Goal: Entertainment & Leisure: Browse casually

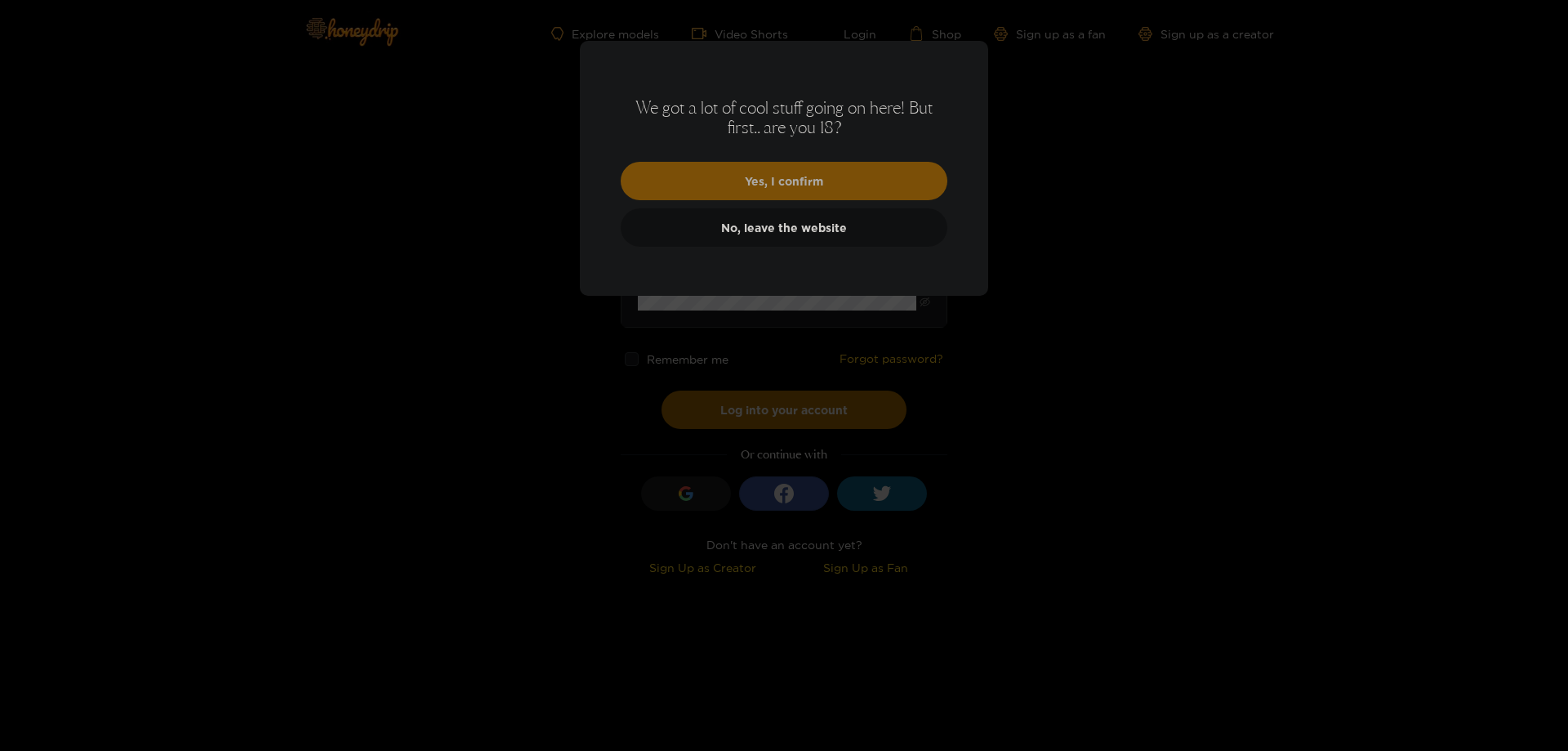
click at [834, 182] on button "Yes, I confirm" at bounding box center [784, 181] width 327 height 38
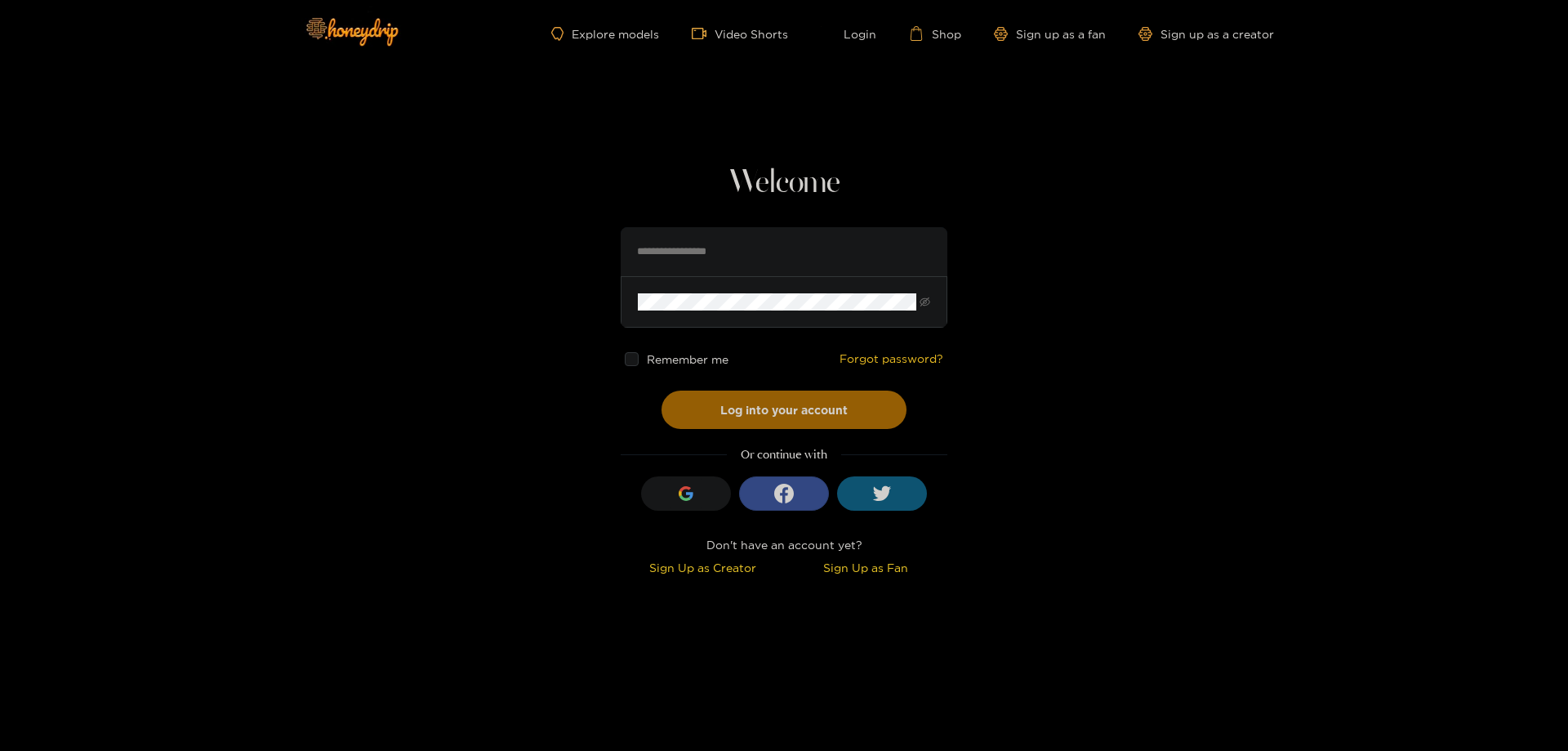
click at [704, 250] on input "text" at bounding box center [784, 251] width 327 height 49
drag, startPoint x: 617, startPoint y: 220, endPoint x: 595, endPoint y: 225, distance: 22.6
click at [617, 220] on section "Welcome Remember me Forgot password? Log into your account Or continue with Sig…" at bounding box center [784, 290] width 1568 height 581
click at [683, 497] on icon "button" at bounding box center [685, 497] width 11 height 6
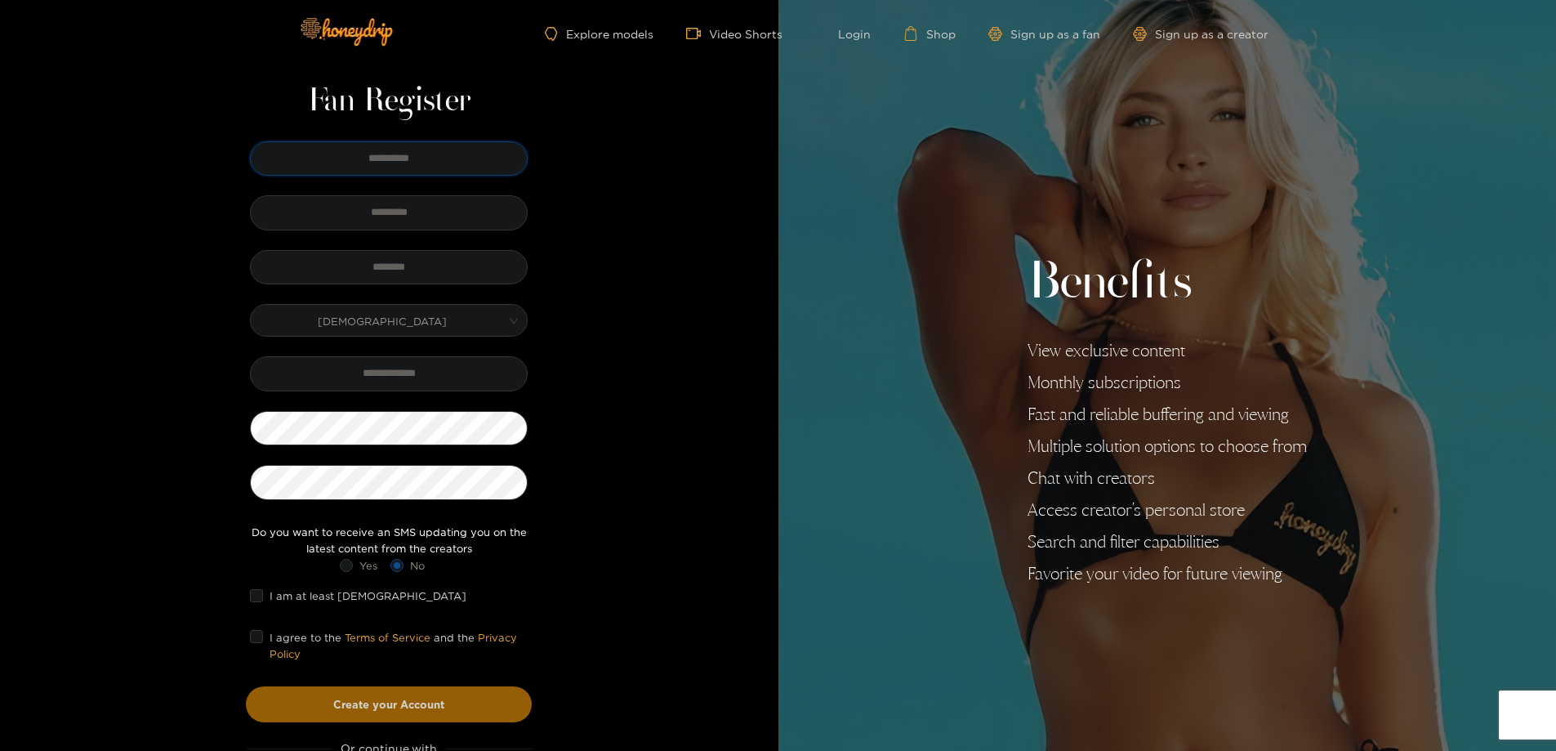
click at [409, 161] on input "text" at bounding box center [389, 158] width 278 height 34
type input "*******"
type input "******"
click at [419, 270] on input "text" at bounding box center [389, 267] width 278 height 34
type input "*"
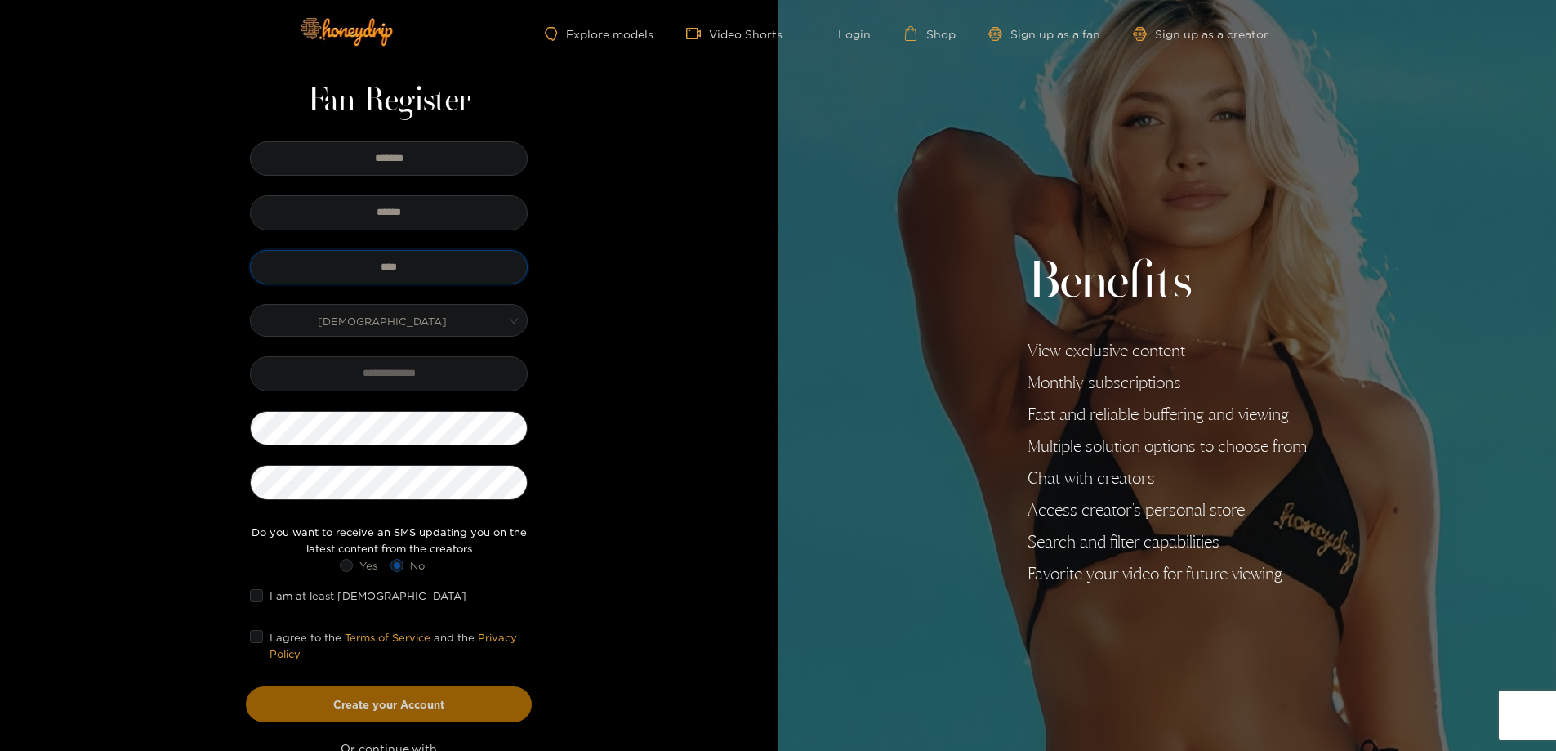
type input "****"
type input "**********"
click at [256, 601] on span at bounding box center [256, 595] width 13 height 13
click at [386, 704] on button "Create your Account" at bounding box center [389, 704] width 286 height 36
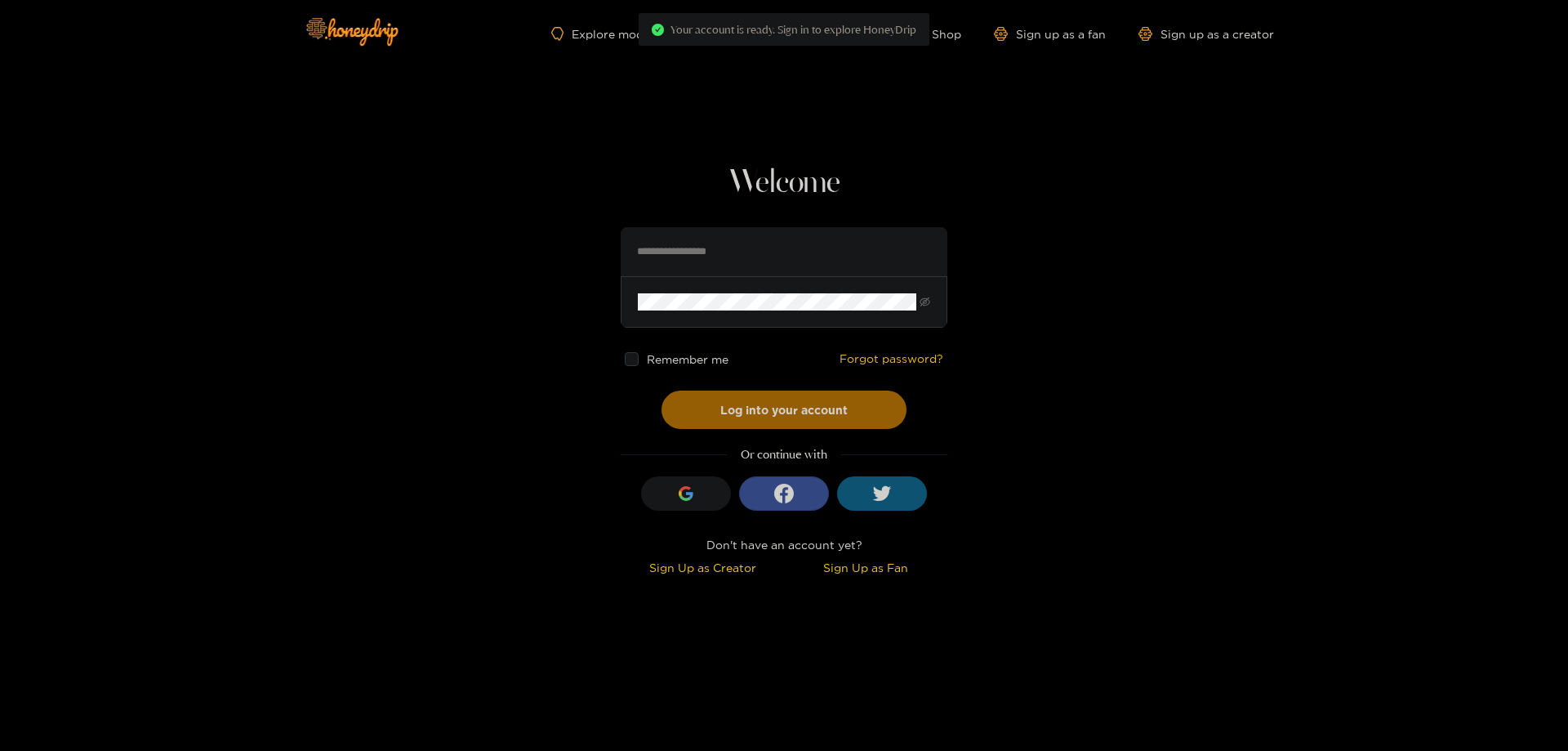
type input "****"
click at [792, 417] on button "Log into your account" at bounding box center [784, 410] width 245 height 38
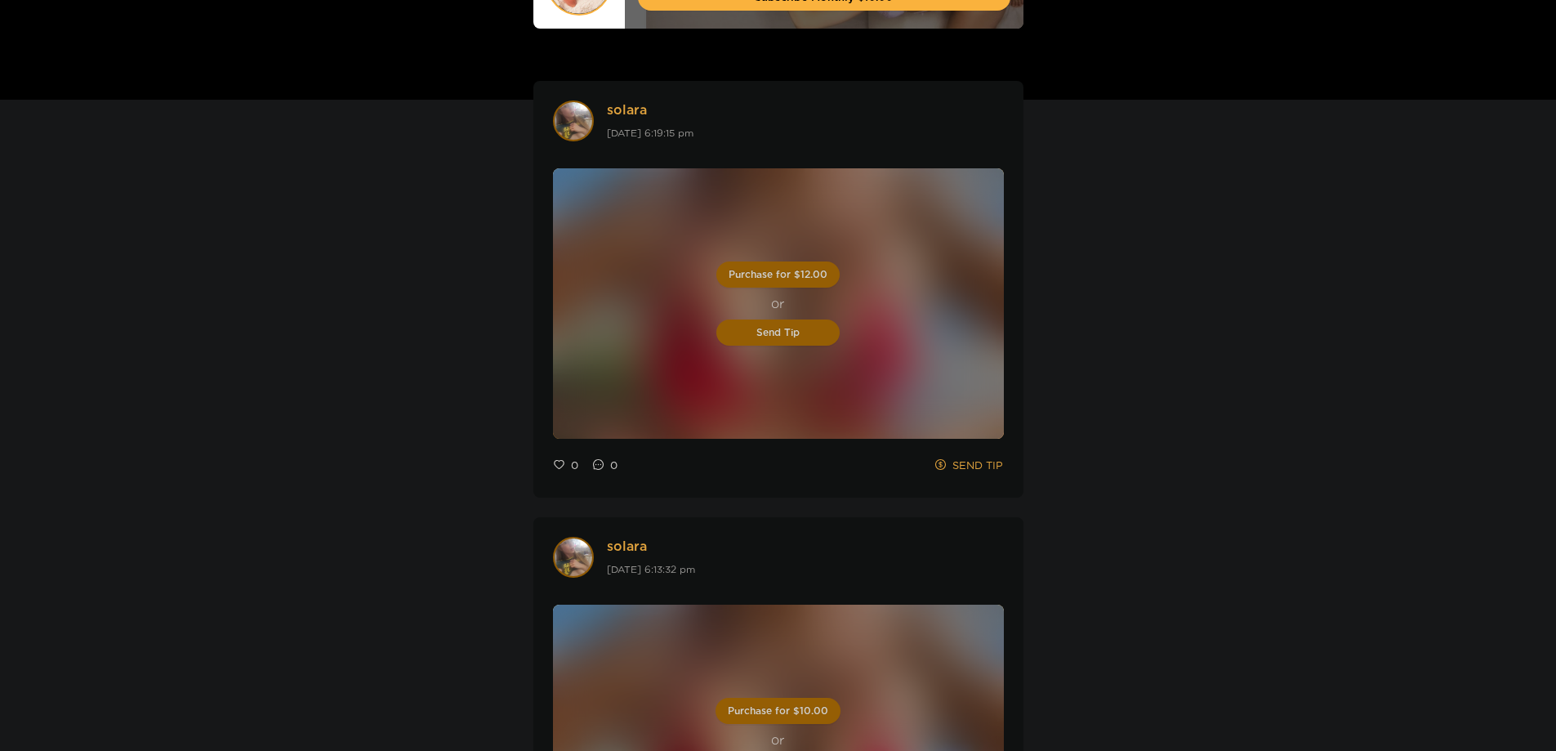
scroll to position [654, 0]
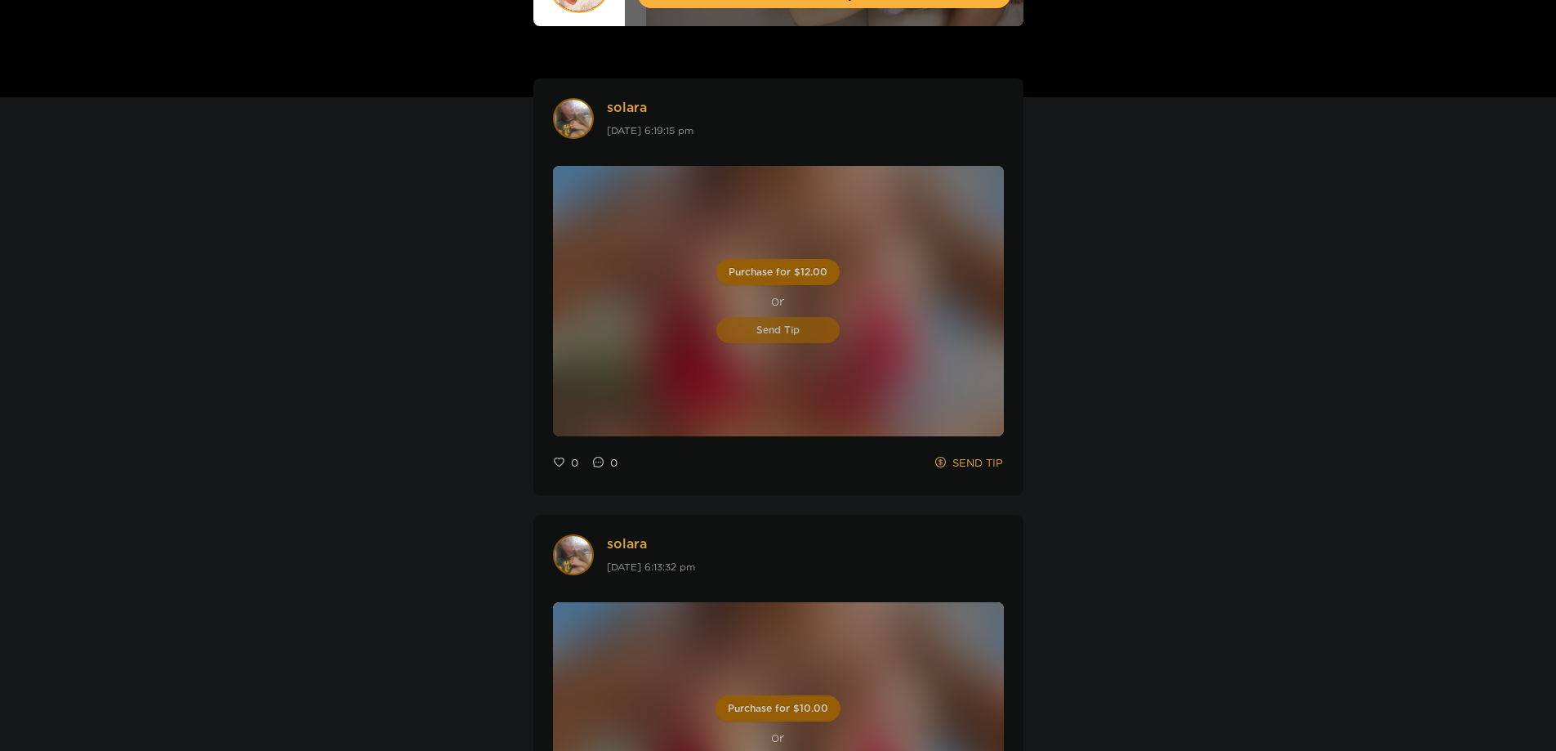
click at [789, 328] on span "Send Tip" at bounding box center [778, 331] width 43 height 16
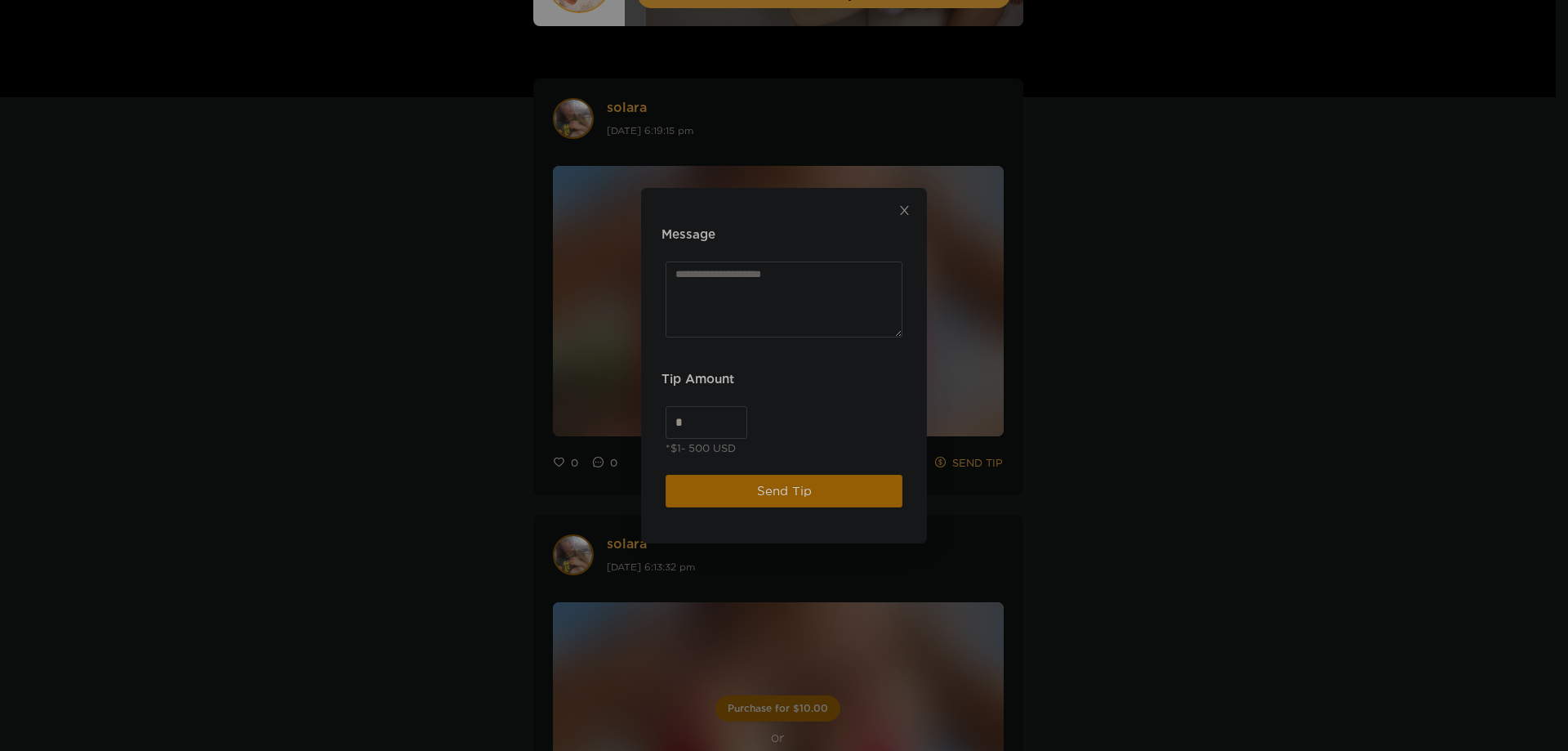
click at [908, 203] on span "Close" at bounding box center [904, 211] width 46 height 46
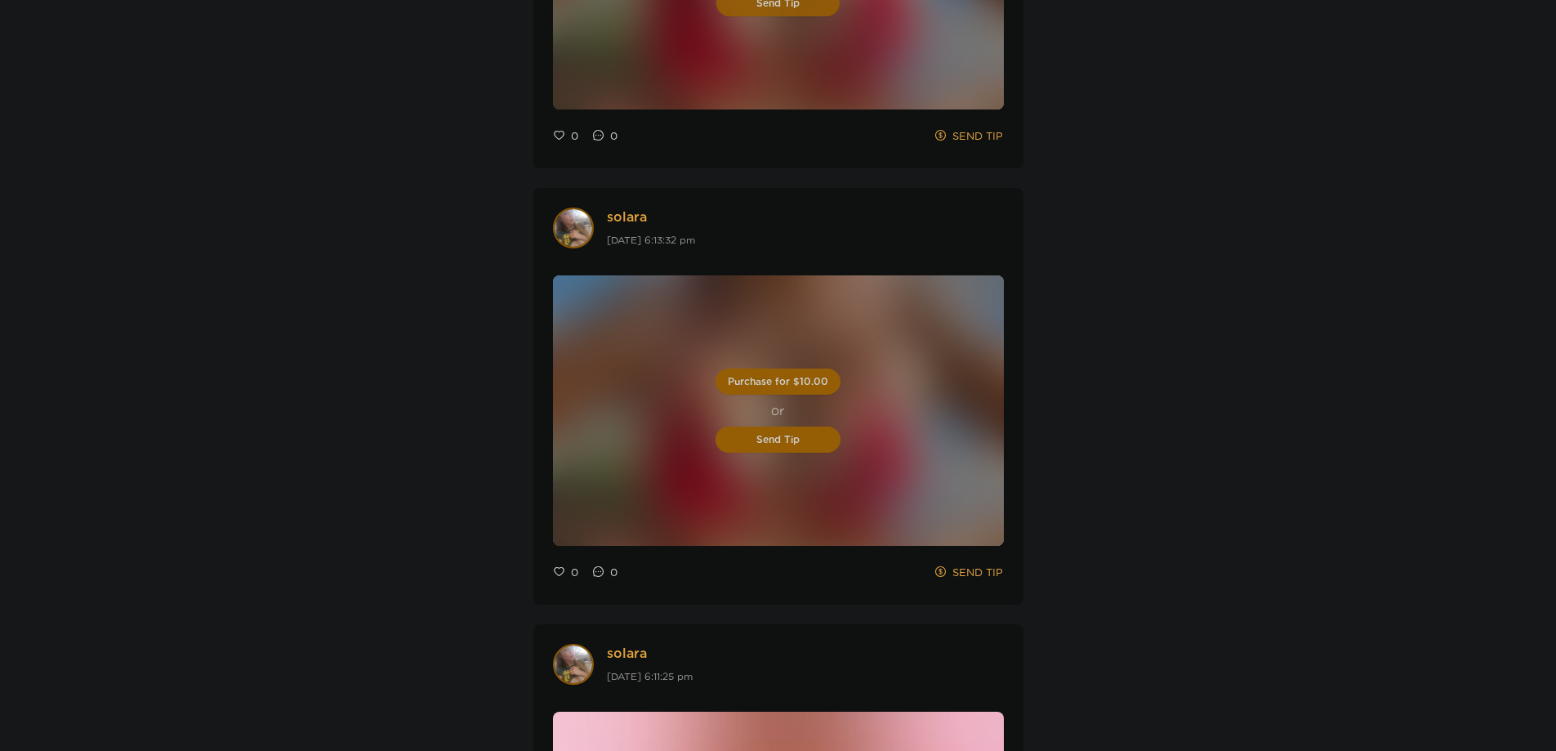
scroll to position [1389, 0]
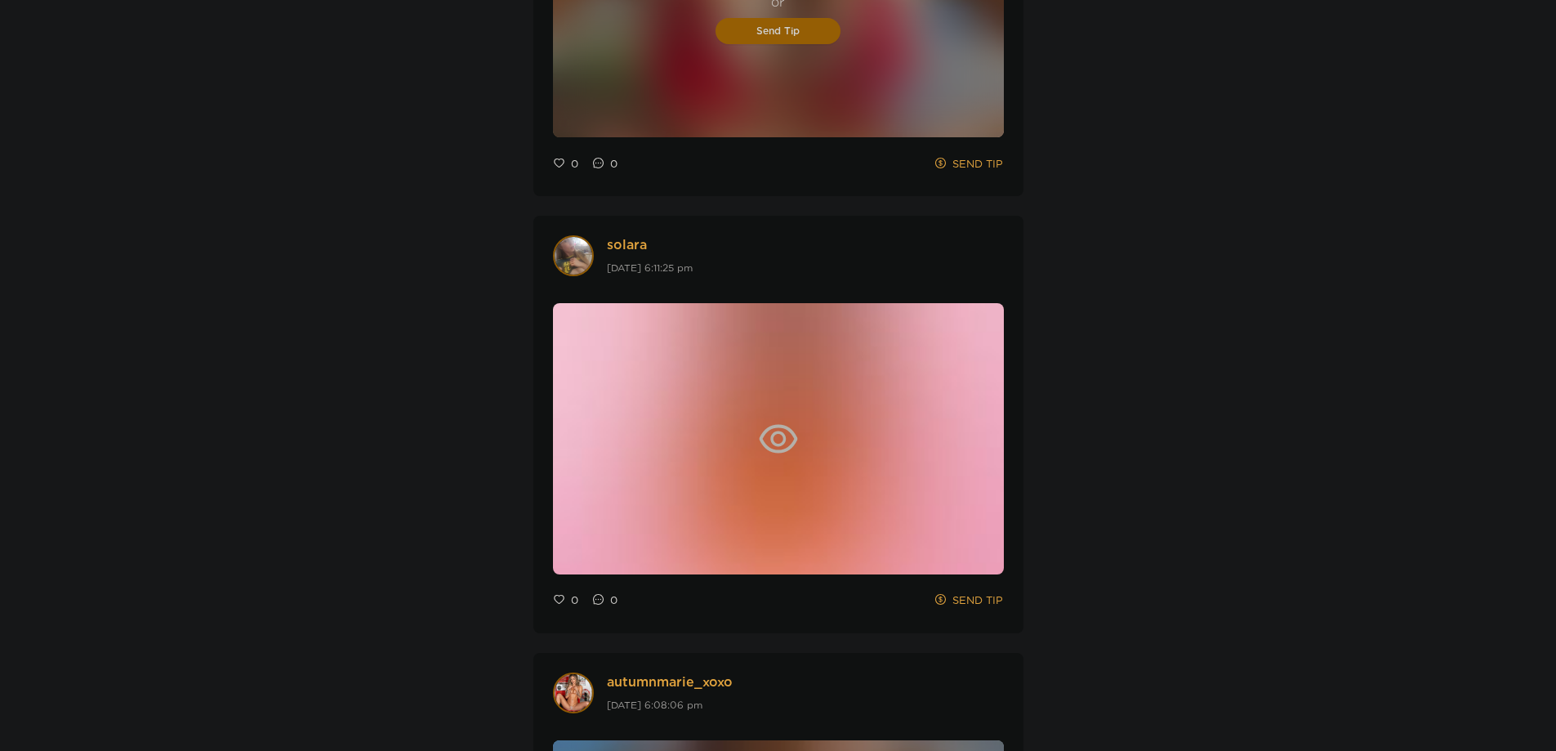
click at [776, 443] on icon "eye" at bounding box center [778, 438] width 39 height 39
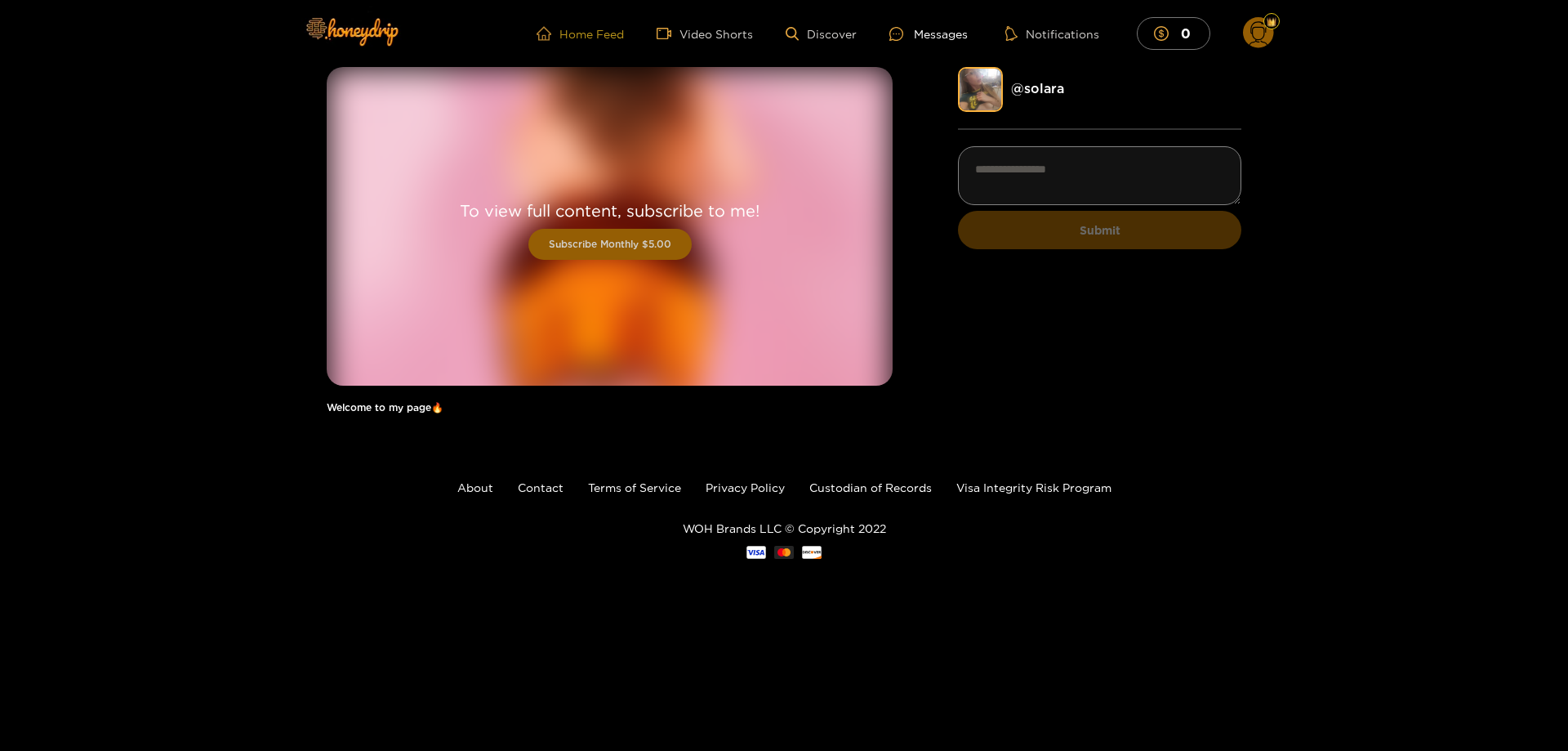
click at [585, 33] on link "Home Feed" at bounding box center [580, 33] width 87 height 15
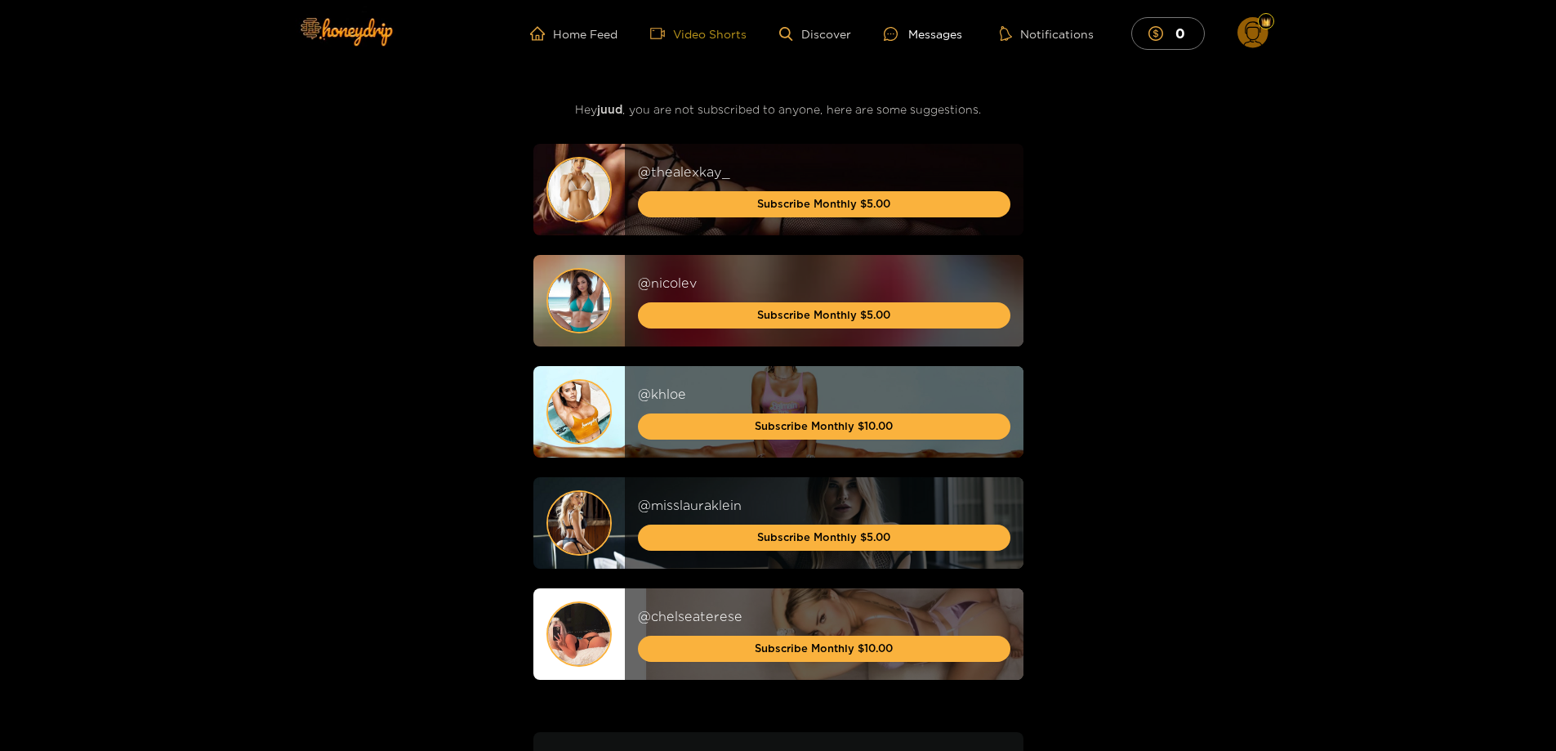
click at [714, 33] on link "Video Shorts" at bounding box center [698, 33] width 96 height 15
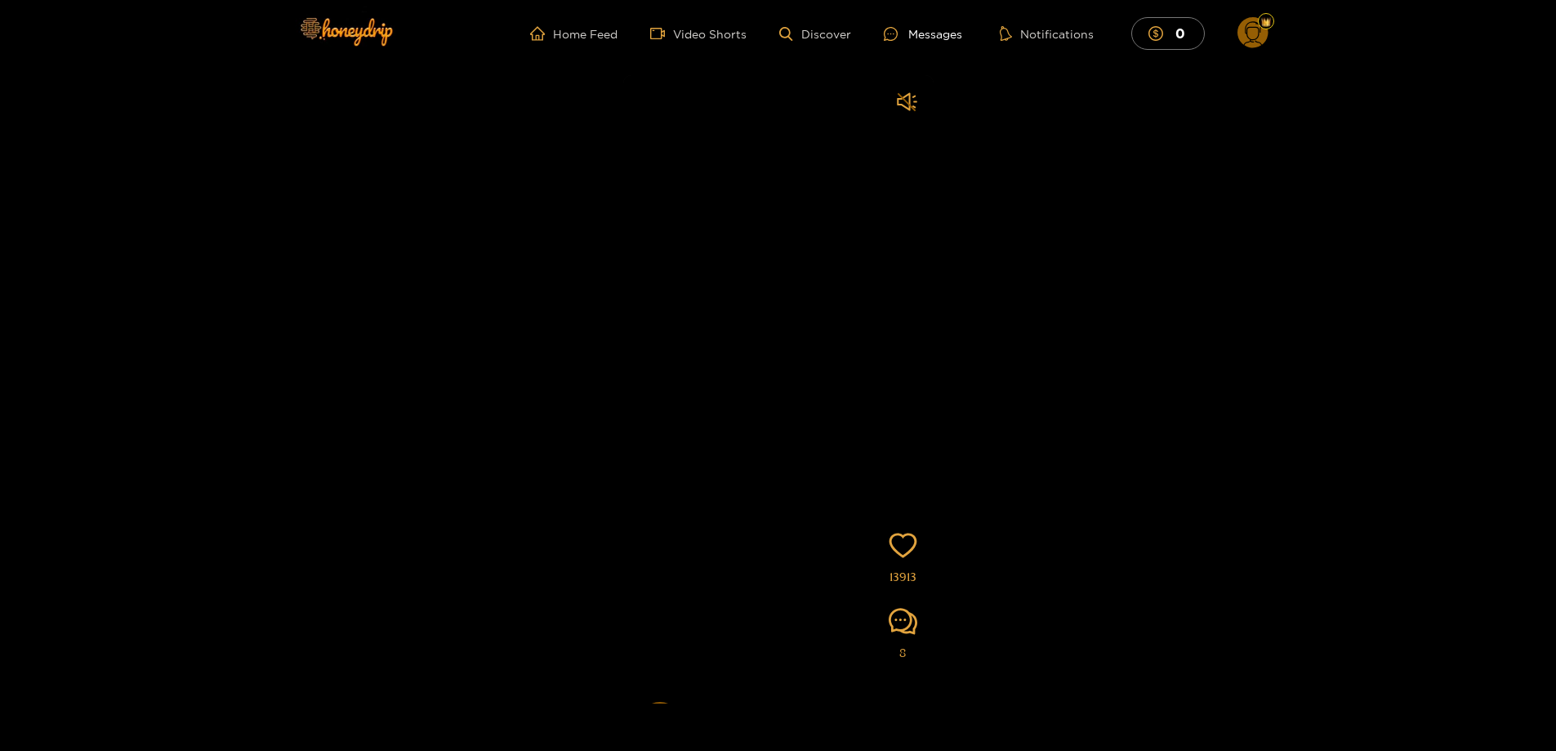
click at [997, 369] on div "[PERSON_NAME] Subscribe Videos are of actual models on the site 13913 8" at bounding box center [778, 385] width 1556 height 636
click at [760, 359] on video at bounding box center [778, 442] width 310 height 735
click at [500, 360] on div "[PERSON_NAME] Subscribe Videos are of actual models on the site 13913 8" at bounding box center [778, 385] width 1556 height 636
click at [739, 365] on video at bounding box center [778, 442] width 310 height 735
click at [722, 27] on link "Video Shorts" at bounding box center [698, 33] width 96 height 15
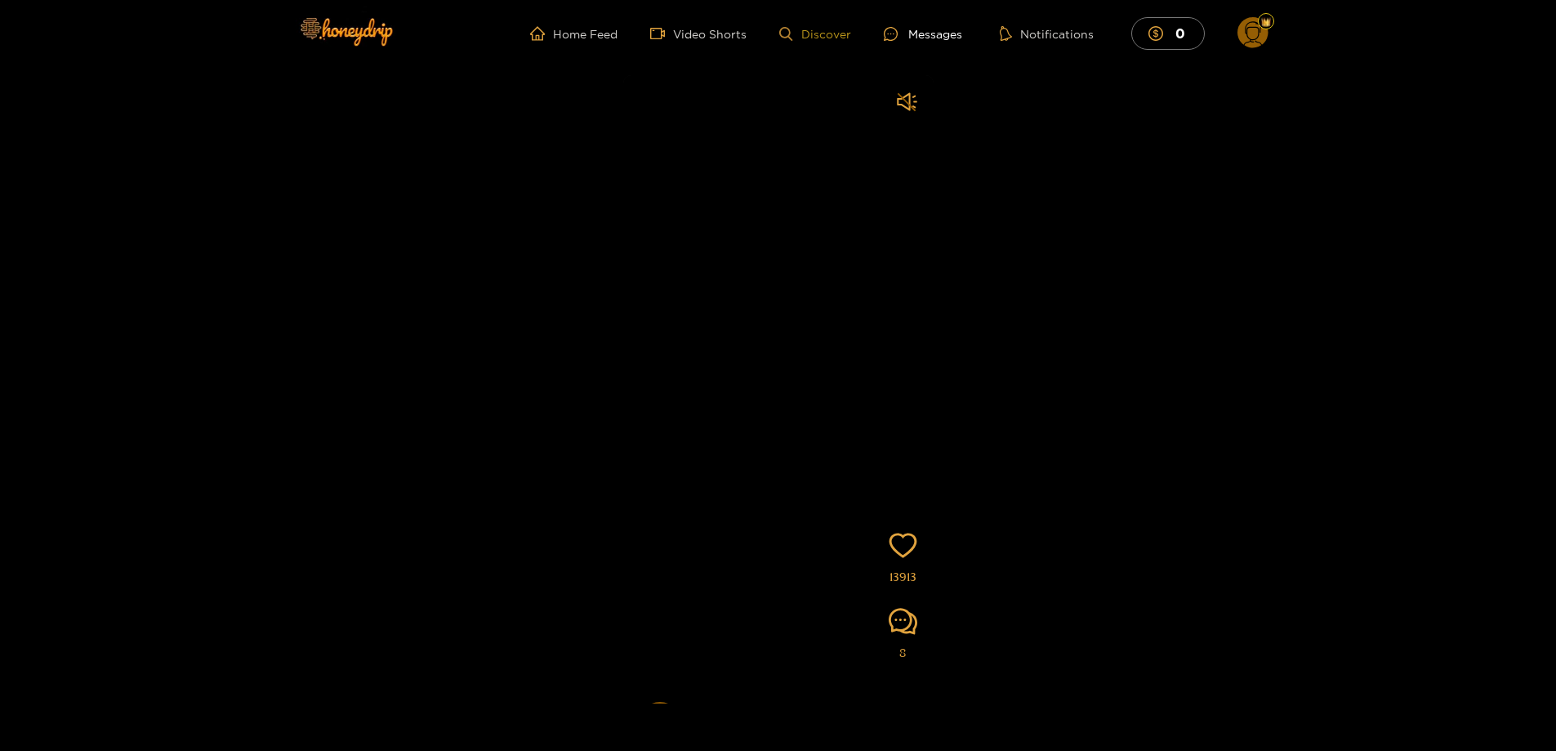
click at [845, 29] on link "Discover" at bounding box center [814, 34] width 71 height 14
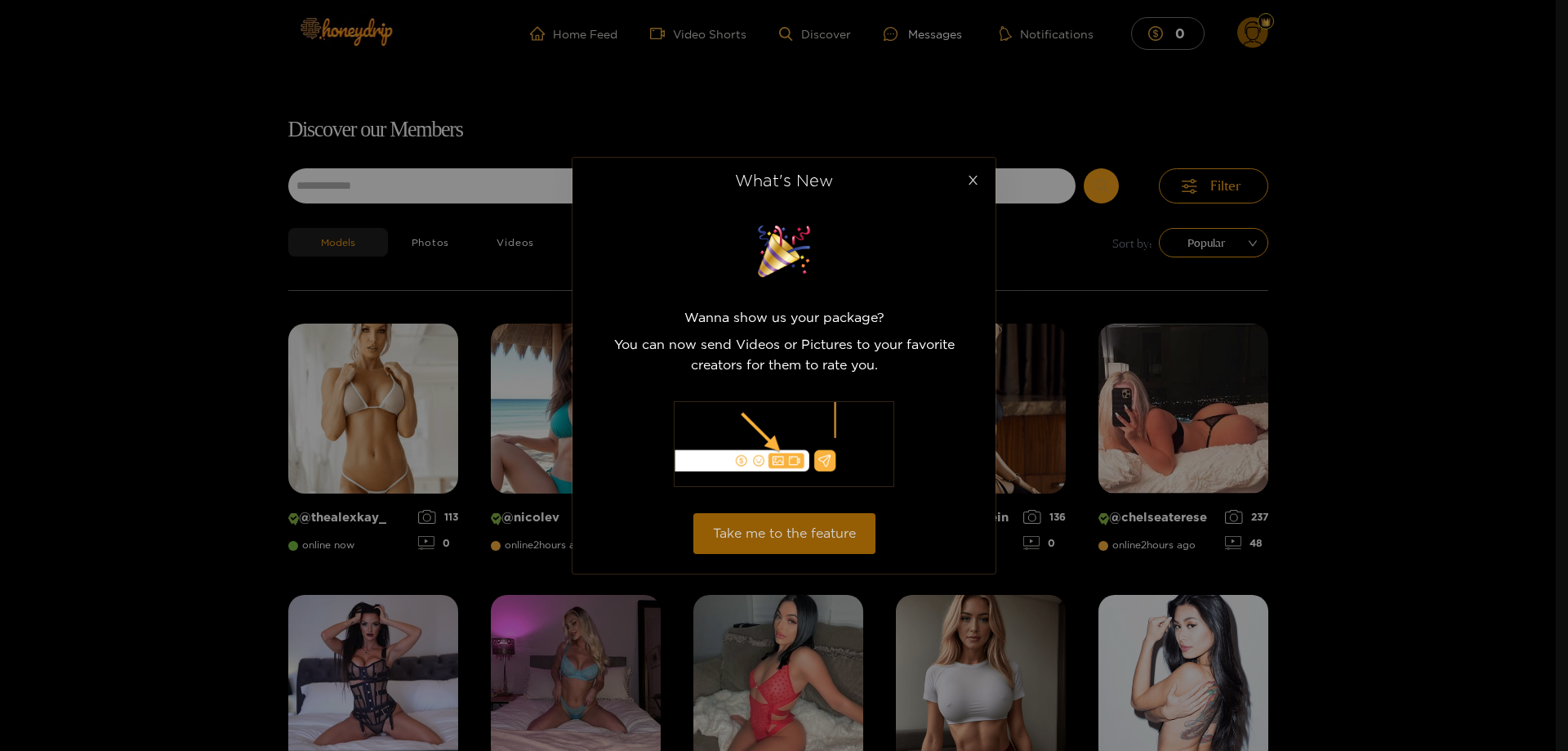
click at [968, 181] on icon "close" at bounding box center [972, 180] width 12 height 12
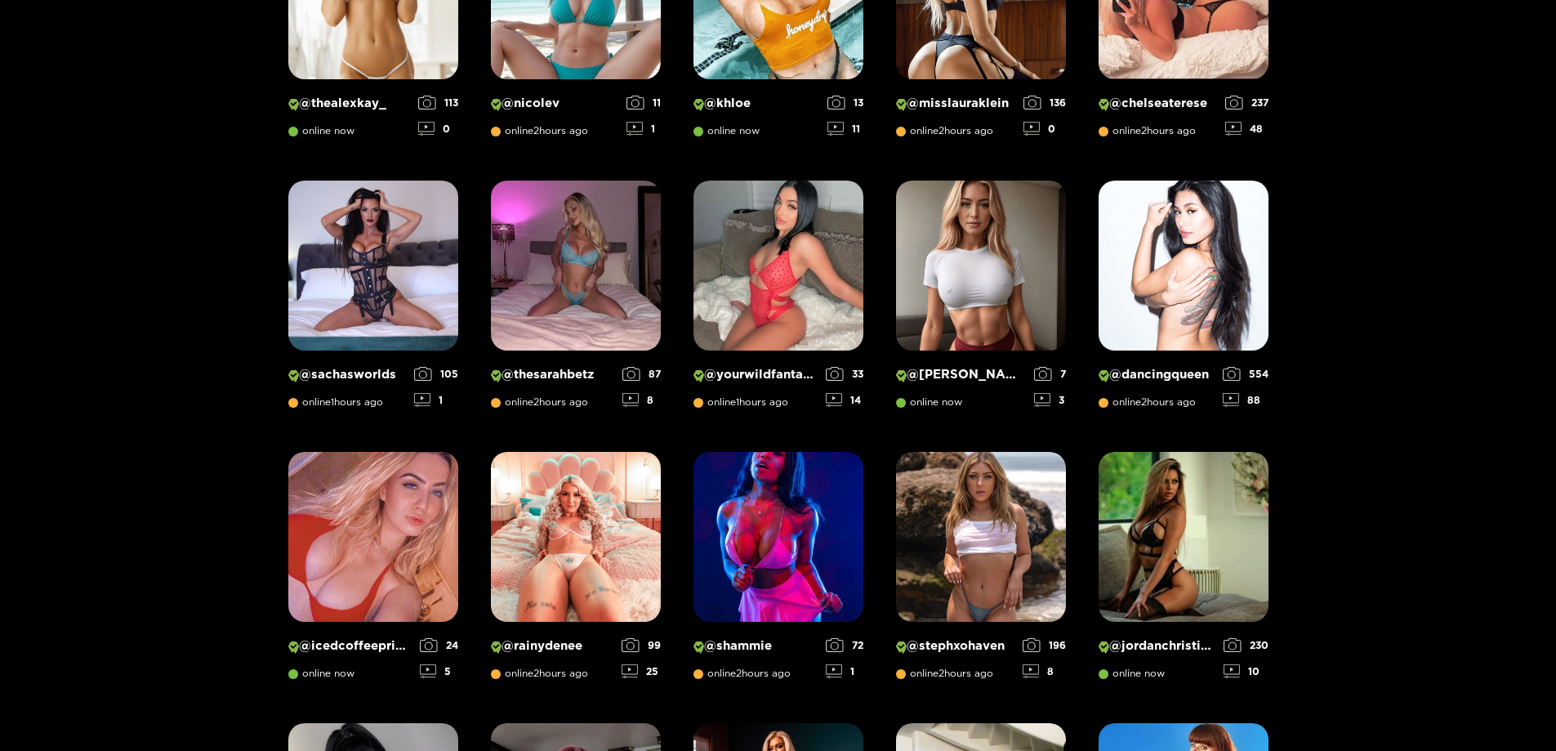
scroll to position [431, 0]
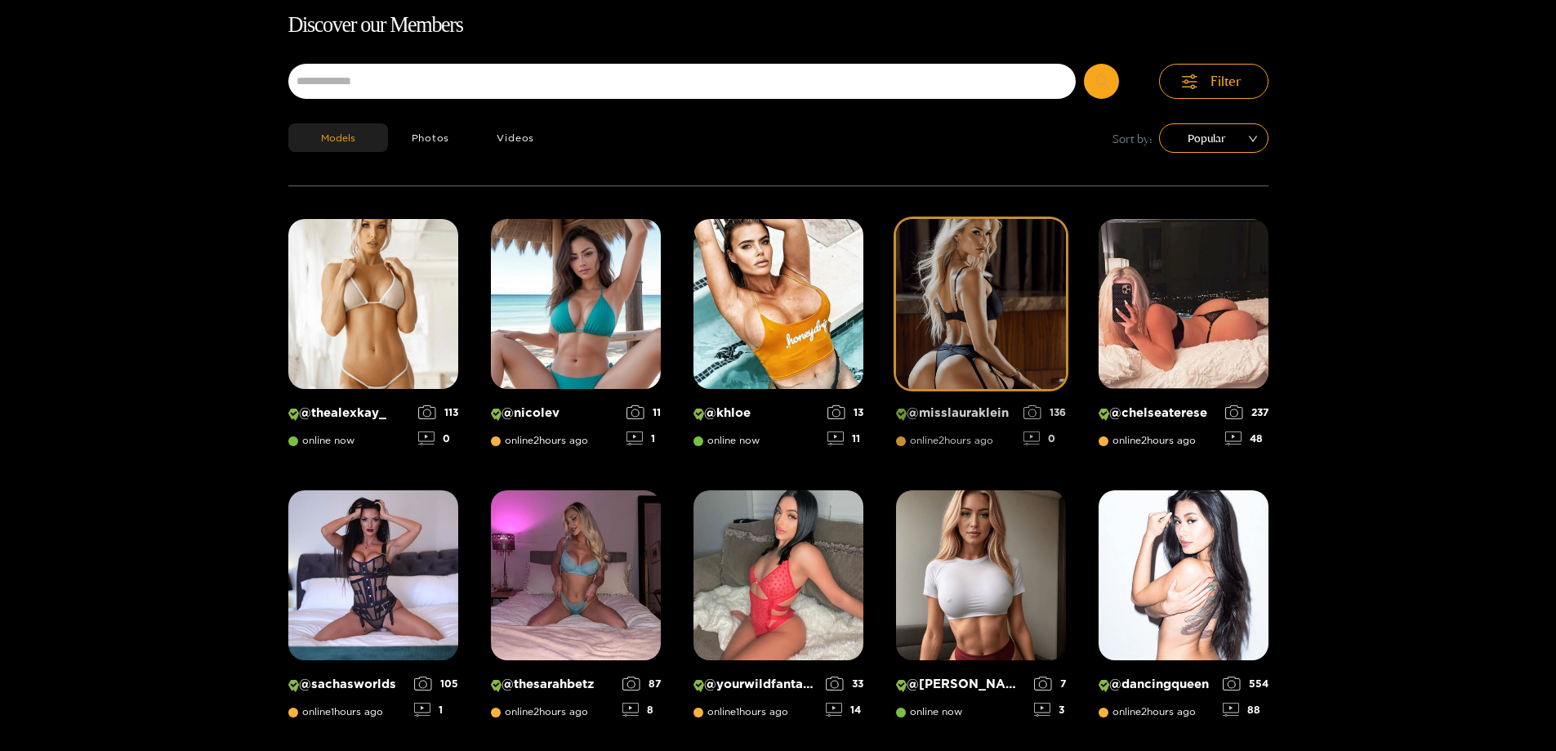
click at [994, 270] on img at bounding box center [981, 304] width 170 height 170
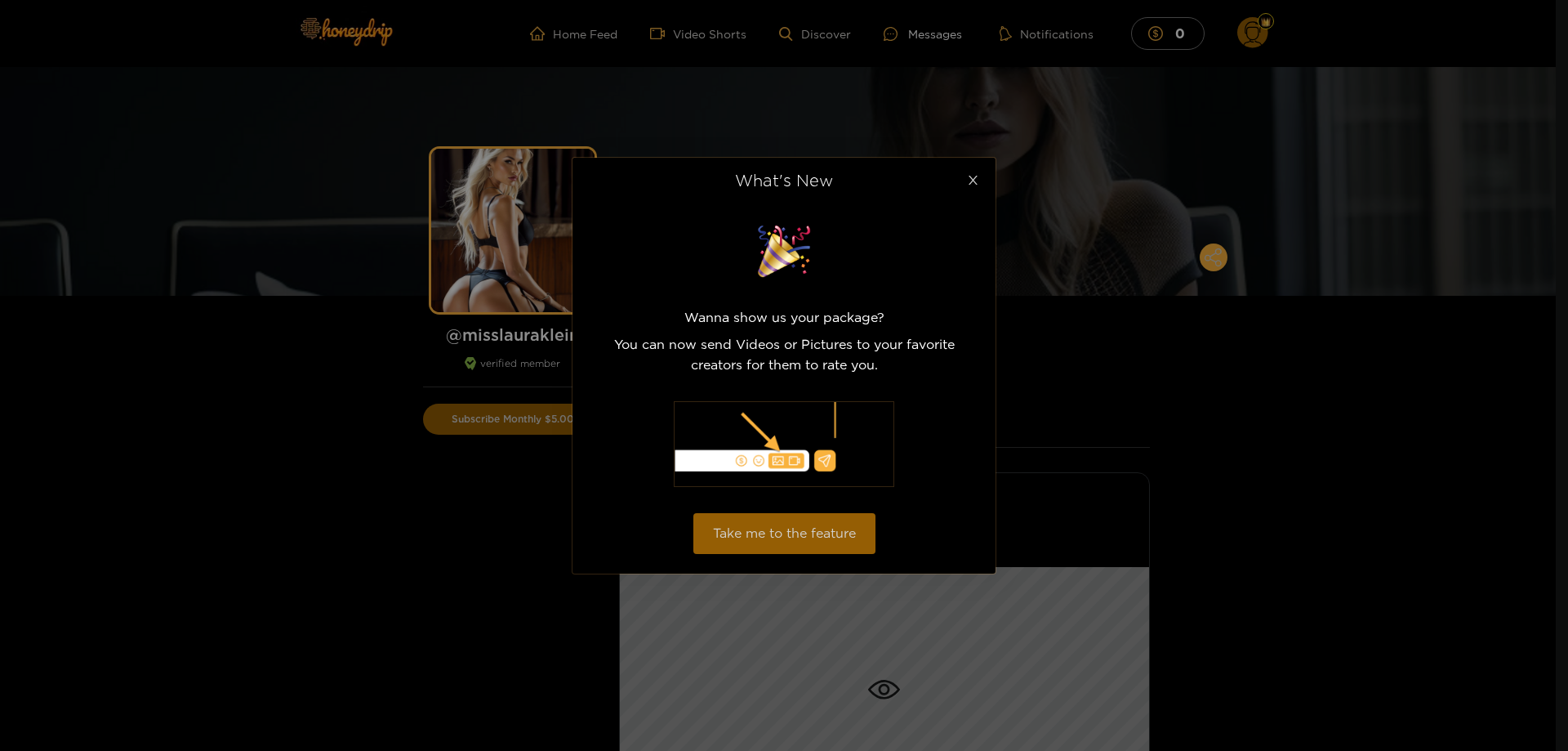
click at [972, 171] on span "Close" at bounding box center [972, 181] width 46 height 46
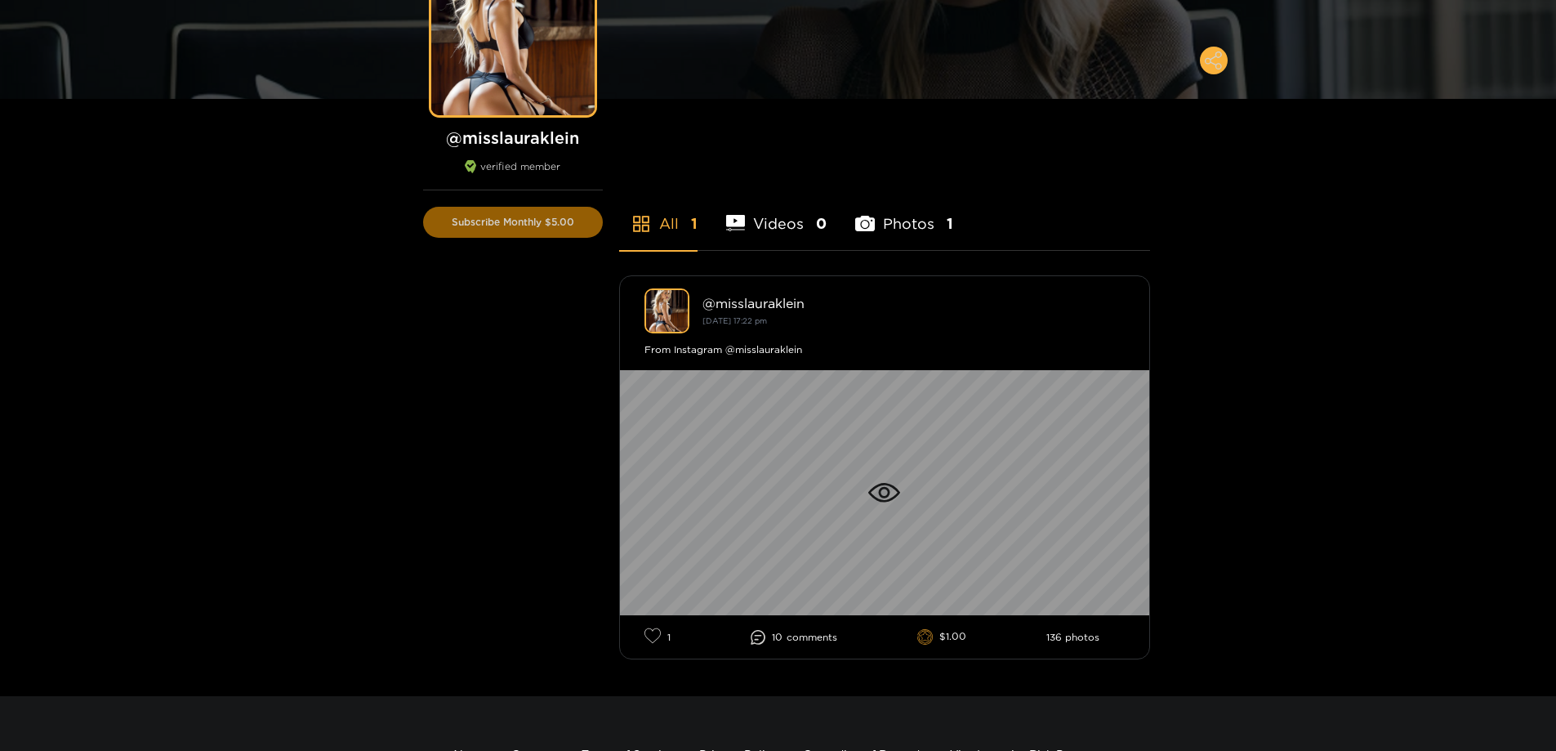
scroll to position [245, 0]
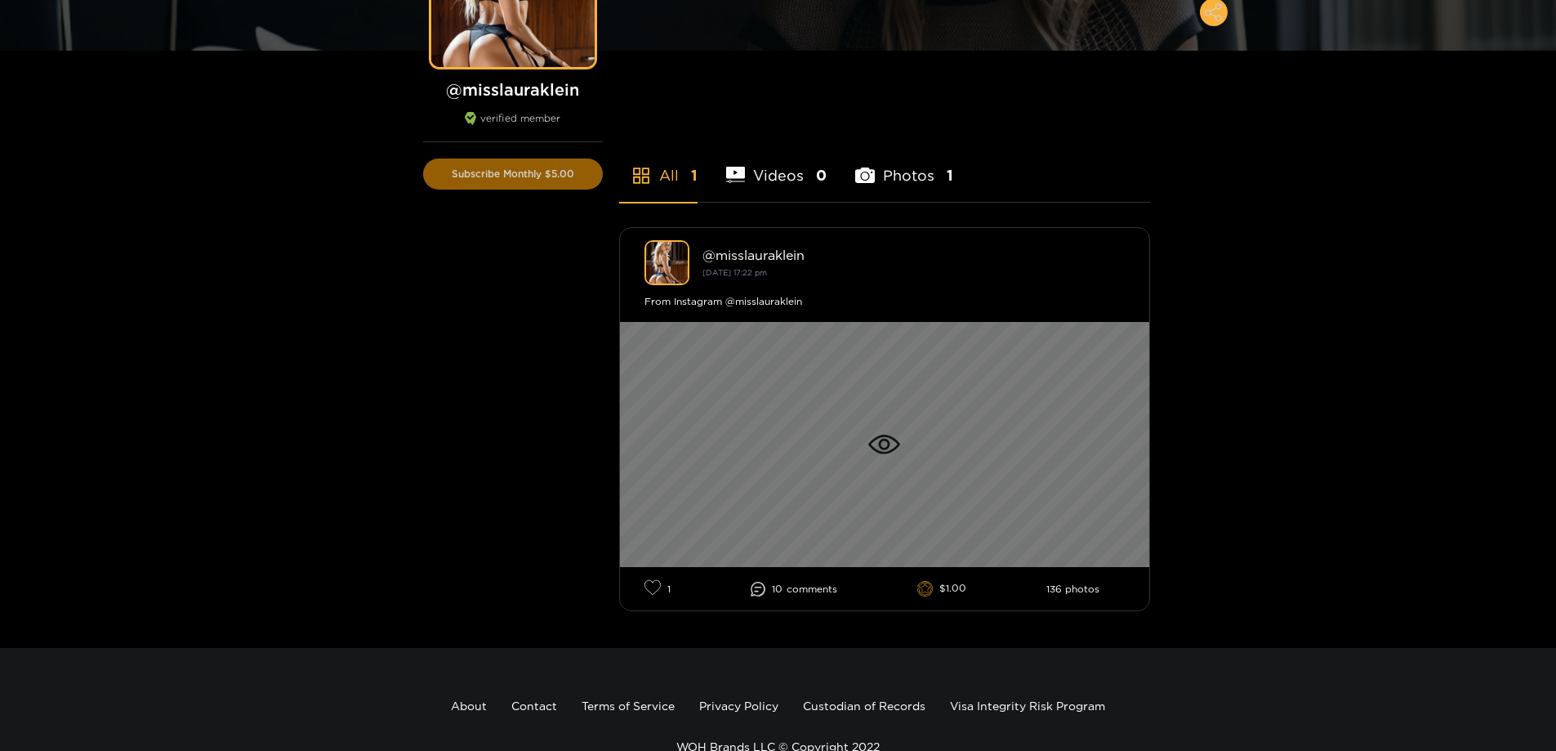
click at [880, 439] on icon at bounding box center [885, 445] width 32 height 20
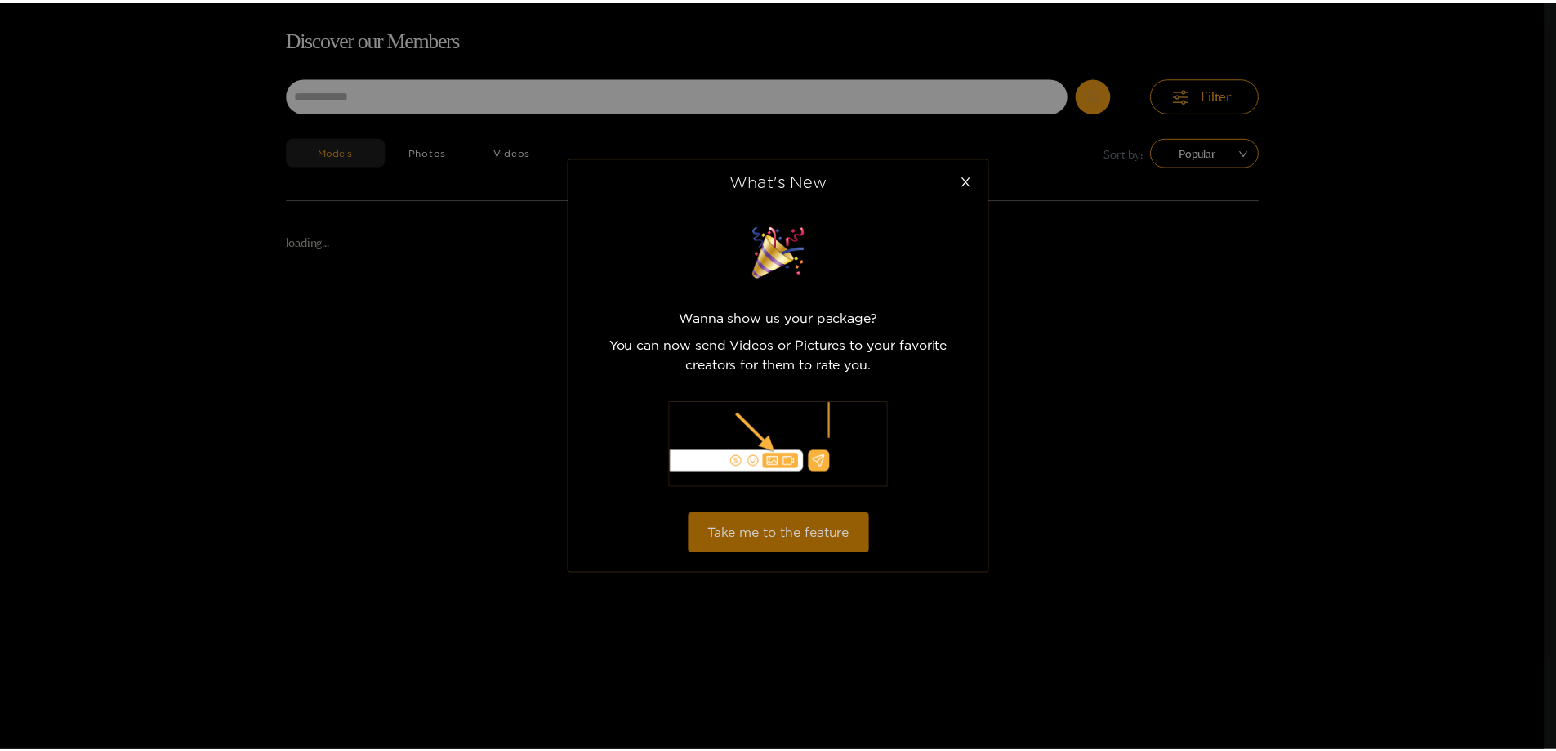
scroll to position [105, 0]
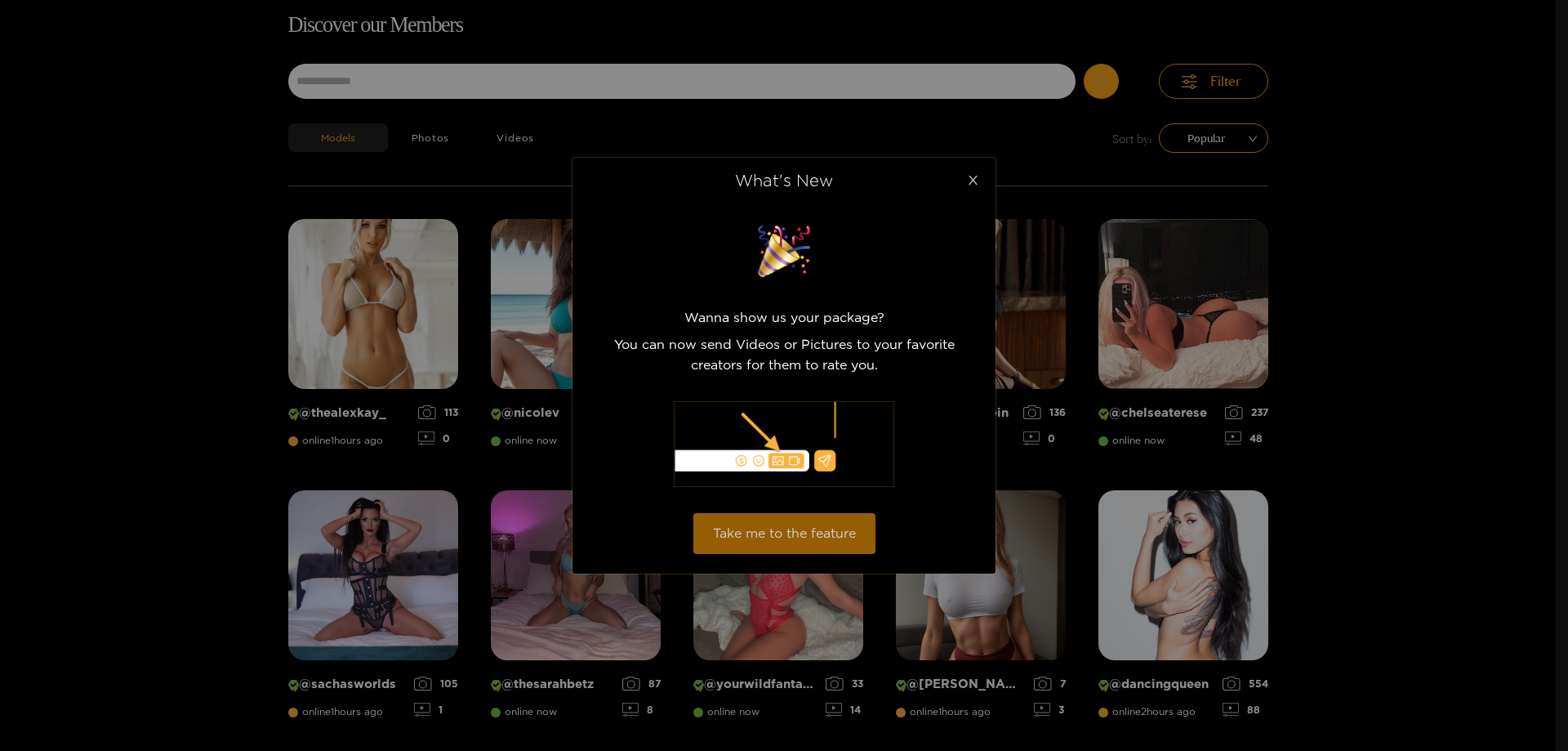
click at [980, 175] on span "Close" at bounding box center [972, 181] width 46 height 46
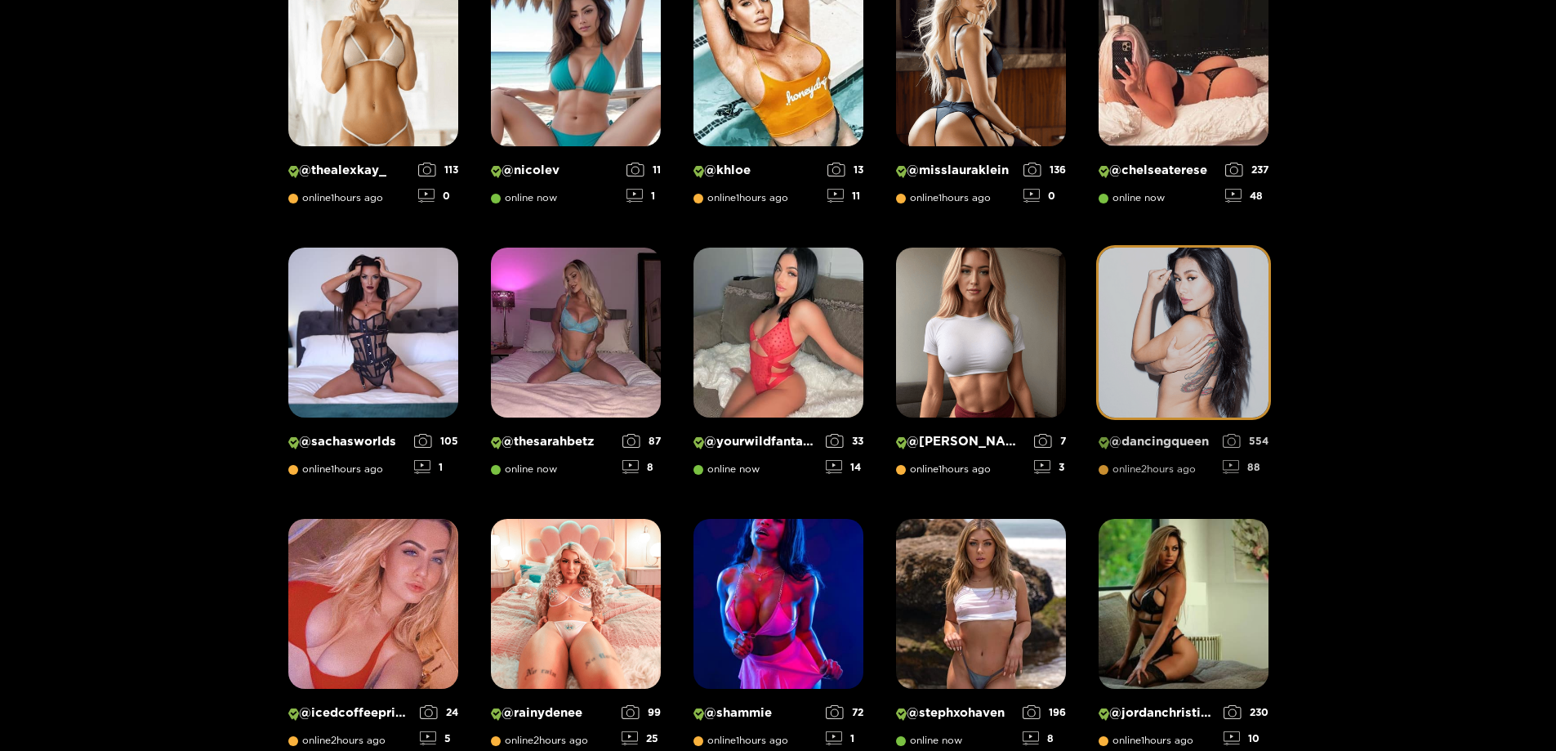
scroll to position [350, 0]
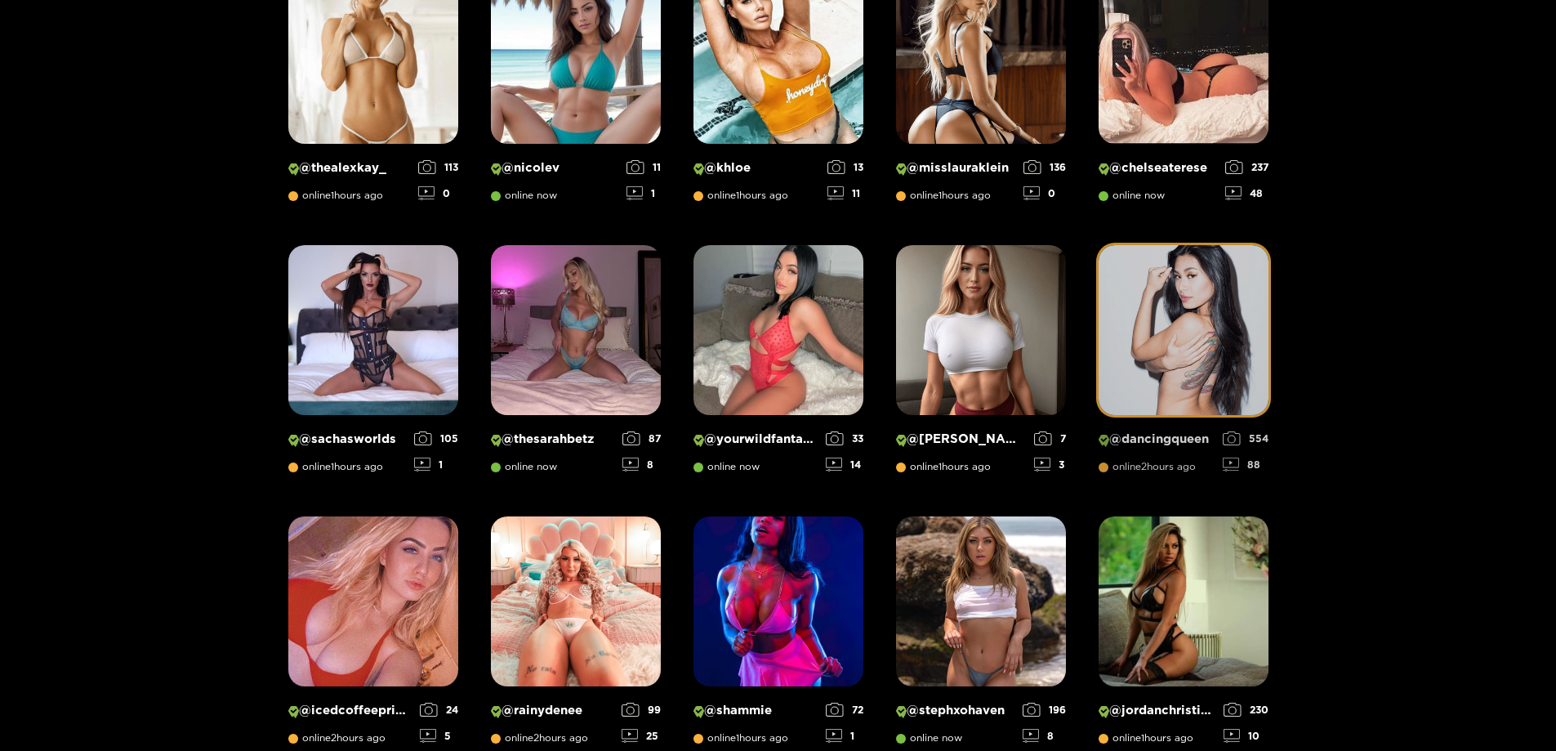
click at [1136, 328] on img at bounding box center [1184, 330] width 170 height 170
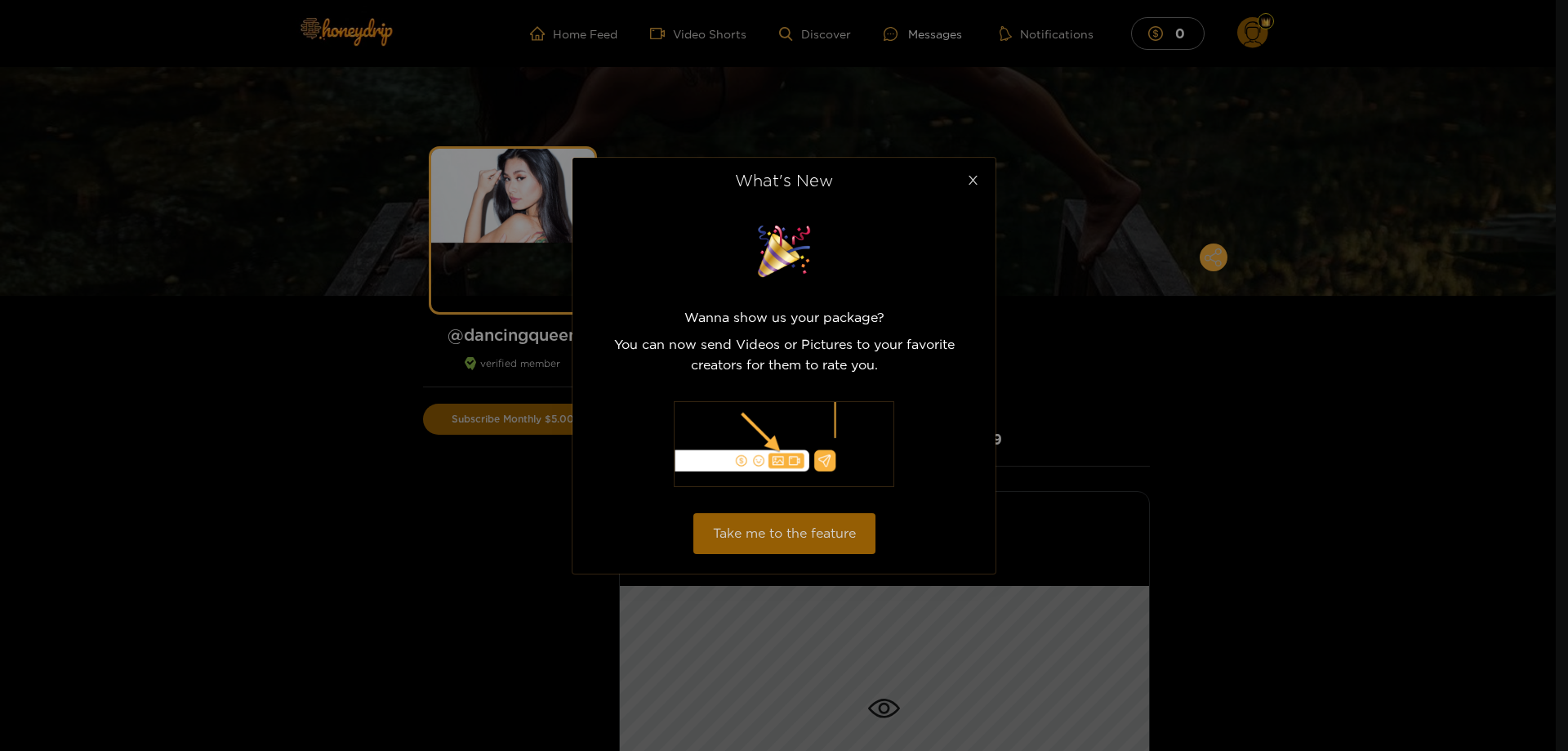
click at [973, 185] on icon "close" at bounding box center [972, 180] width 12 height 12
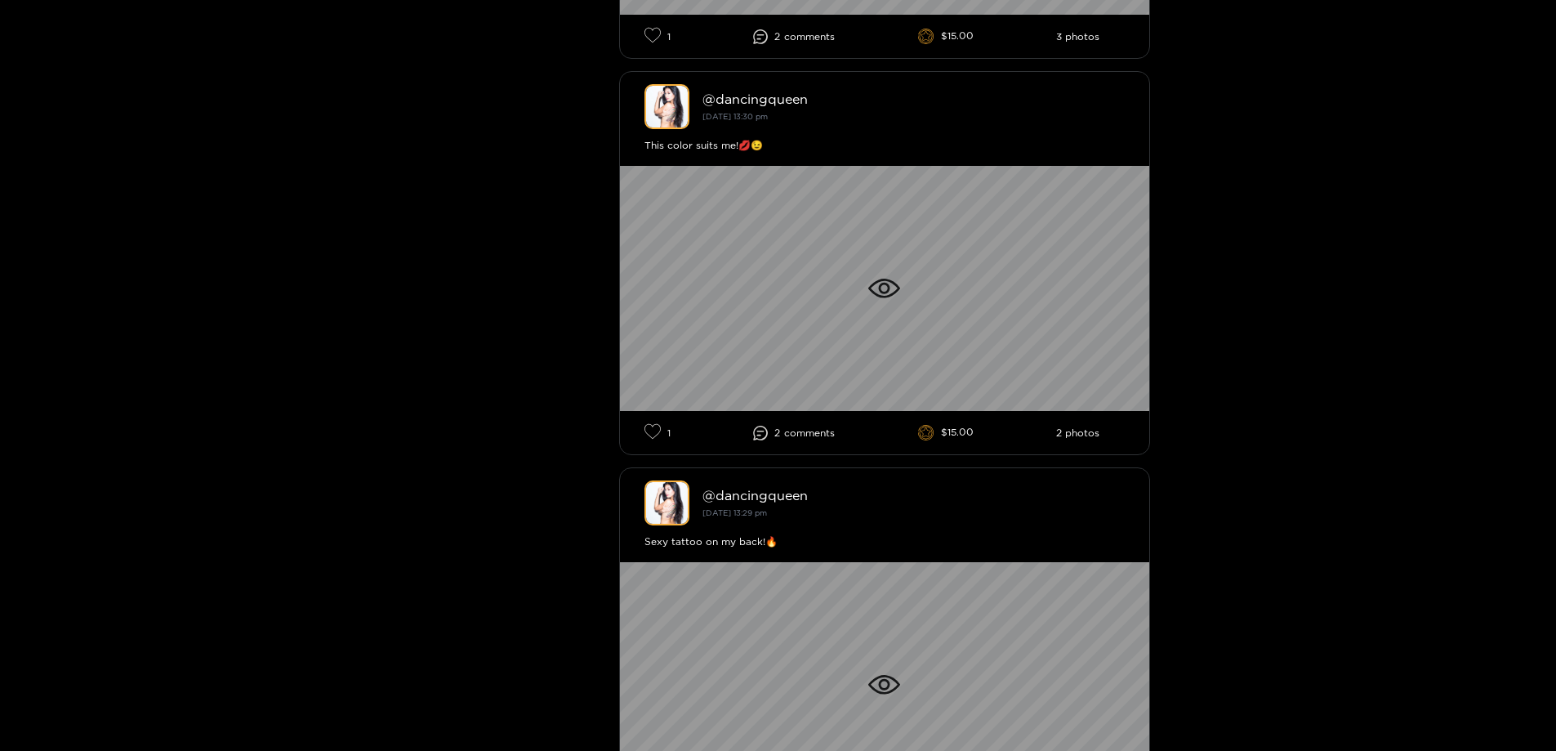
scroll to position [817, 0]
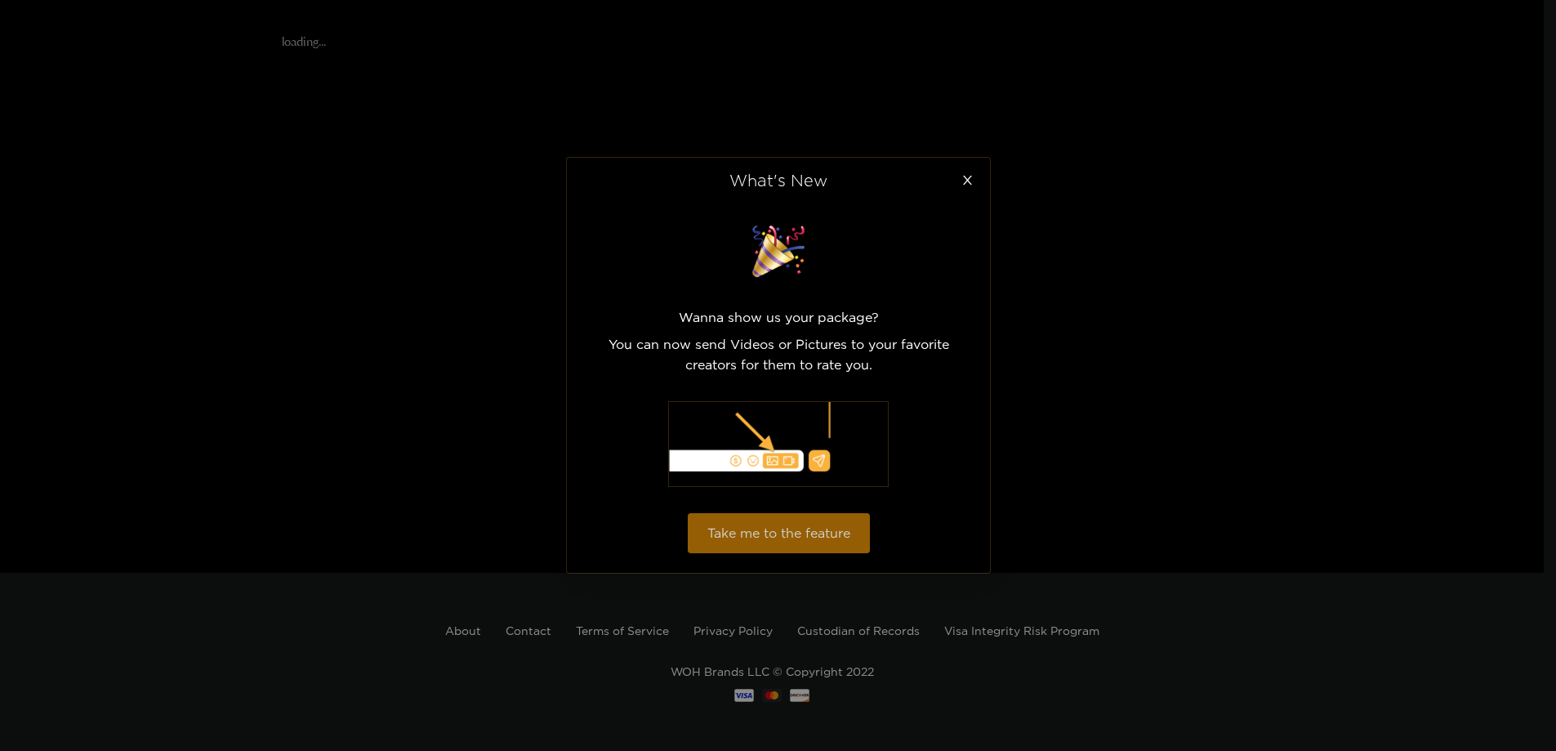
scroll to position [291, 0]
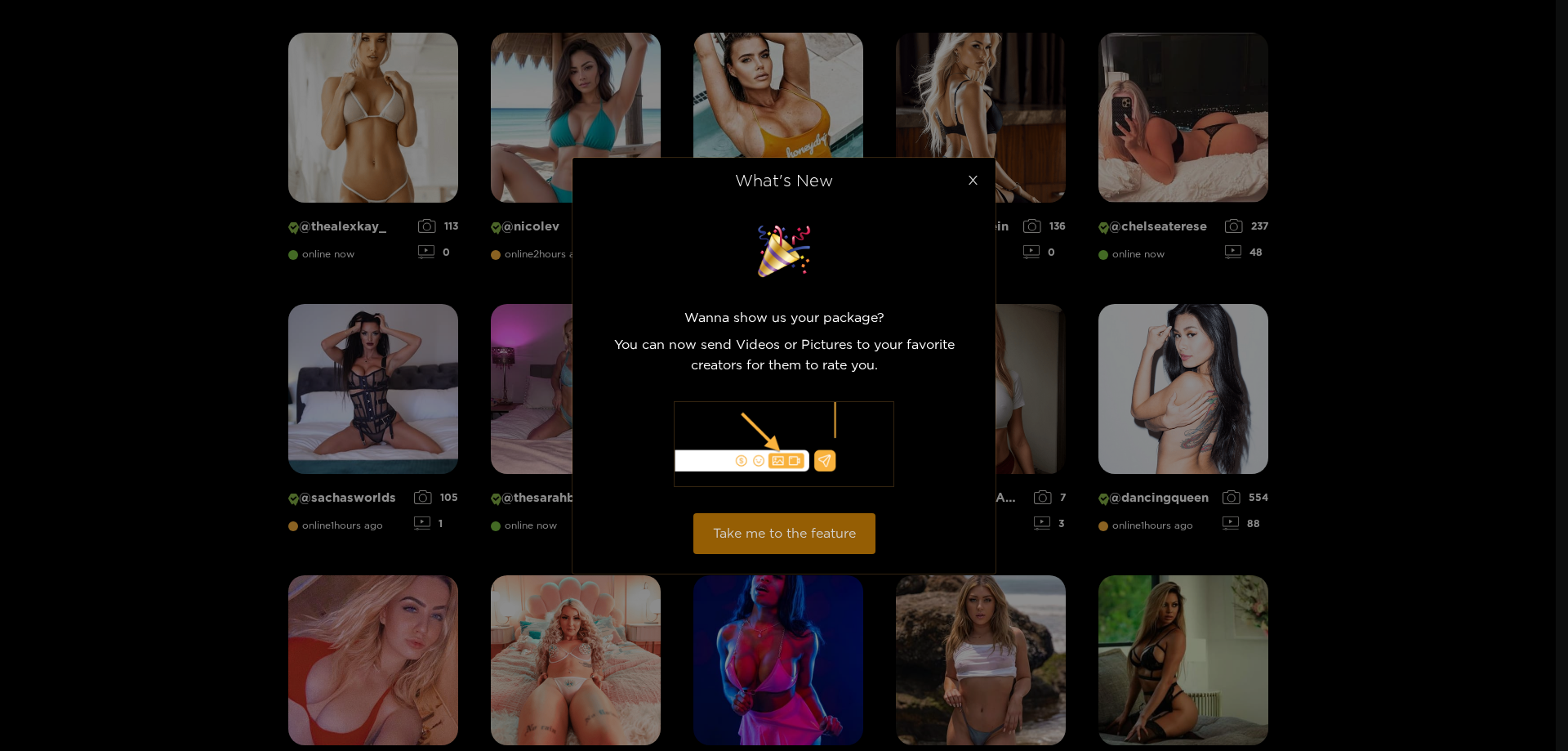
click at [966, 171] on span "Close" at bounding box center [972, 181] width 46 height 46
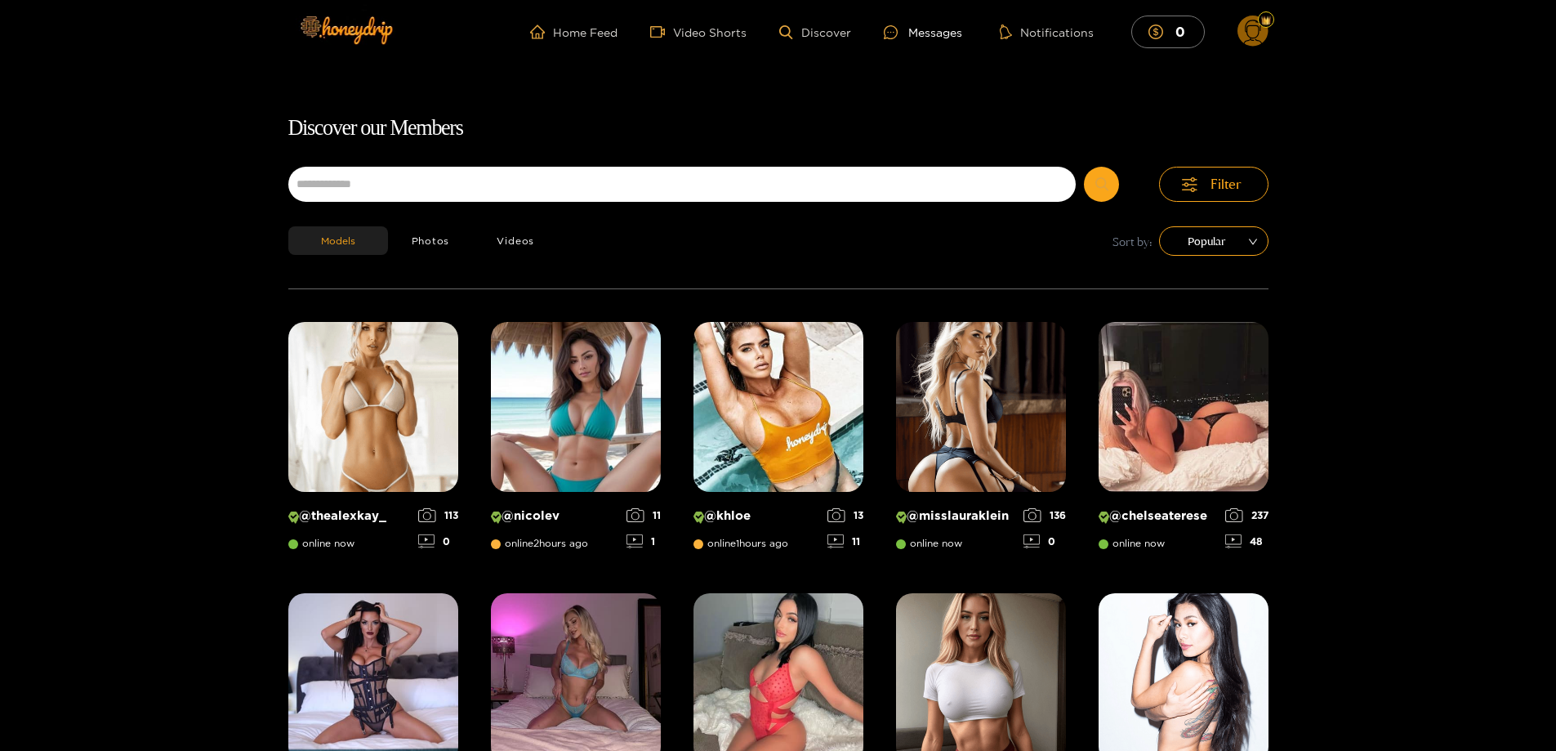
scroll to position [0, 0]
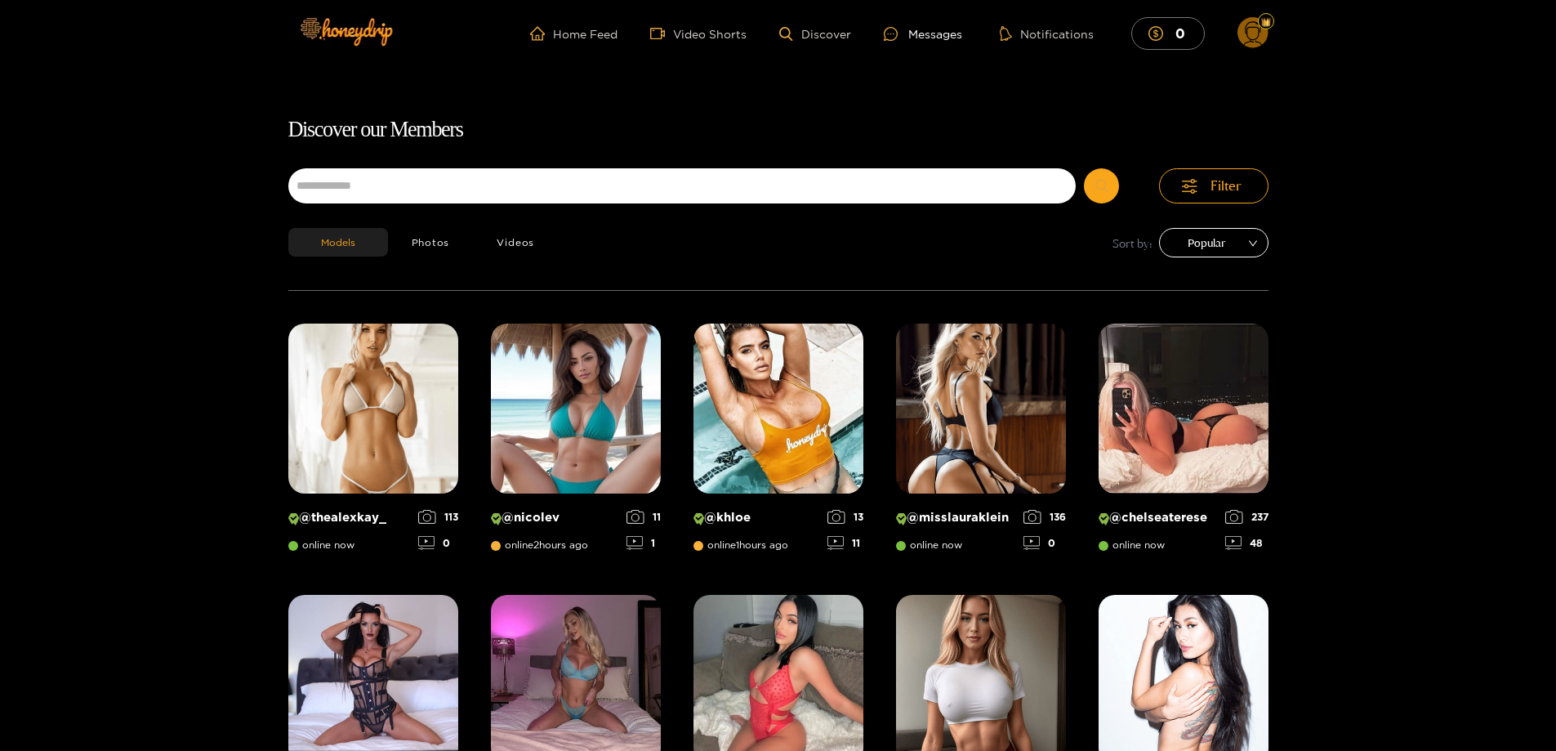
click at [1217, 245] on span "Popular" at bounding box center [1214, 242] width 85 height 25
click at [1212, 243] on span "Popular" at bounding box center [1214, 242] width 85 height 25
click at [425, 243] on button "Photos" at bounding box center [431, 242] width 86 height 29
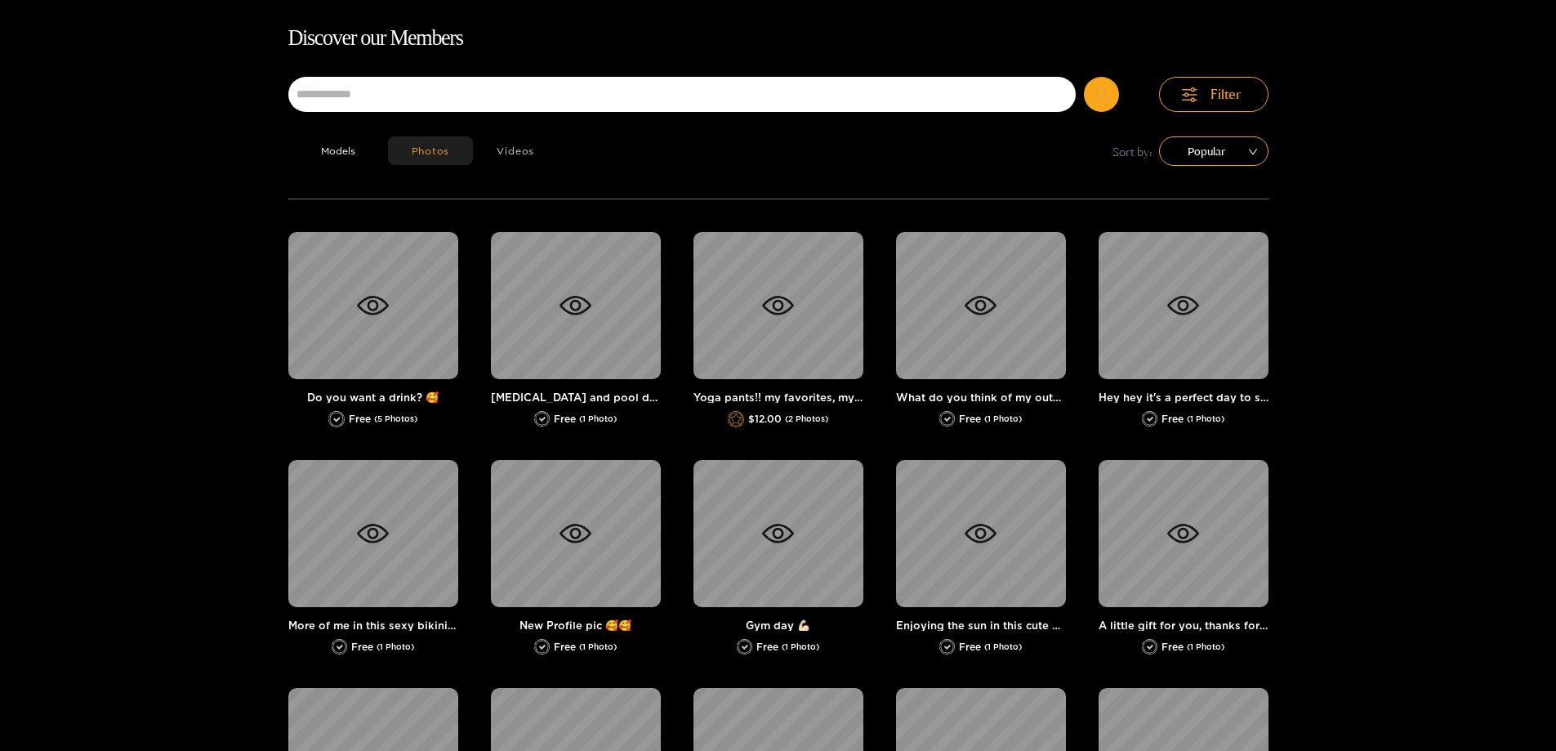
scroll to position [105, 0]
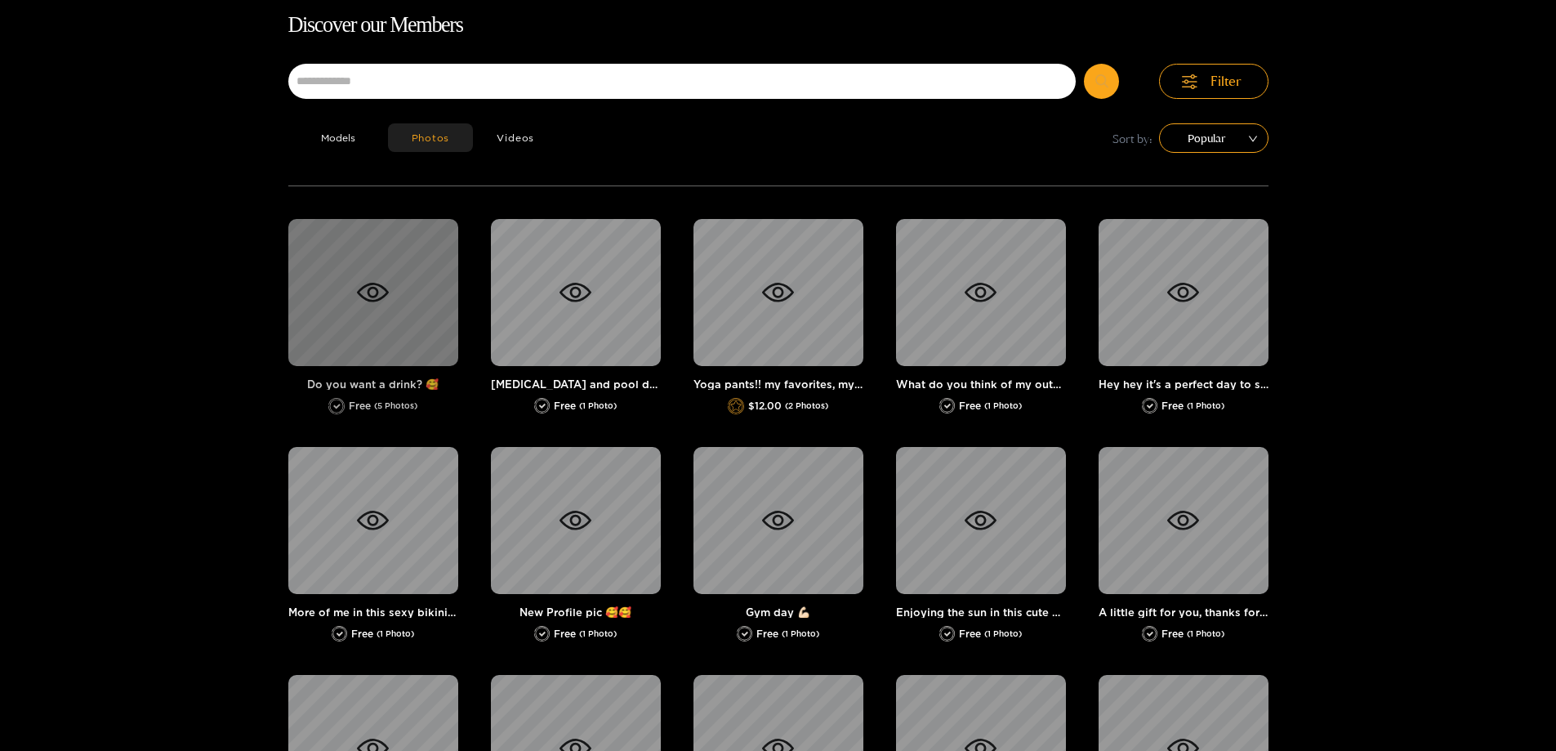
click at [393, 293] on div at bounding box center [373, 292] width 170 height 147
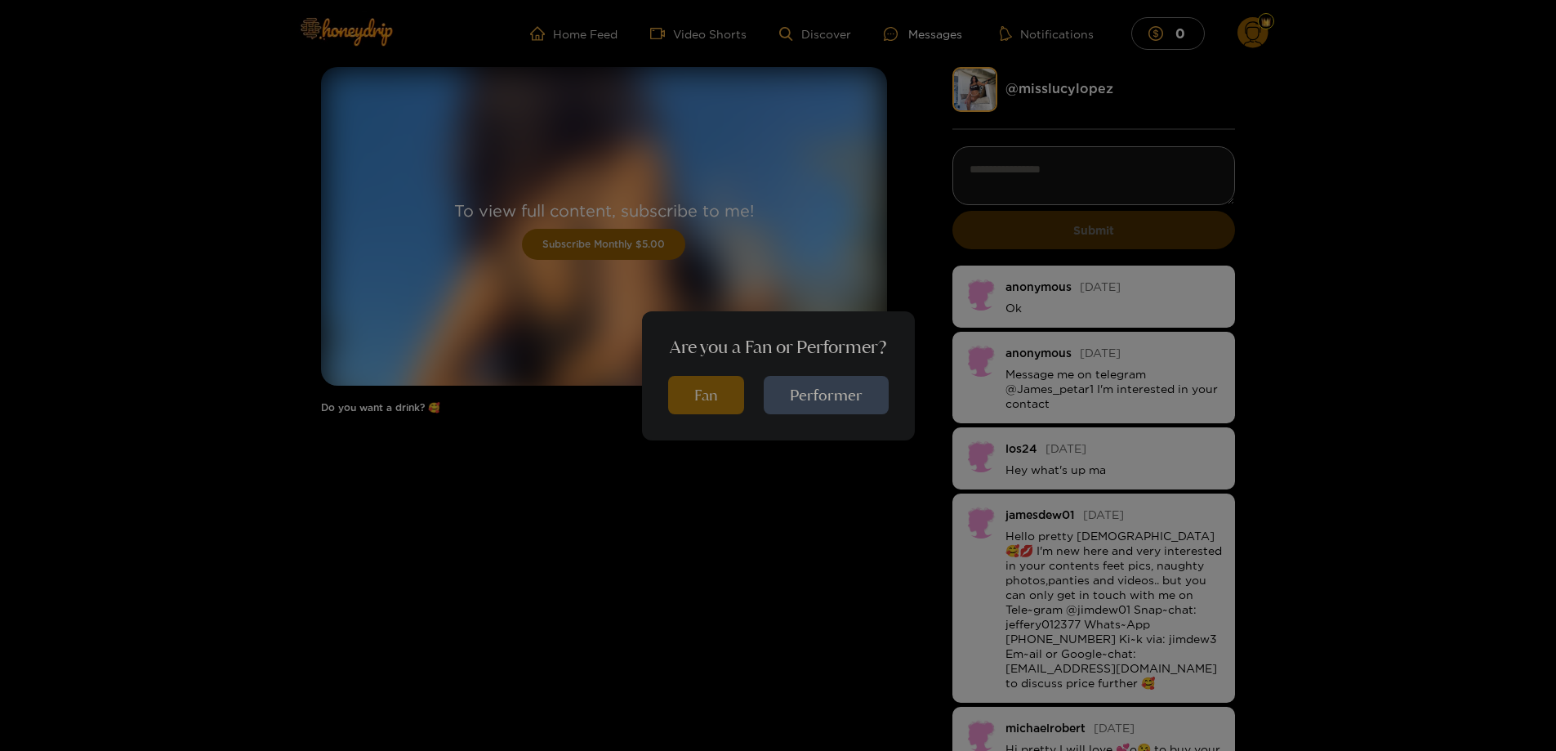
click at [732, 399] on button "Fan" at bounding box center [706, 395] width 76 height 38
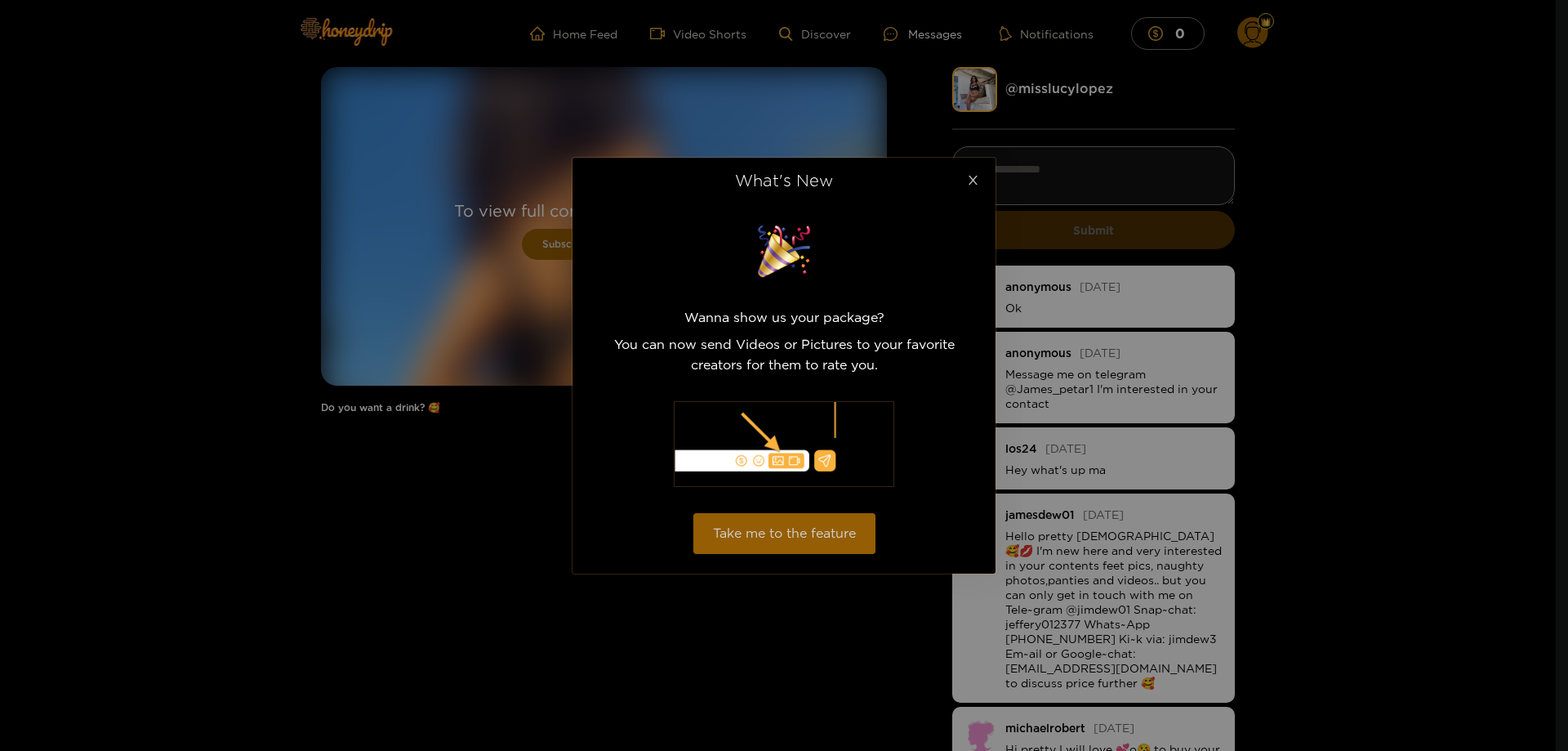
click at [976, 177] on icon "close" at bounding box center [972, 180] width 12 height 12
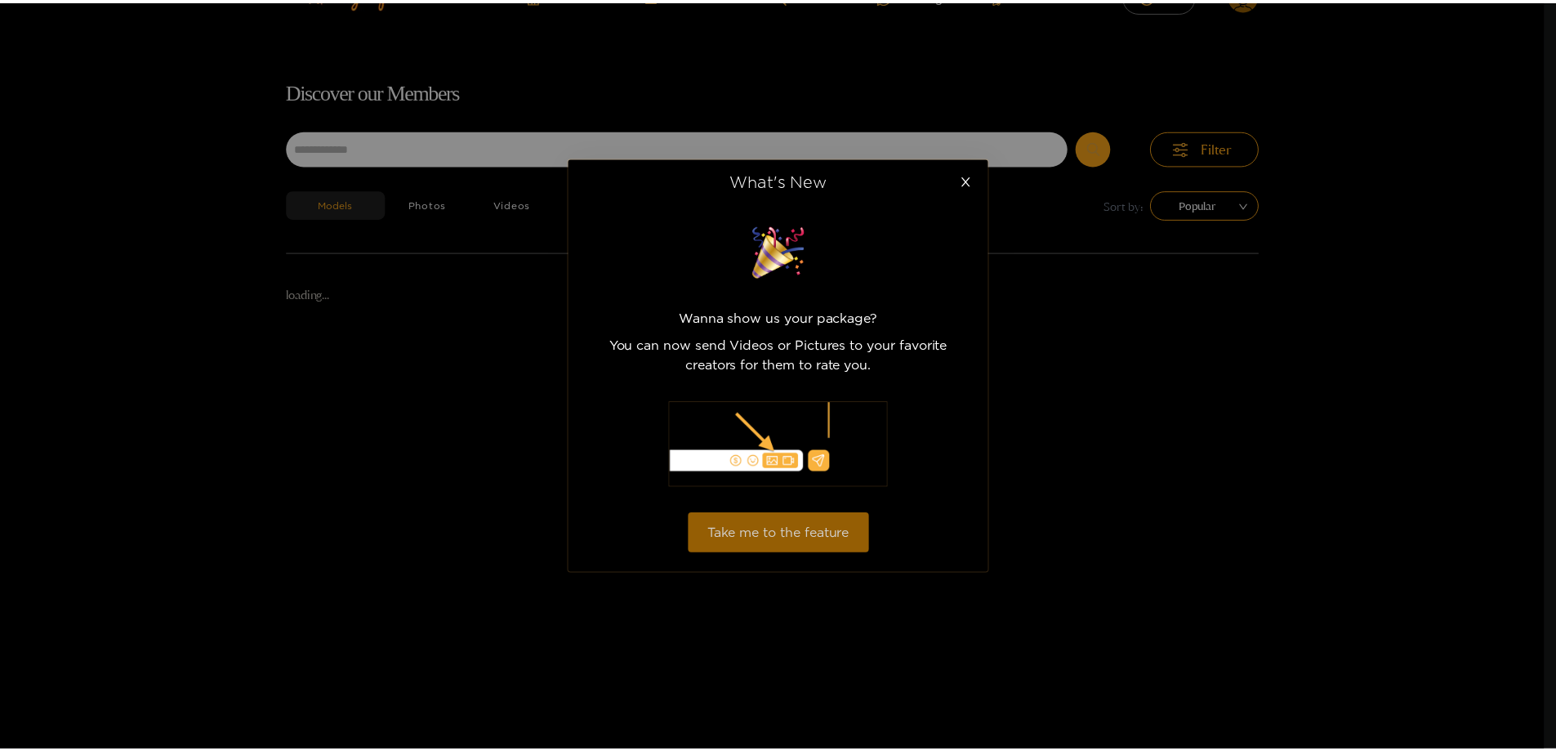
scroll to position [105, 0]
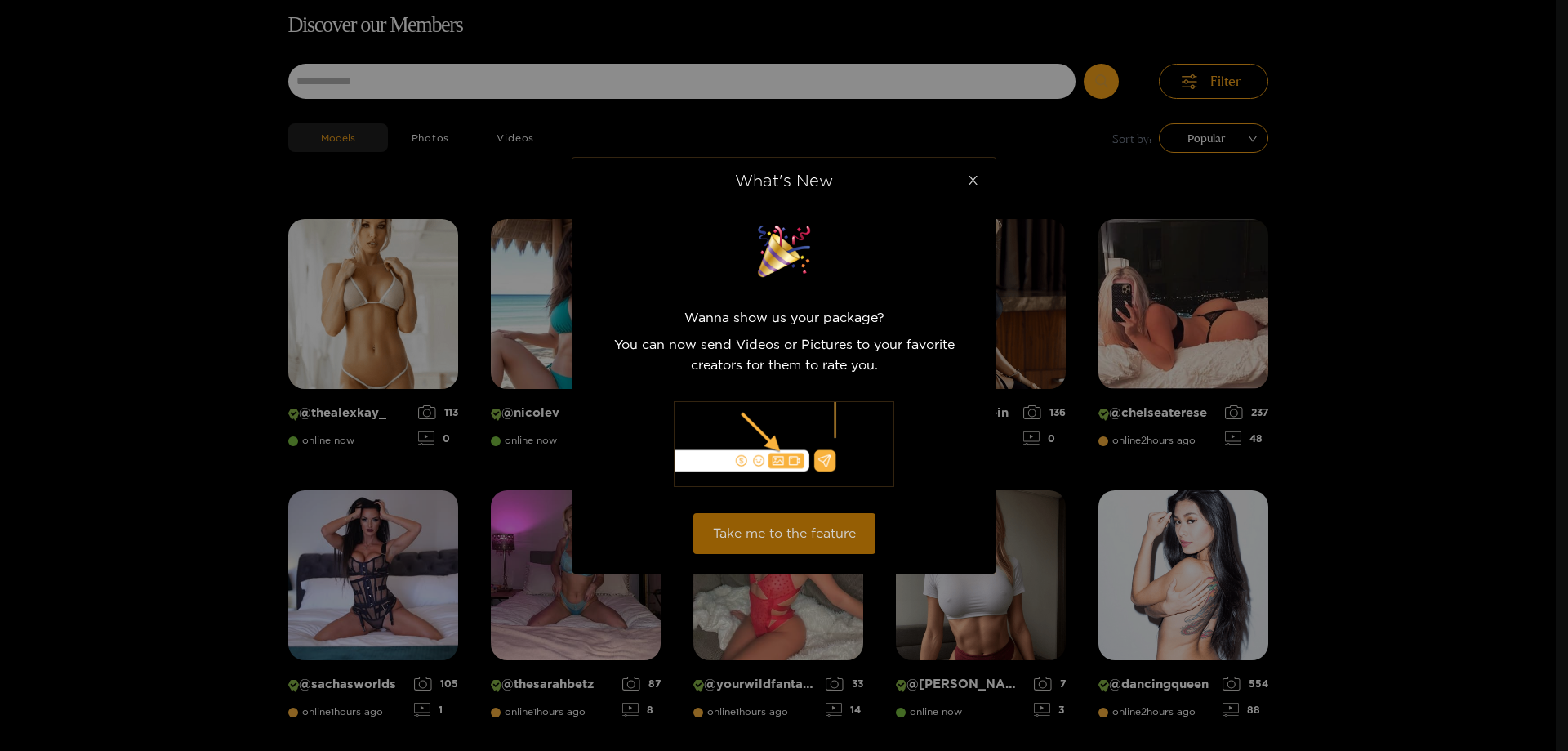
click at [965, 180] on span "Close" at bounding box center [972, 181] width 46 height 46
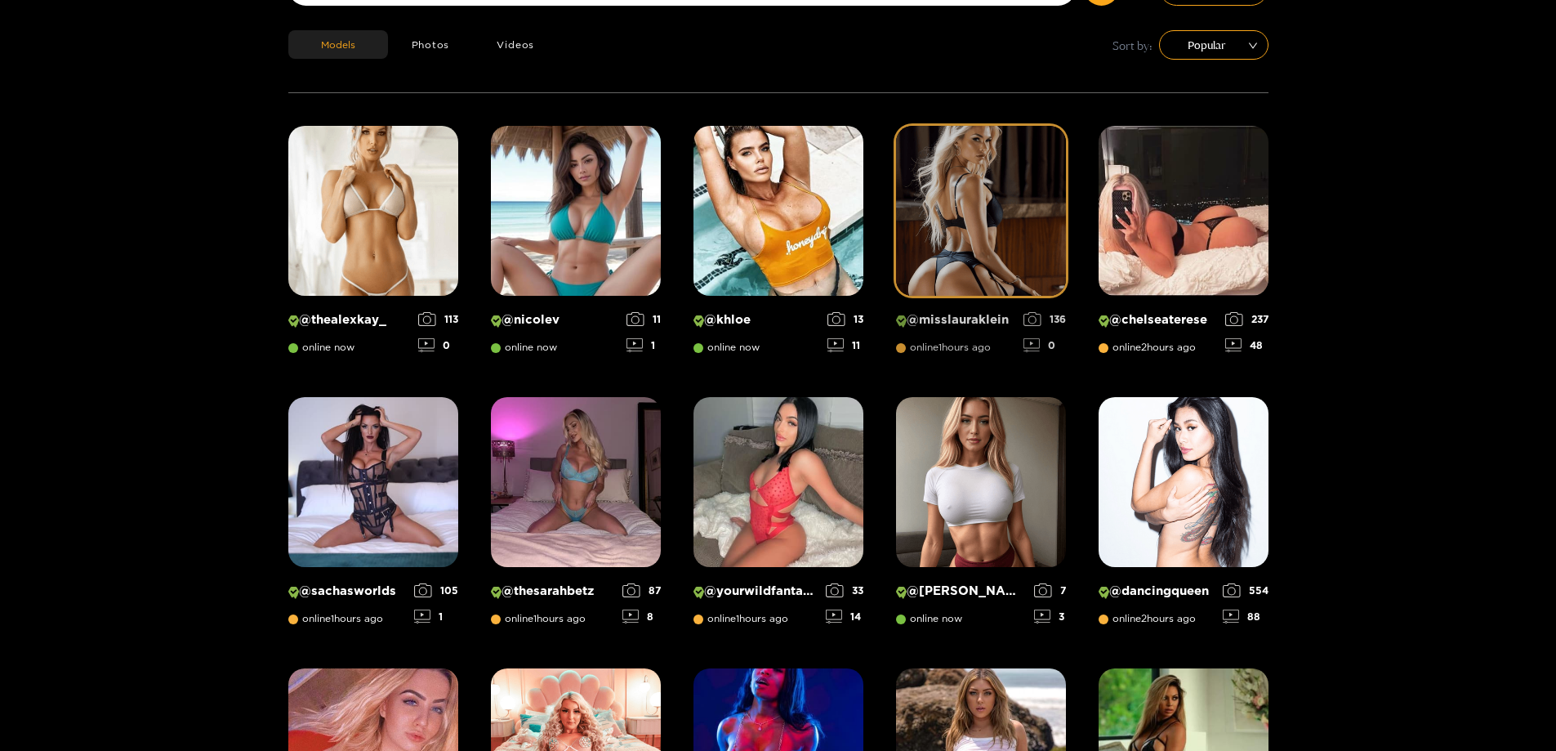
scroll to position [23, 0]
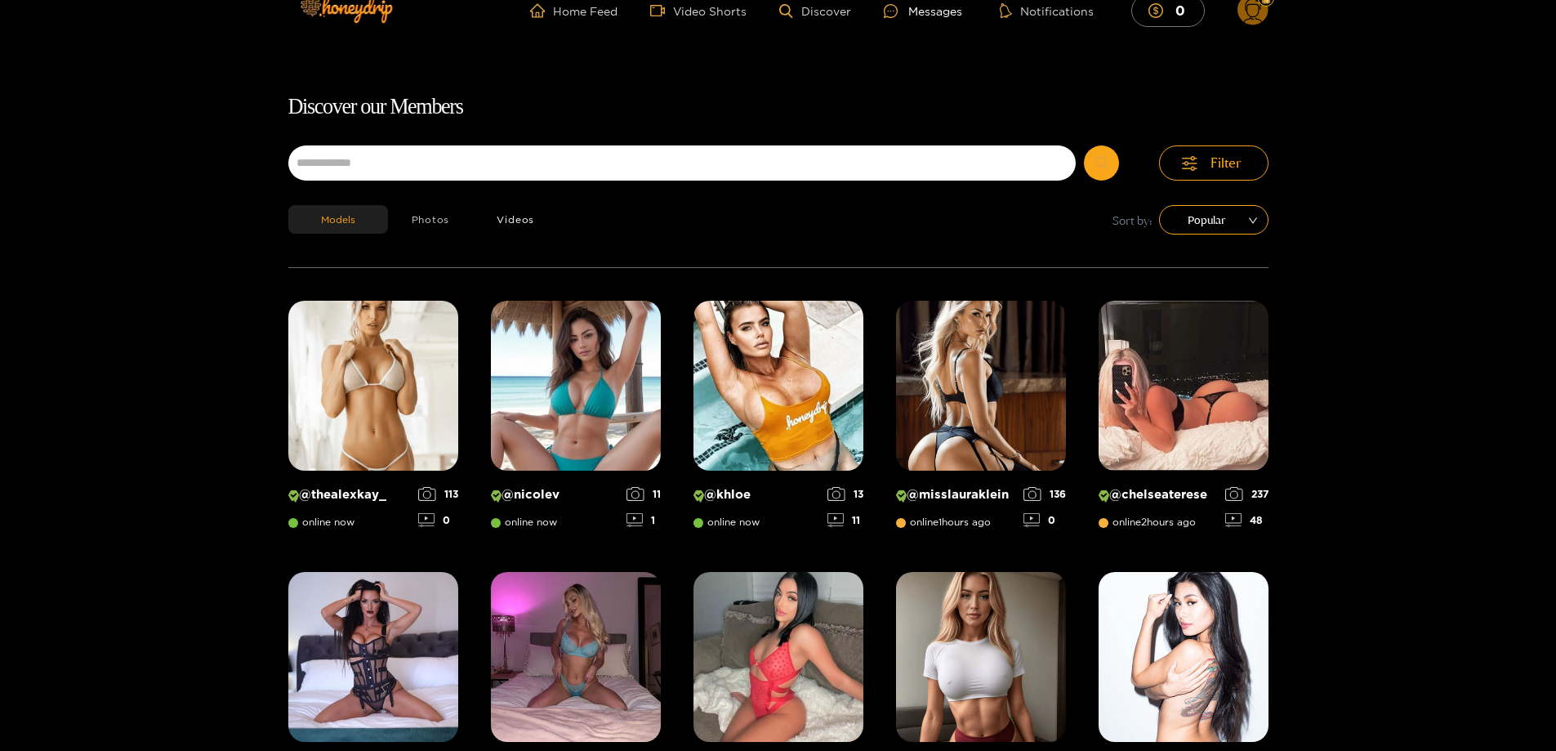
click at [455, 227] on button "Photos" at bounding box center [431, 219] width 86 height 29
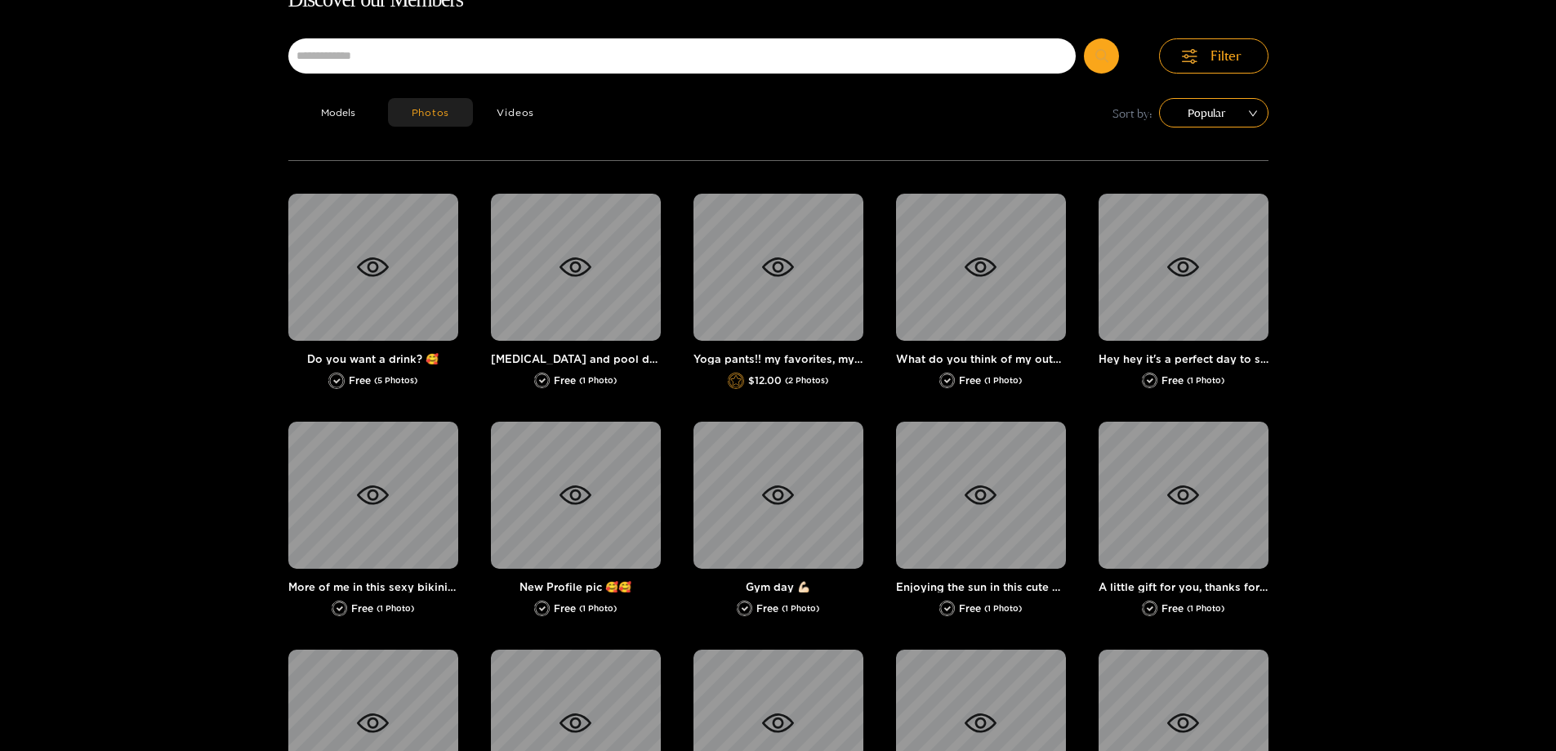
scroll to position [105, 0]
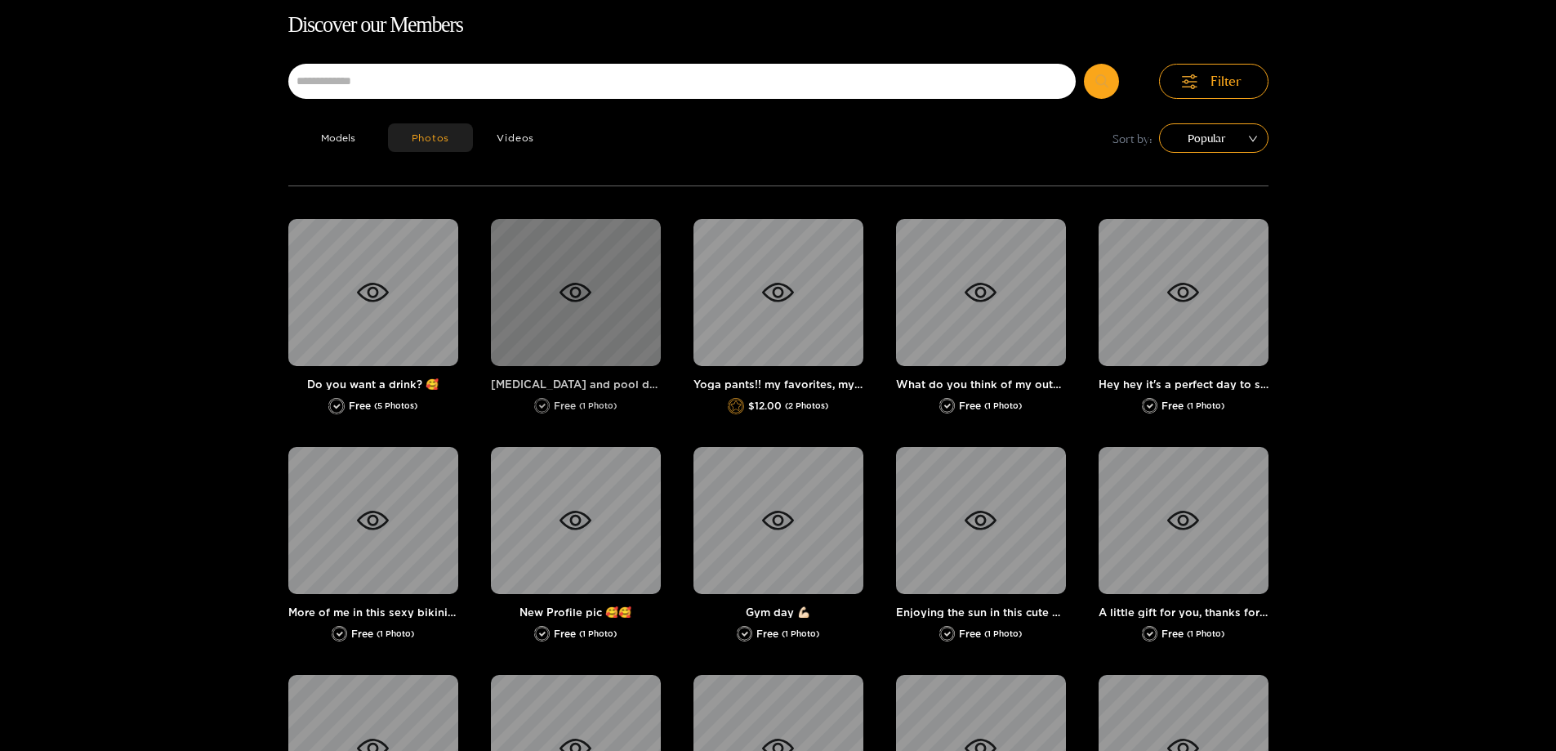
click at [578, 407] on div "Free (1 Photo)" at bounding box center [576, 406] width 170 height 16
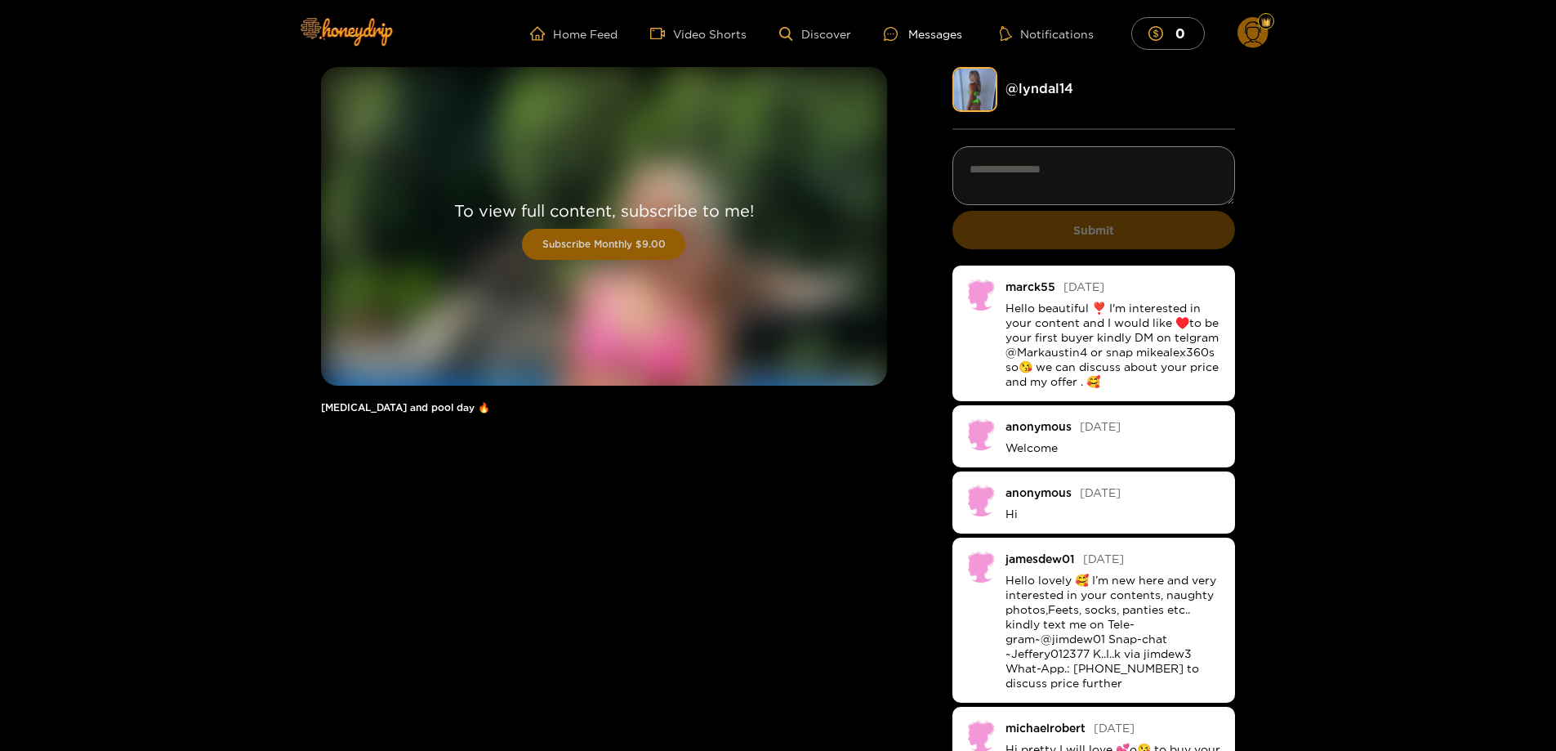
click at [527, 319] on div "To view full content, subscribe to me! Subscribe Monthly $9.00" at bounding box center [604, 226] width 566 height 319
click at [517, 198] on div "To view full content, subscribe to me! Subscribe Monthly $9.00" at bounding box center [604, 226] width 566 height 319
click at [388, 407] on h1 "[MEDICAL_DATA] and pool day 🔥" at bounding box center [604, 407] width 566 height 11
click at [1040, 87] on link "@ lyndal14" at bounding box center [1040, 88] width 68 height 15
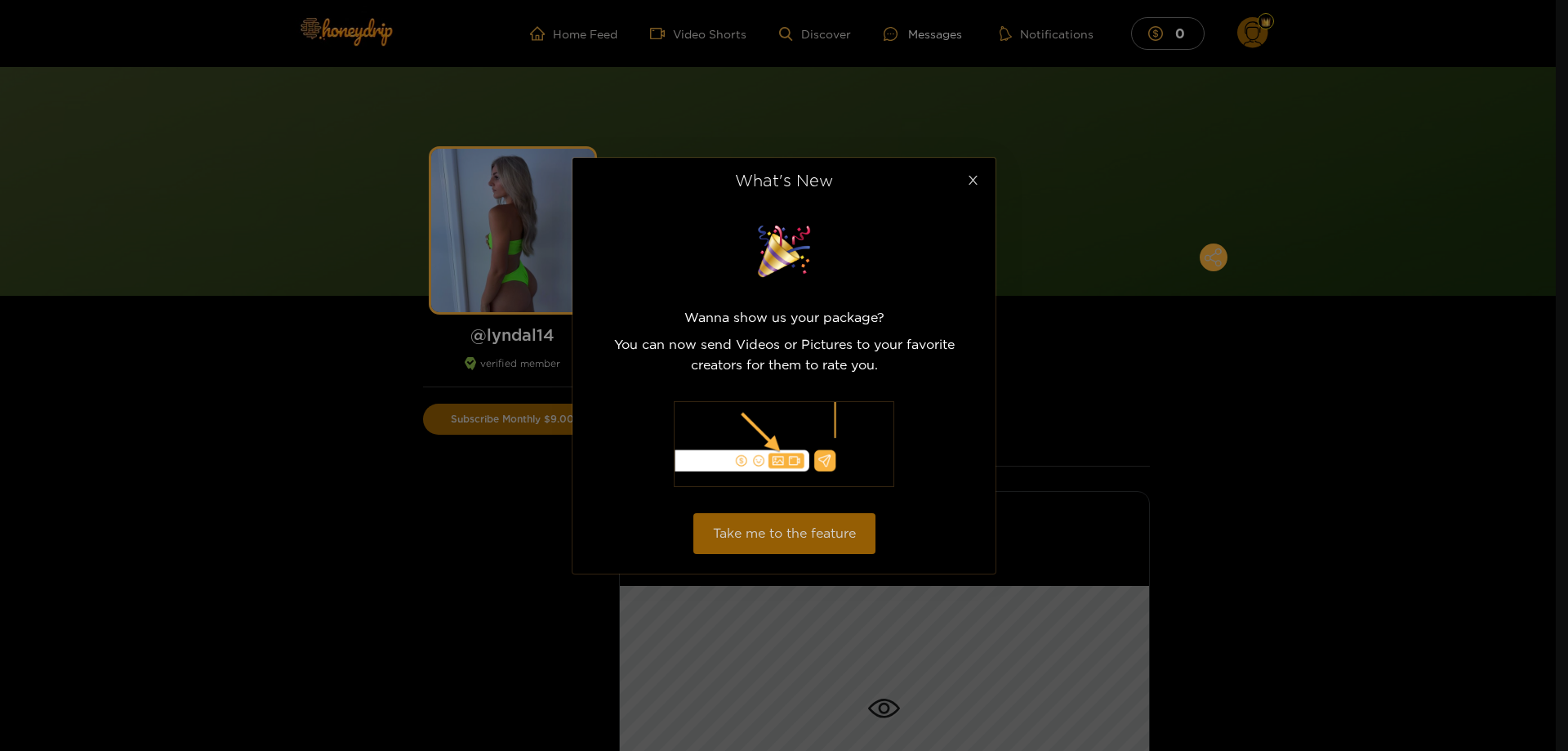
click at [967, 172] on span "Close" at bounding box center [972, 181] width 46 height 46
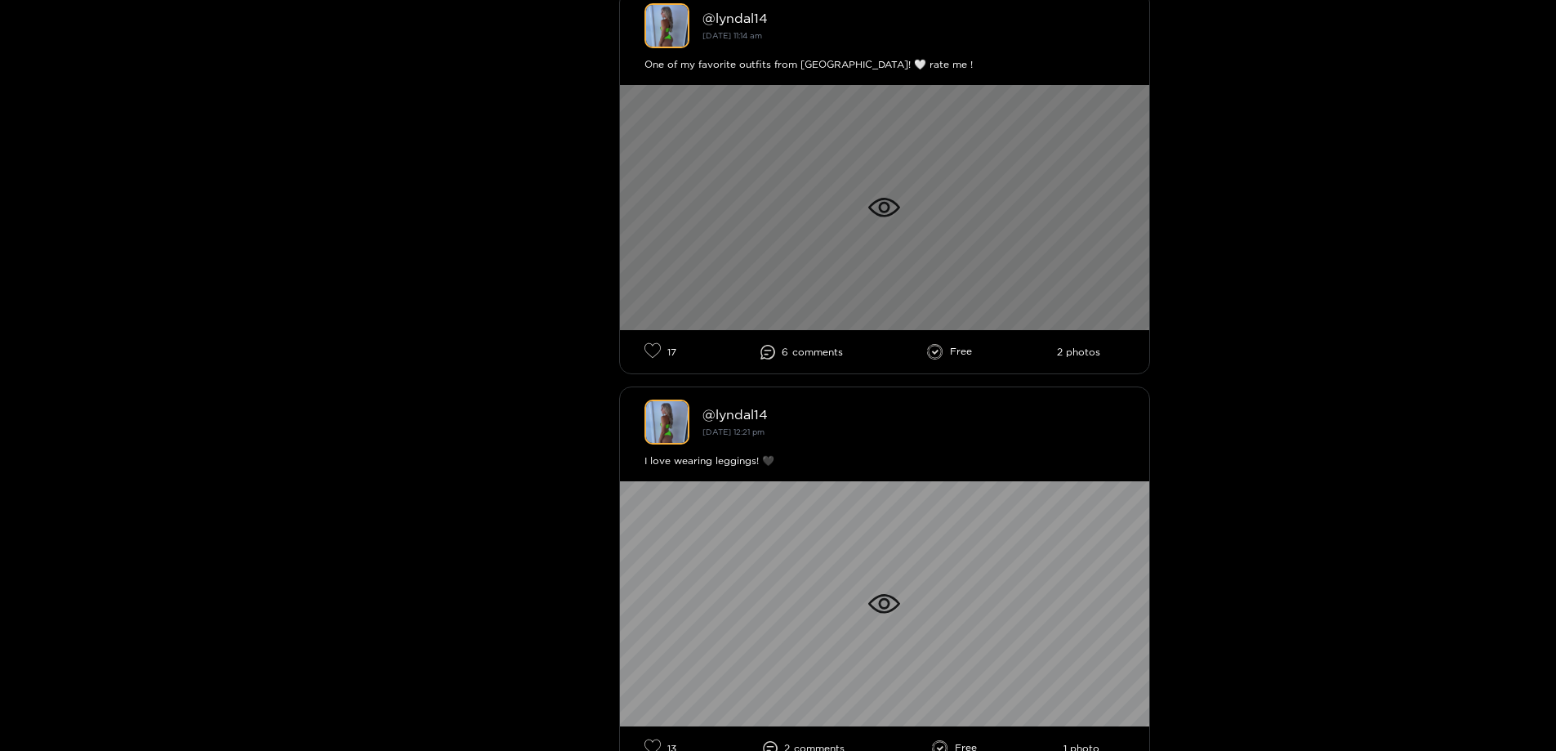
scroll to position [654, 0]
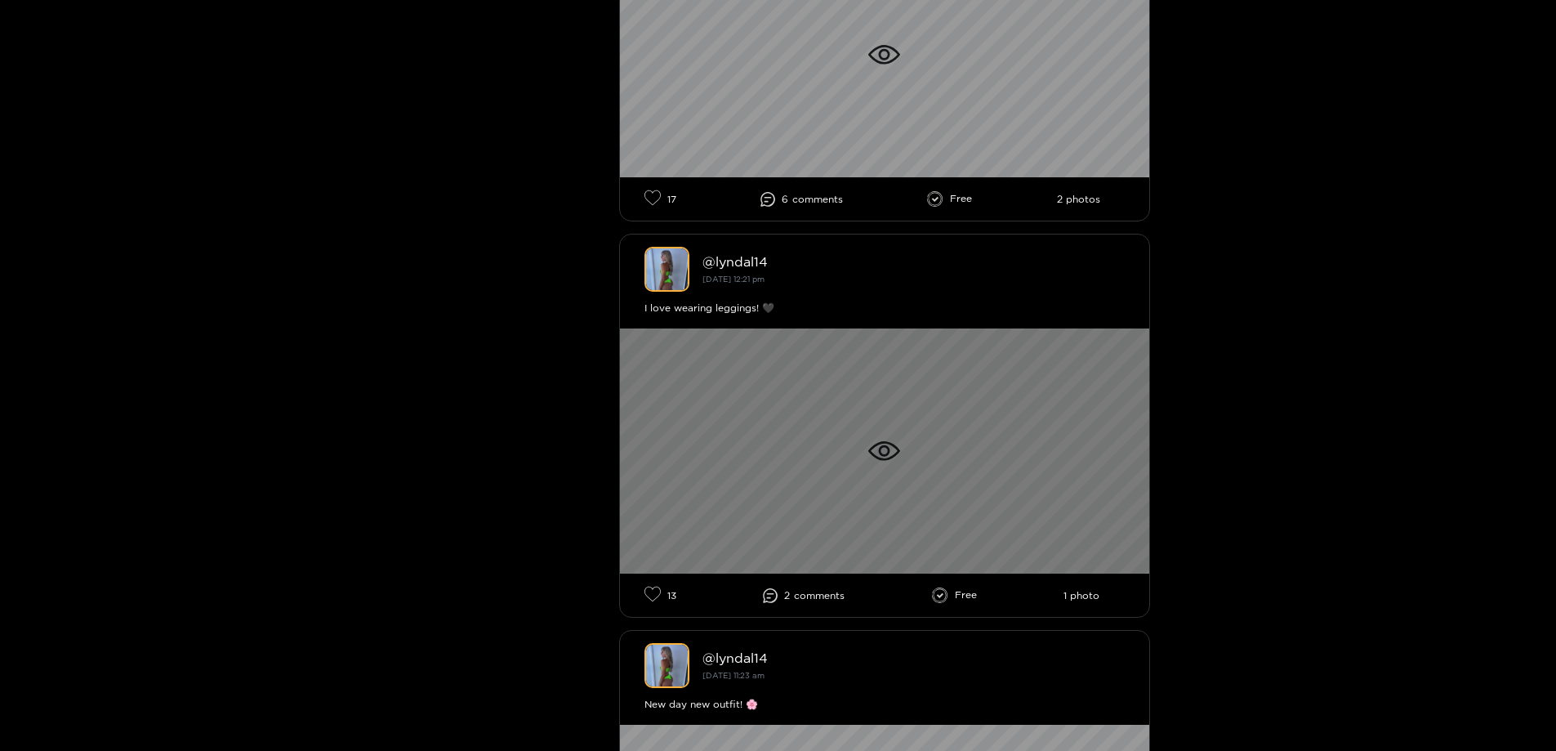
click at [796, 400] on div at bounding box center [884, 450] width 529 height 245
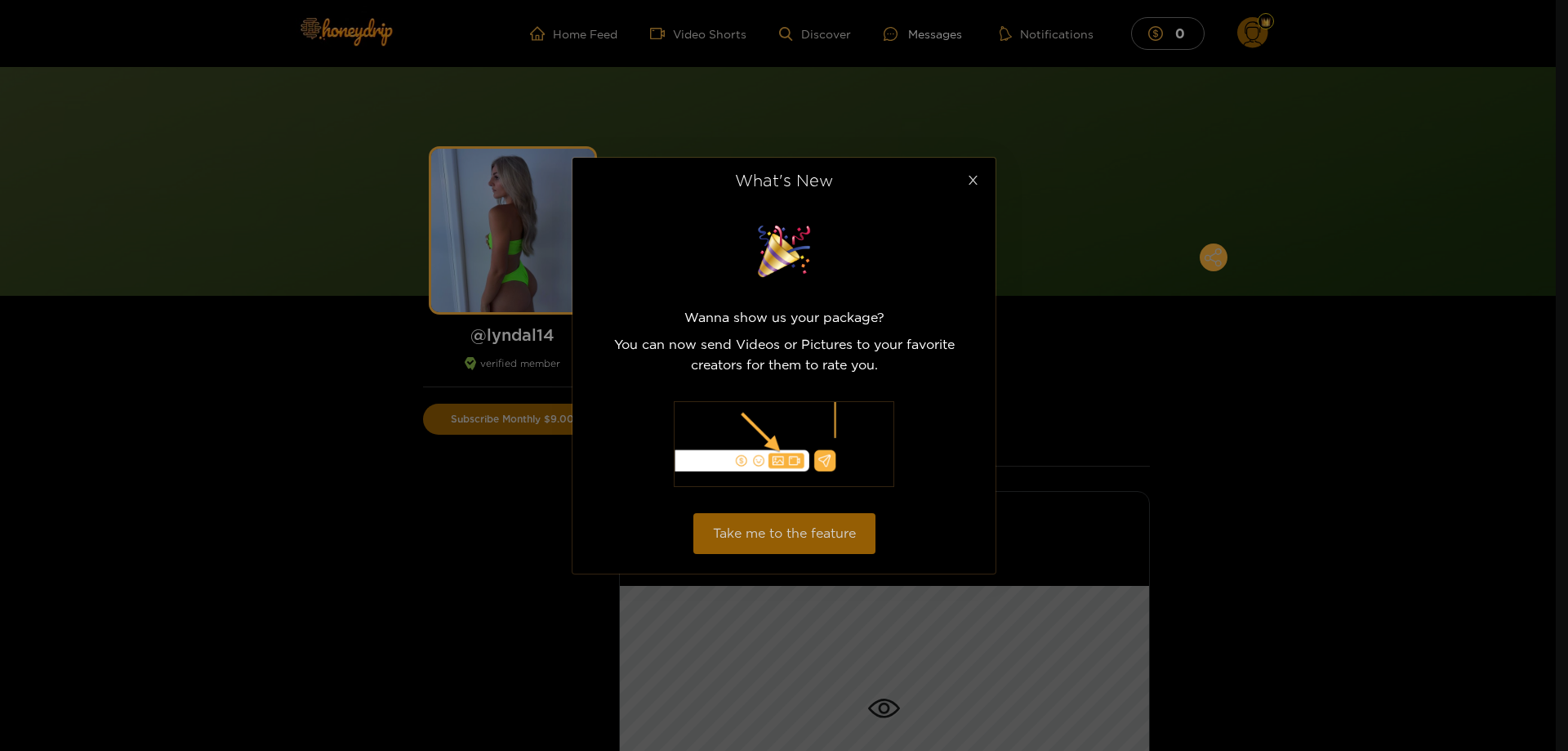
click at [982, 174] on span "Close" at bounding box center [972, 181] width 46 height 46
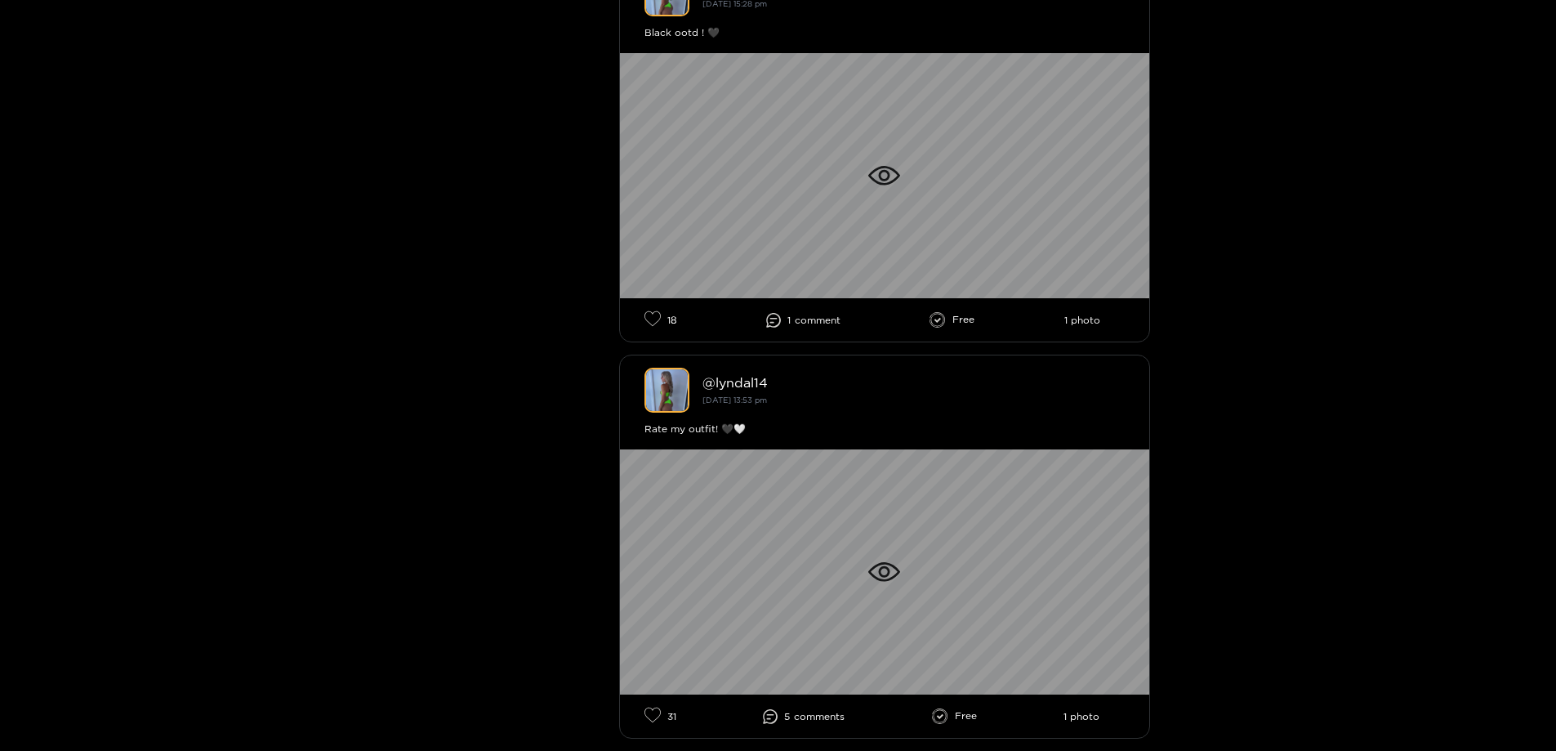
scroll to position [2124, 0]
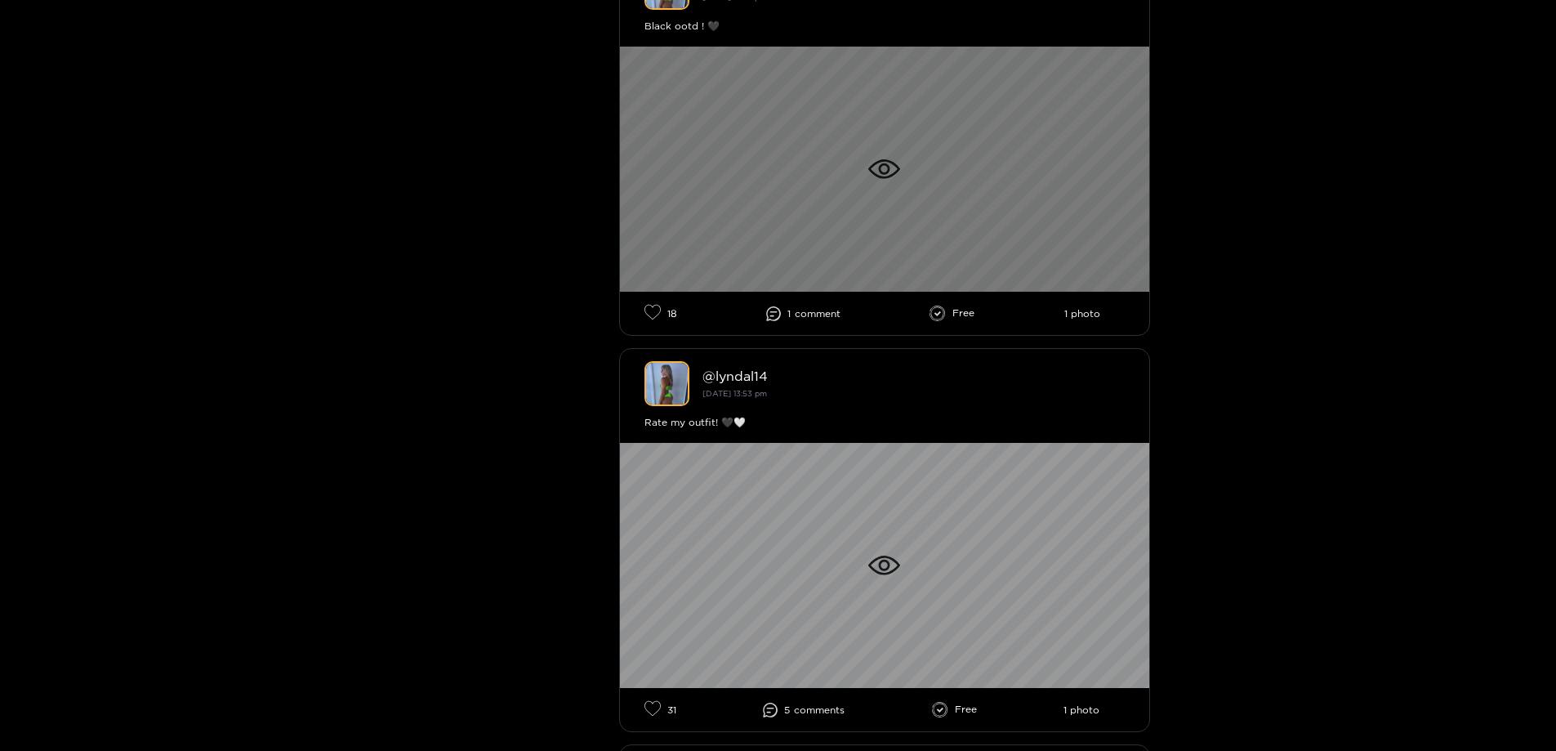
click at [963, 212] on div at bounding box center [884, 169] width 529 height 245
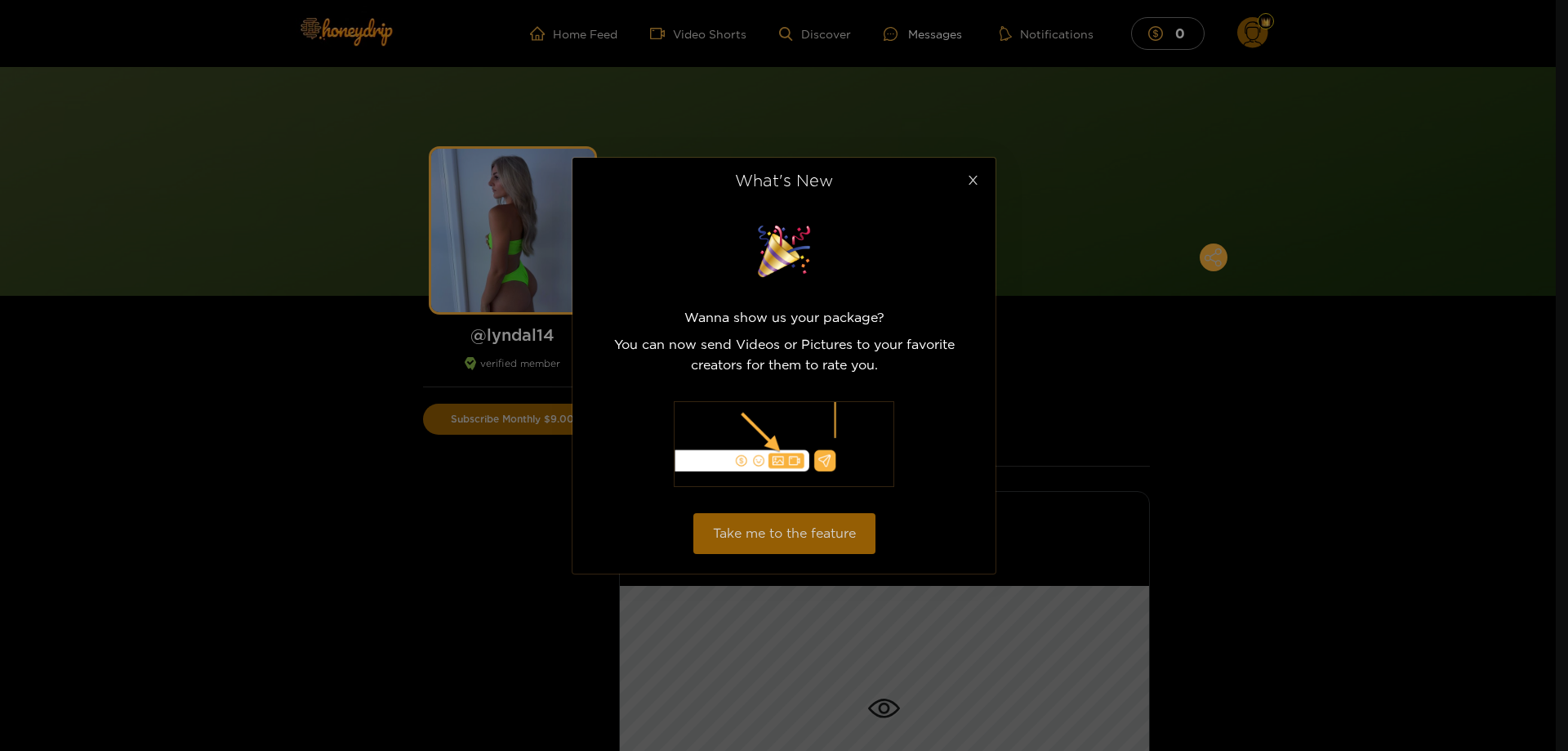
click at [969, 176] on icon "close" at bounding box center [972, 180] width 12 height 12
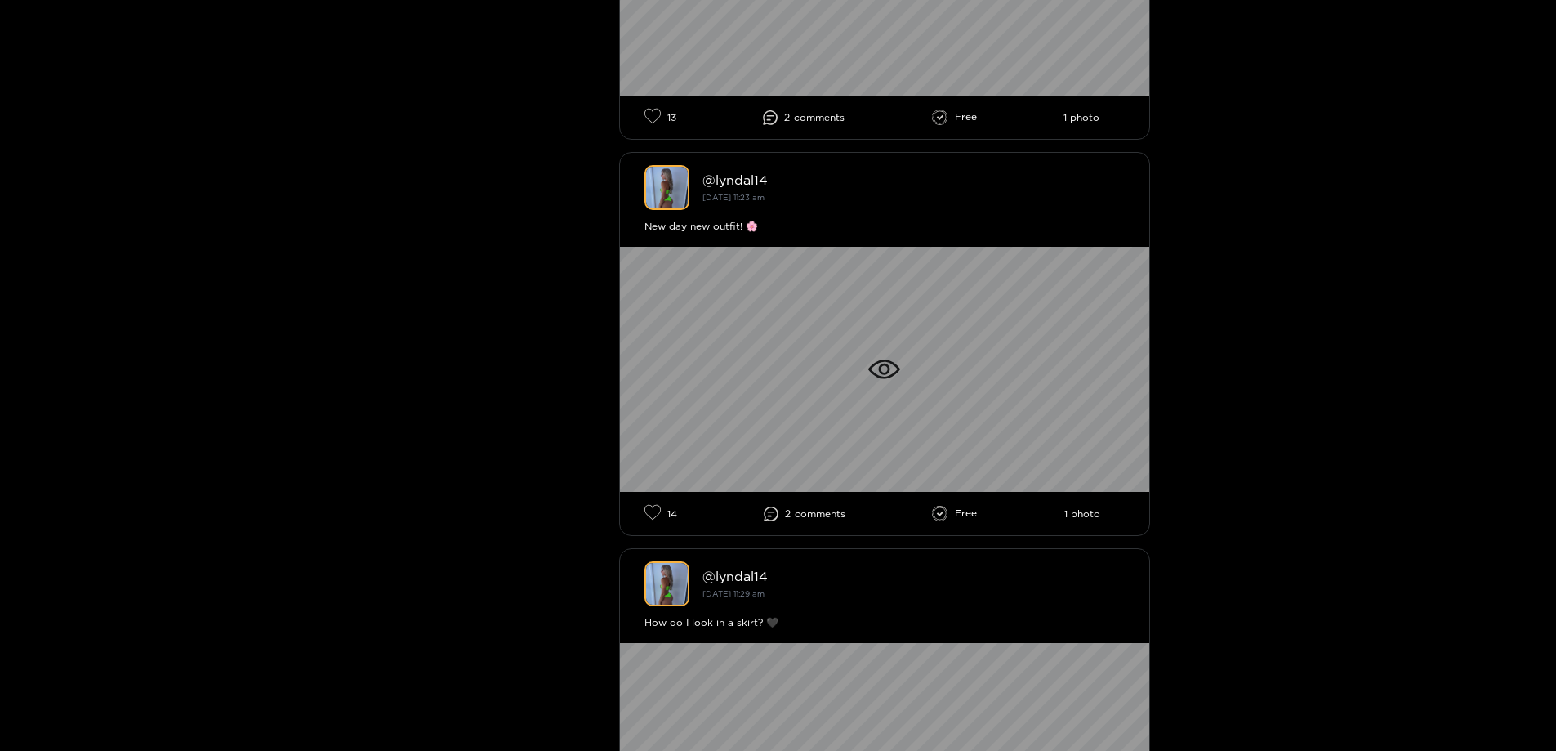
scroll to position [1307, 0]
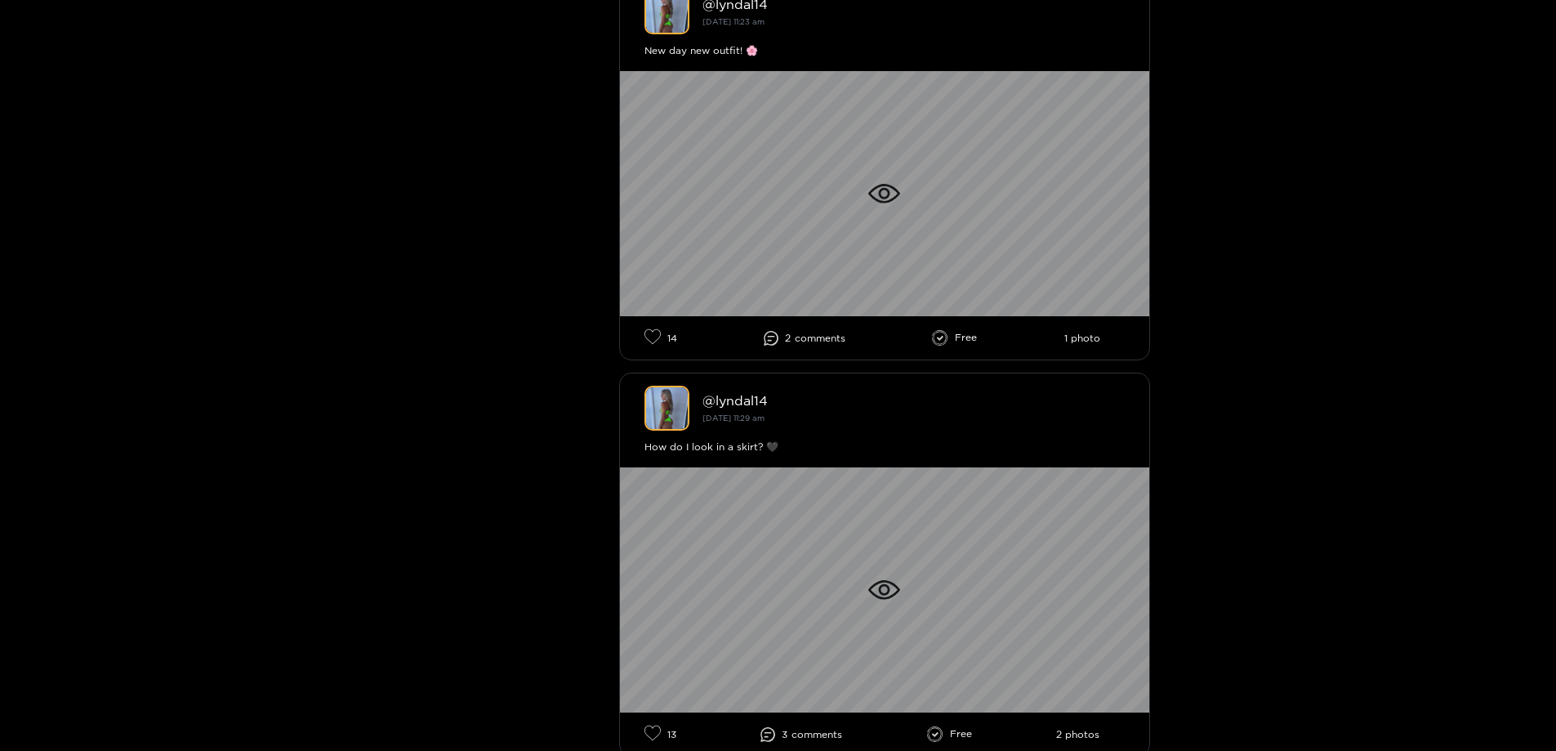
click at [947, 339] on icon at bounding box center [940, 338] width 16 height 16
click at [931, 336] on ul "14 2 comment s Free 1 photo" at bounding box center [885, 337] width 480 height 19
drag, startPoint x: 945, startPoint y: 334, endPoint x: 990, endPoint y: 338, distance: 45.1
click at [990, 338] on ul "14 2 comment s Free 1 photo" at bounding box center [885, 337] width 480 height 19
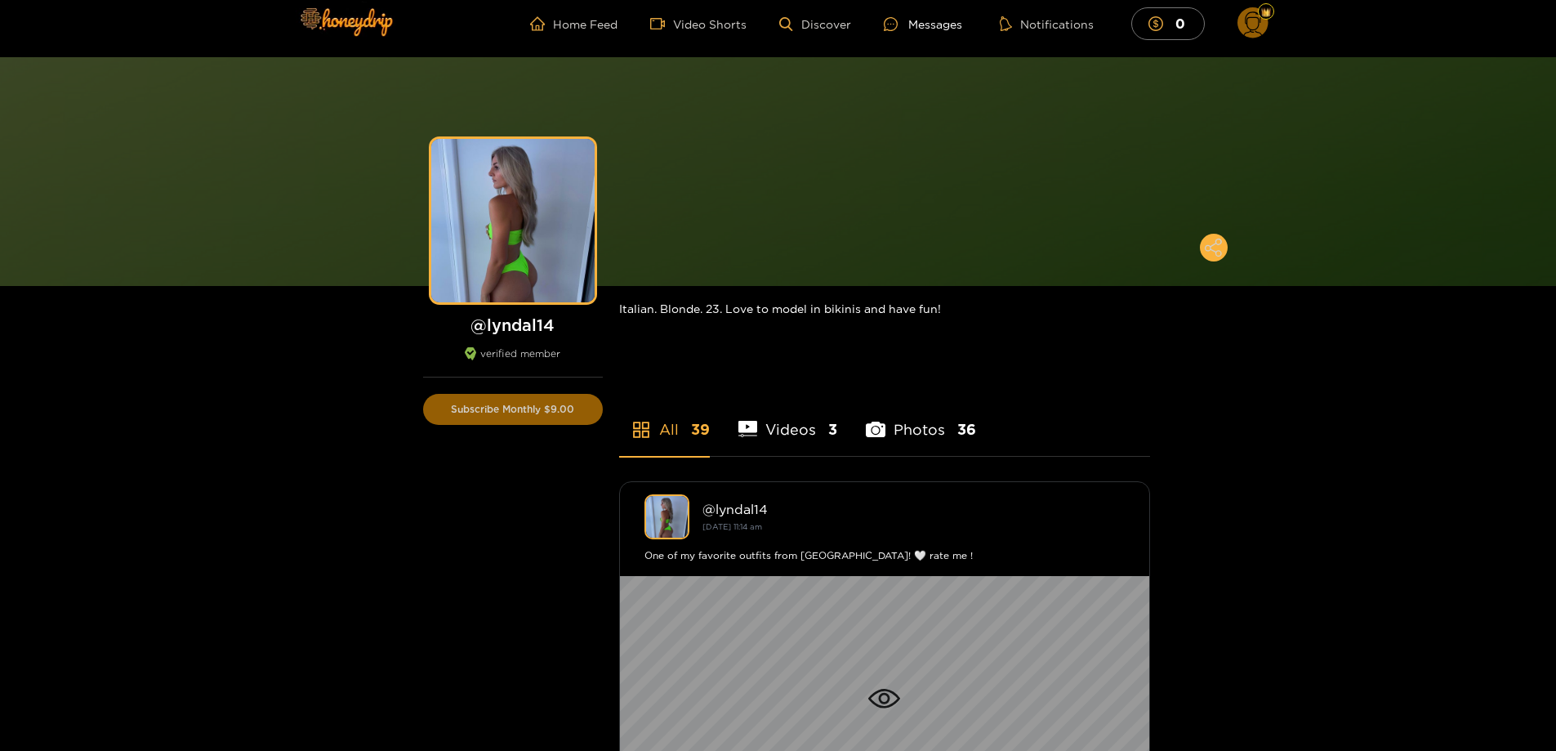
scroll to position [0, 0]
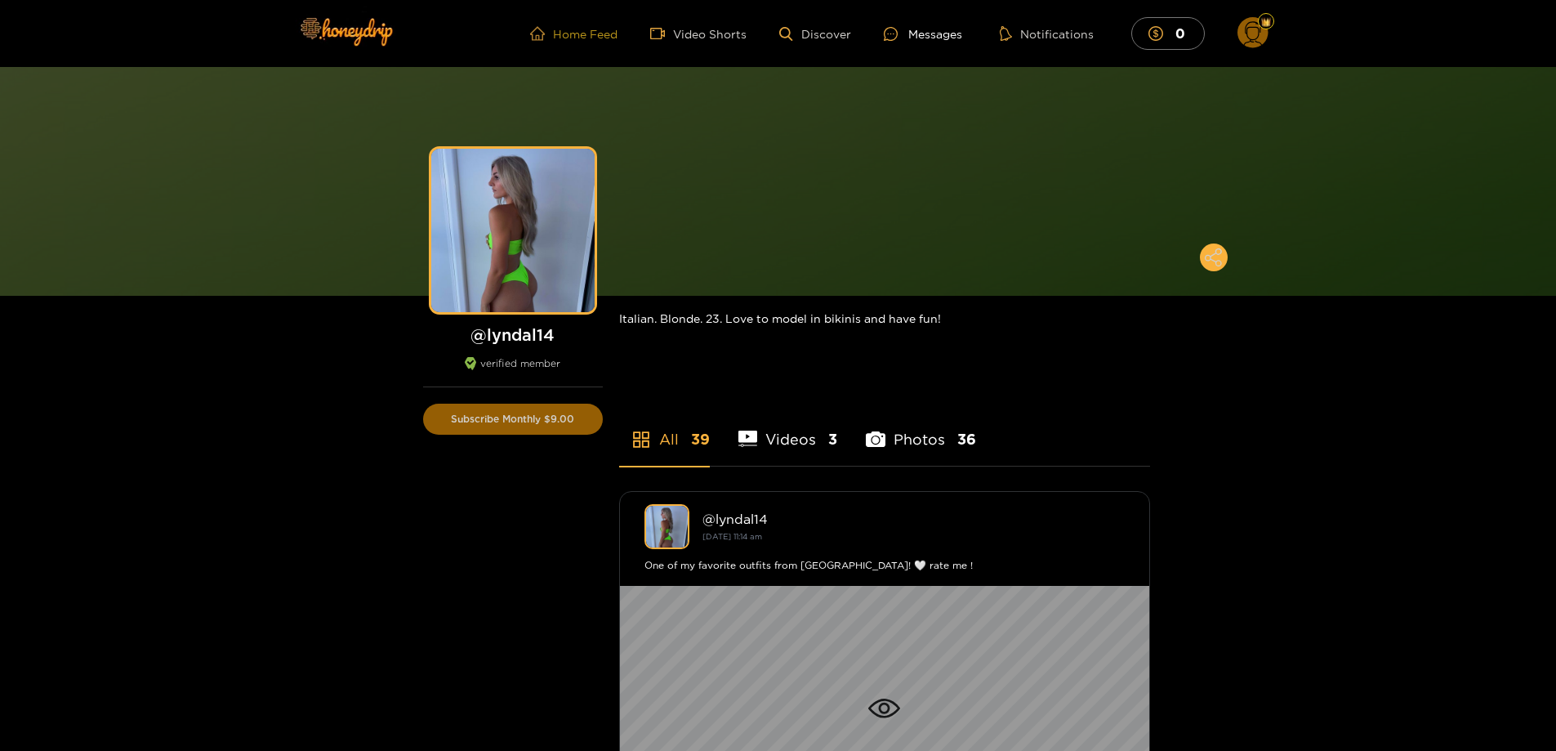
click at [560, 33] on link "Home Feed" at bounding box center [573, 33] width 87 height 15
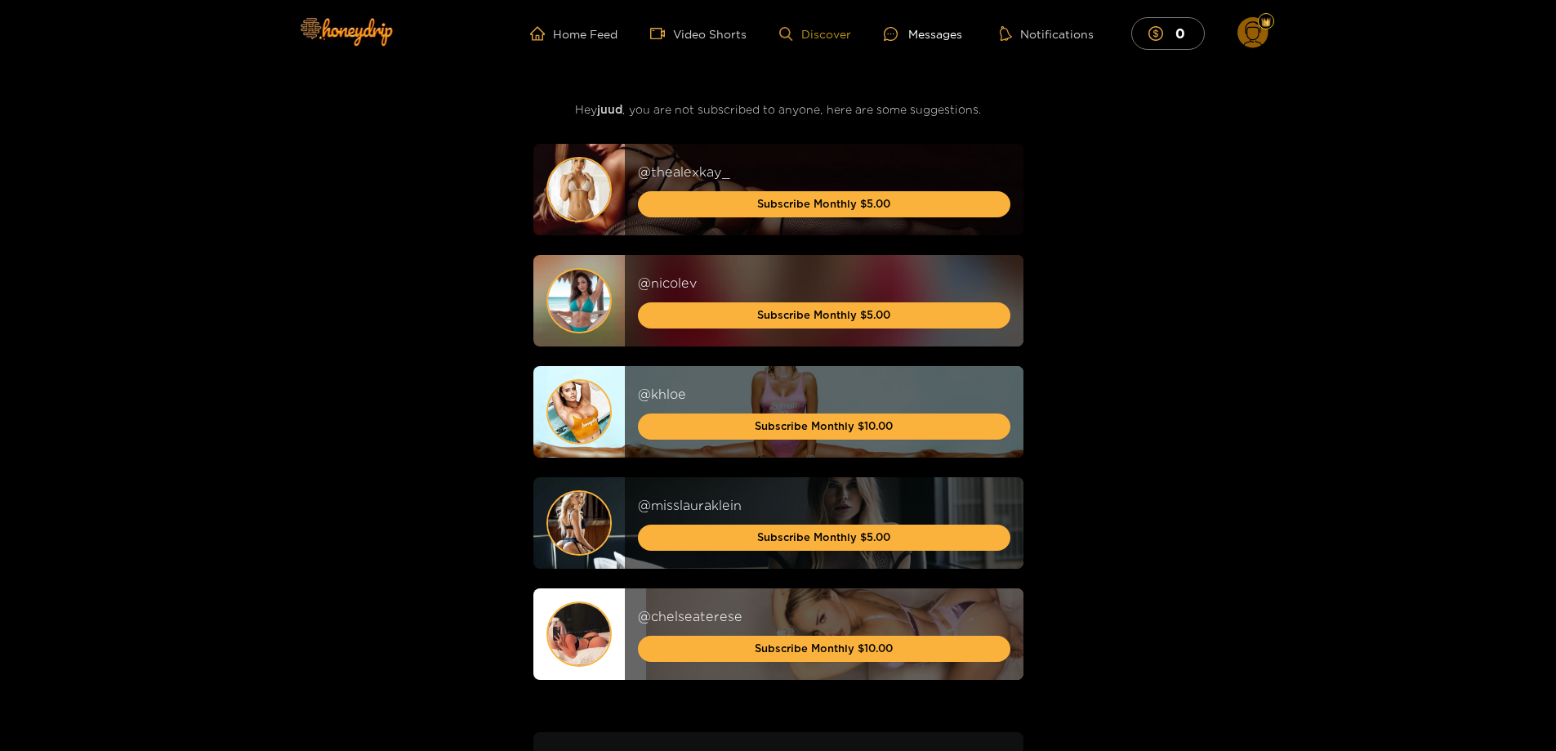
click at [802, 27] on link "Discover" at bounding box center [814, 34] width 71 height 14
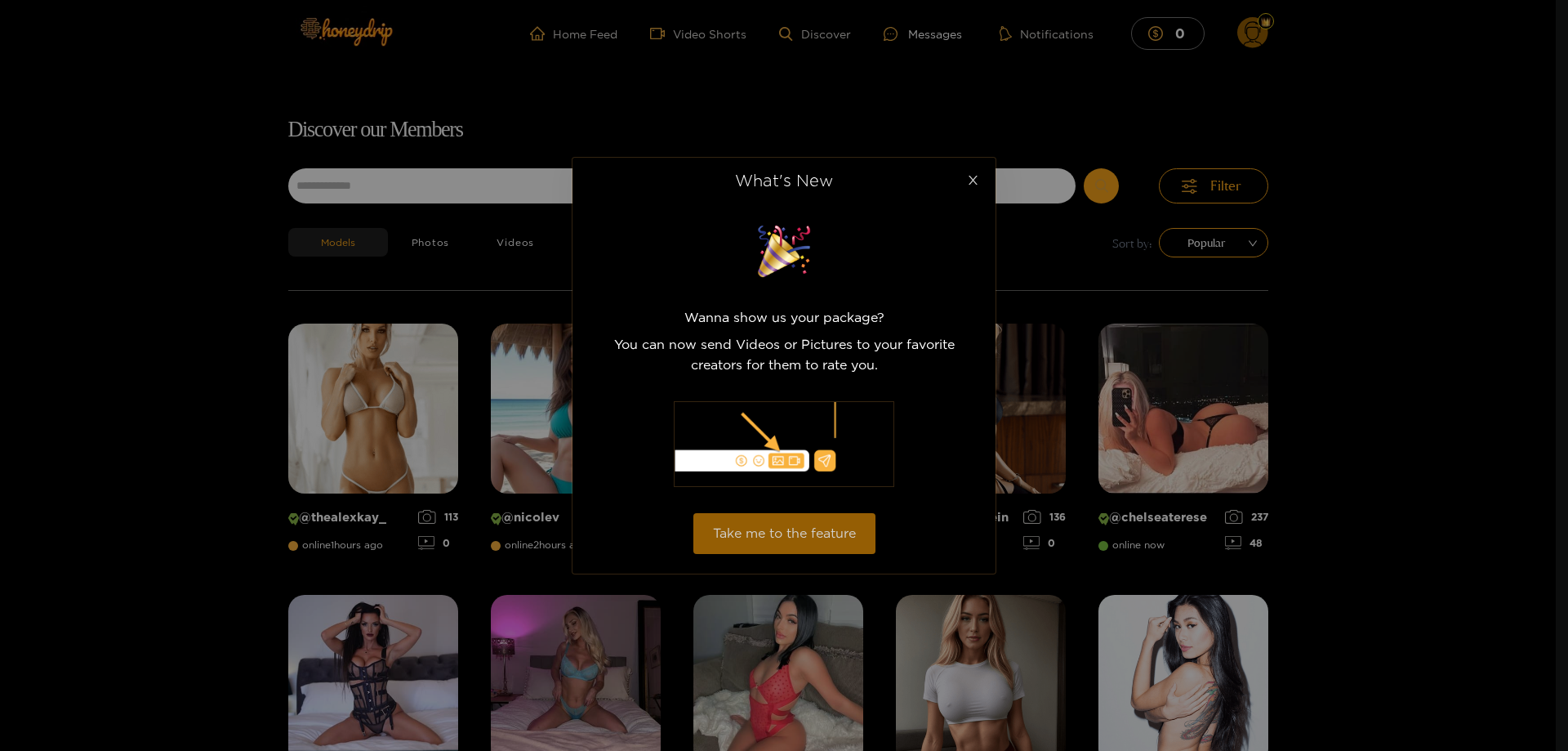
click at [969, 187] on span "Close" at bounding box center [972, 181] width 46 height 46
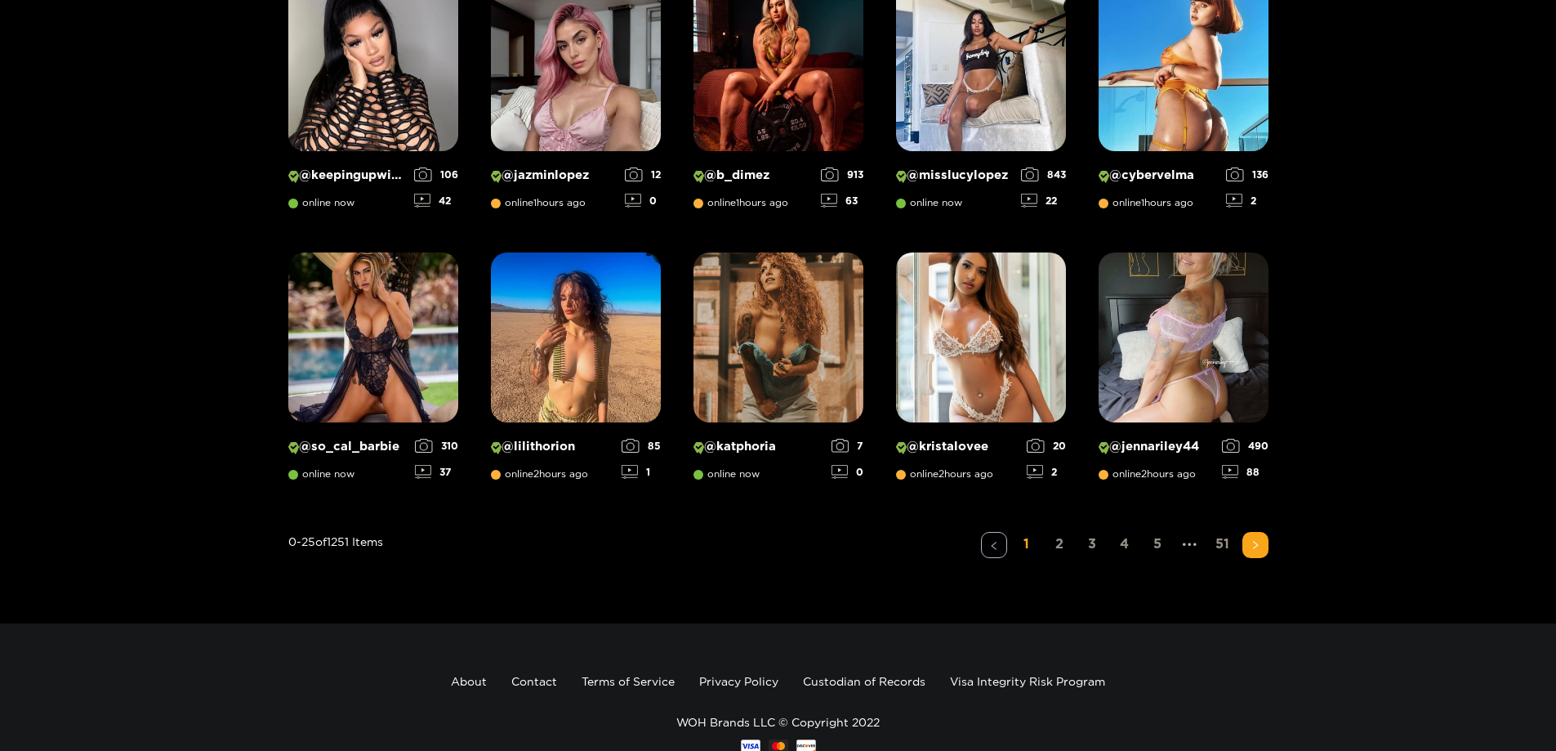
scroll to position [1207, 0]
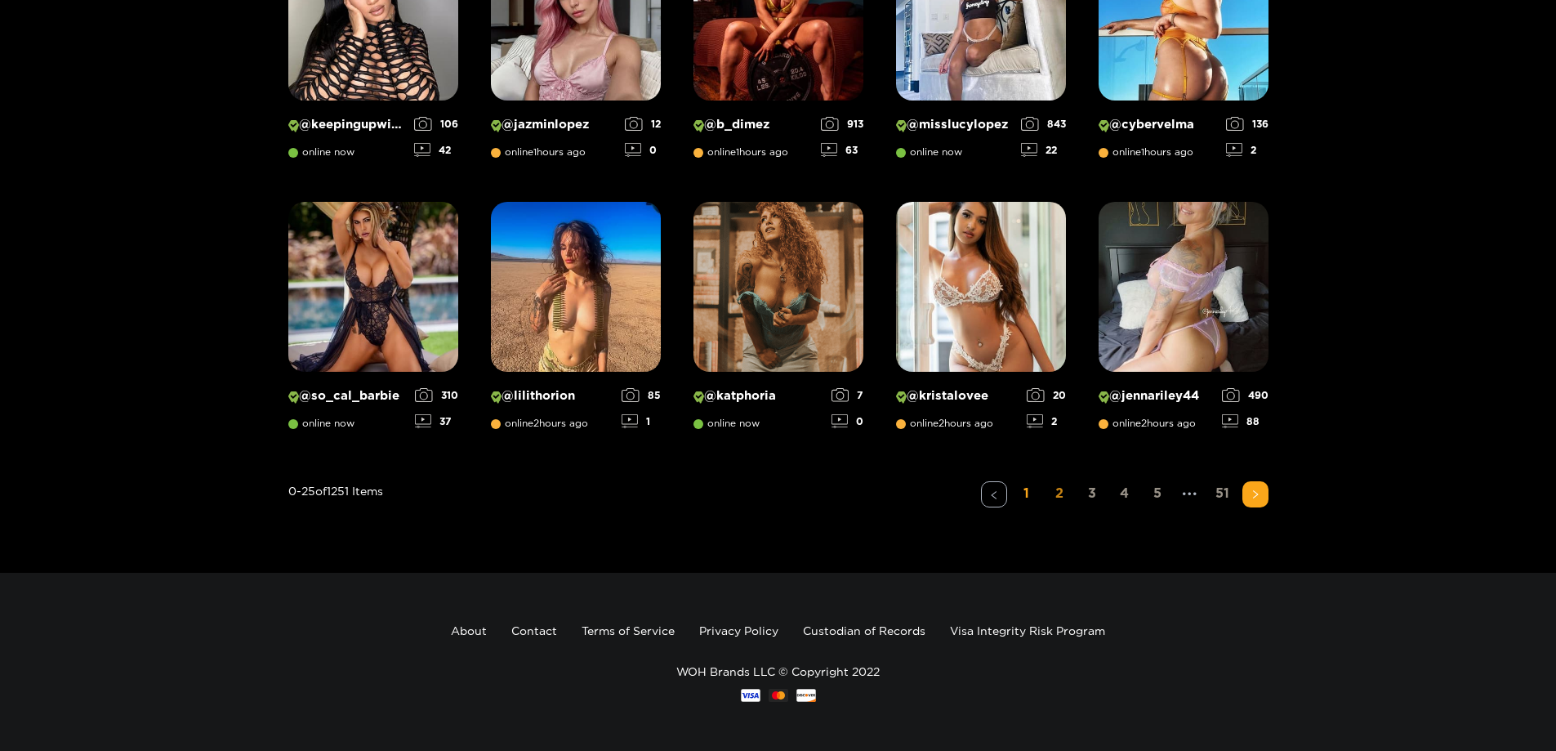
click at [1065, 499] on link "2" at bounding box center [1060, 493] width 26 height 24
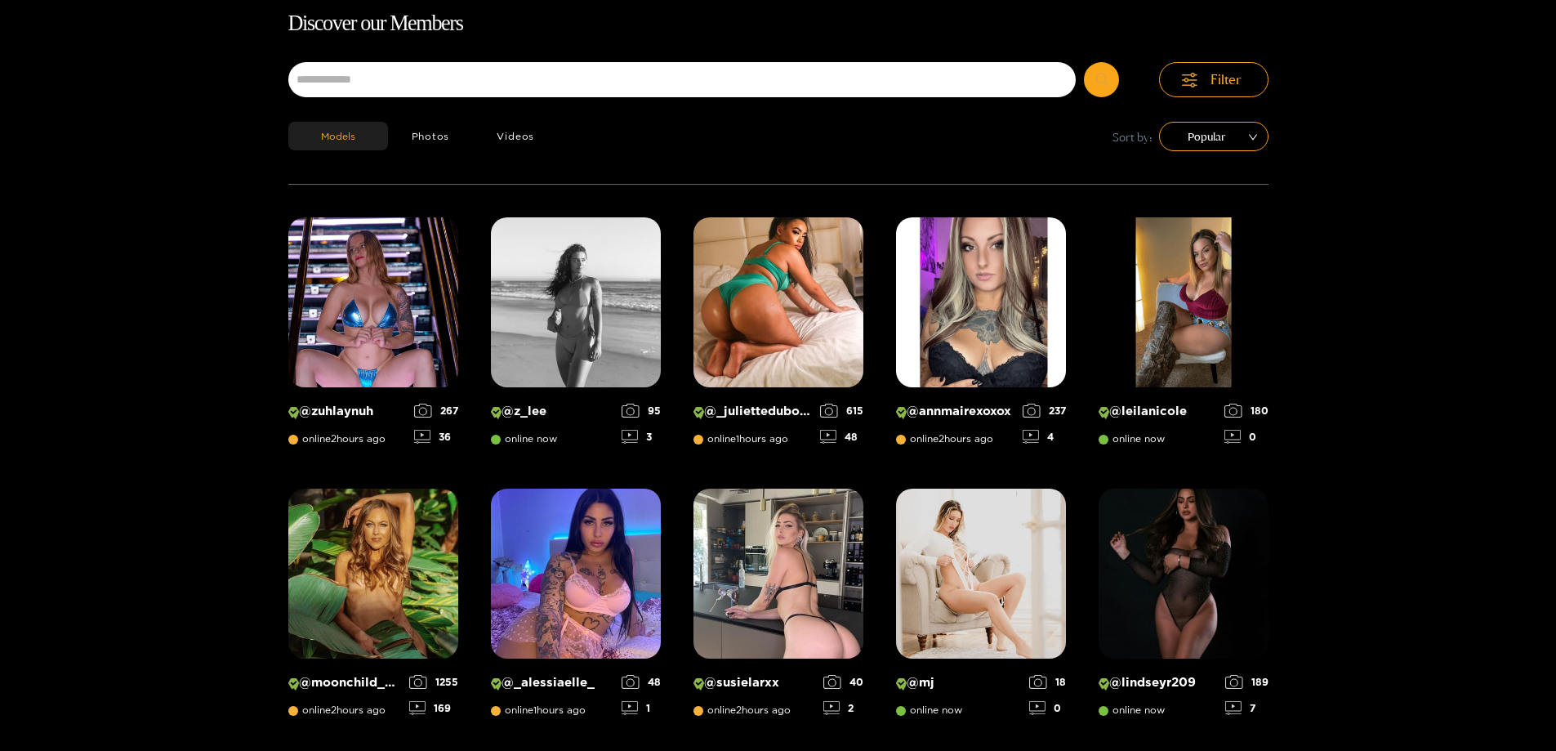
scroll to position [105, 0]
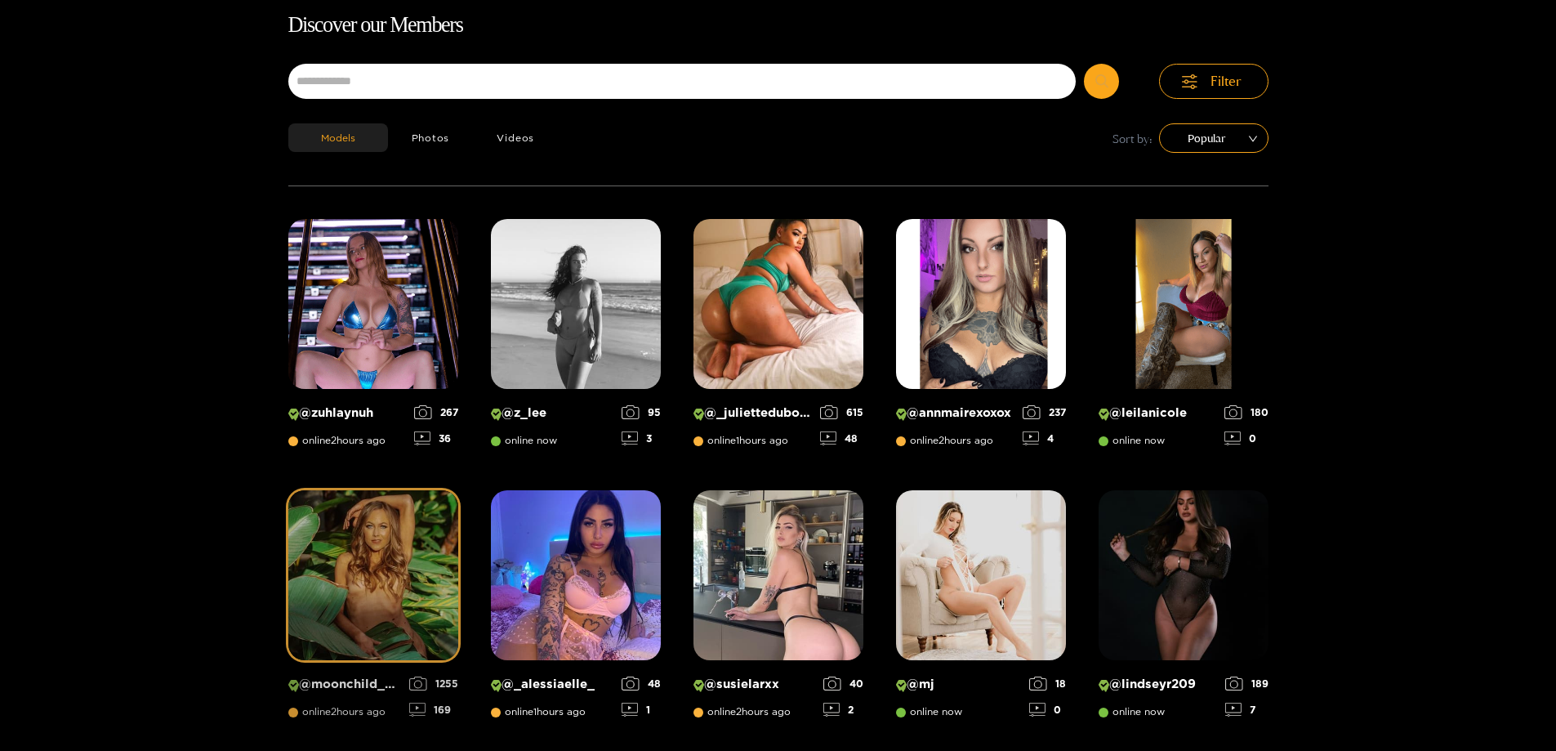
click at [355, 568] on img at bounding box center [373, 575] width 170 height 170
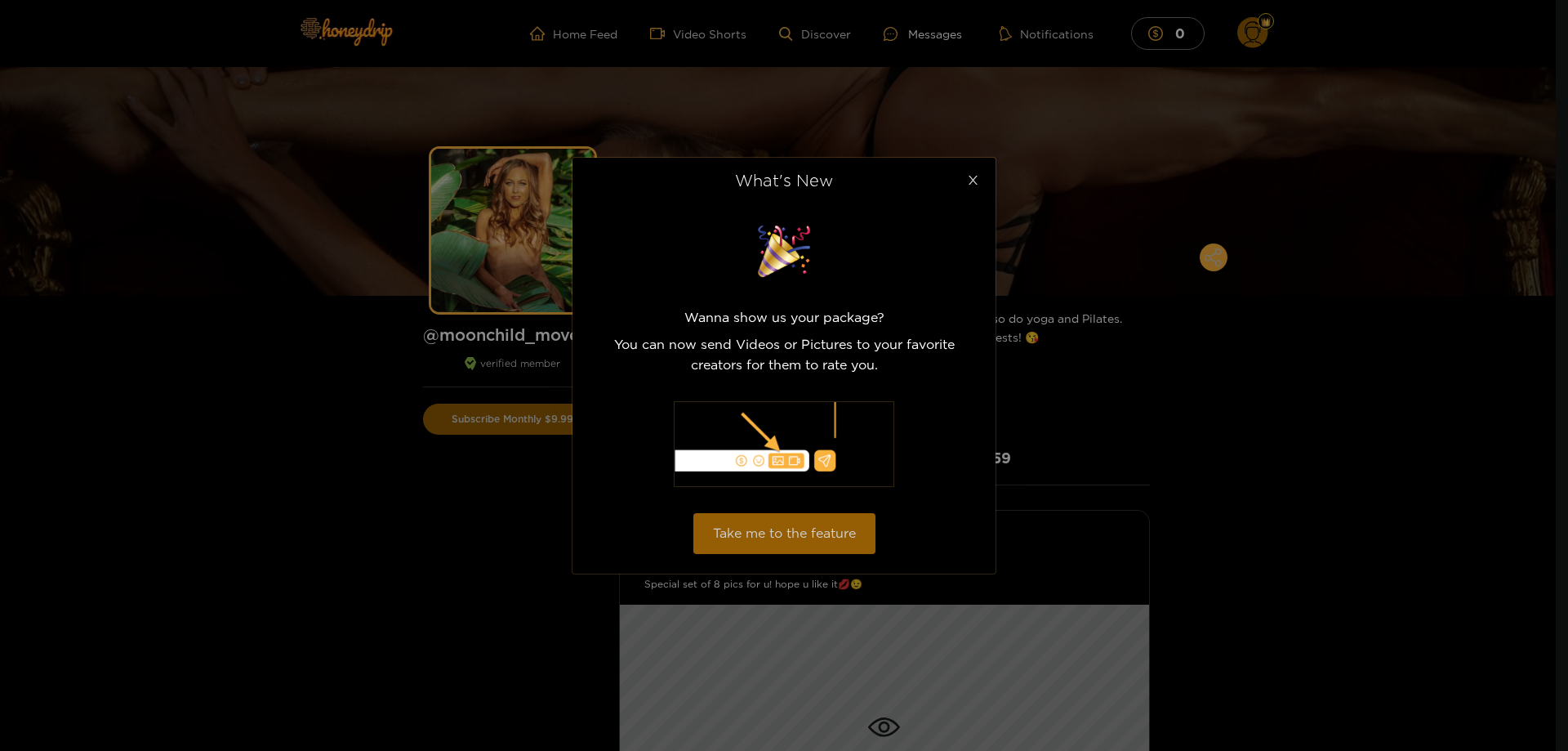
click at [980, 180] on span "Close" at bounding box center [972, 181] width 46 height 46
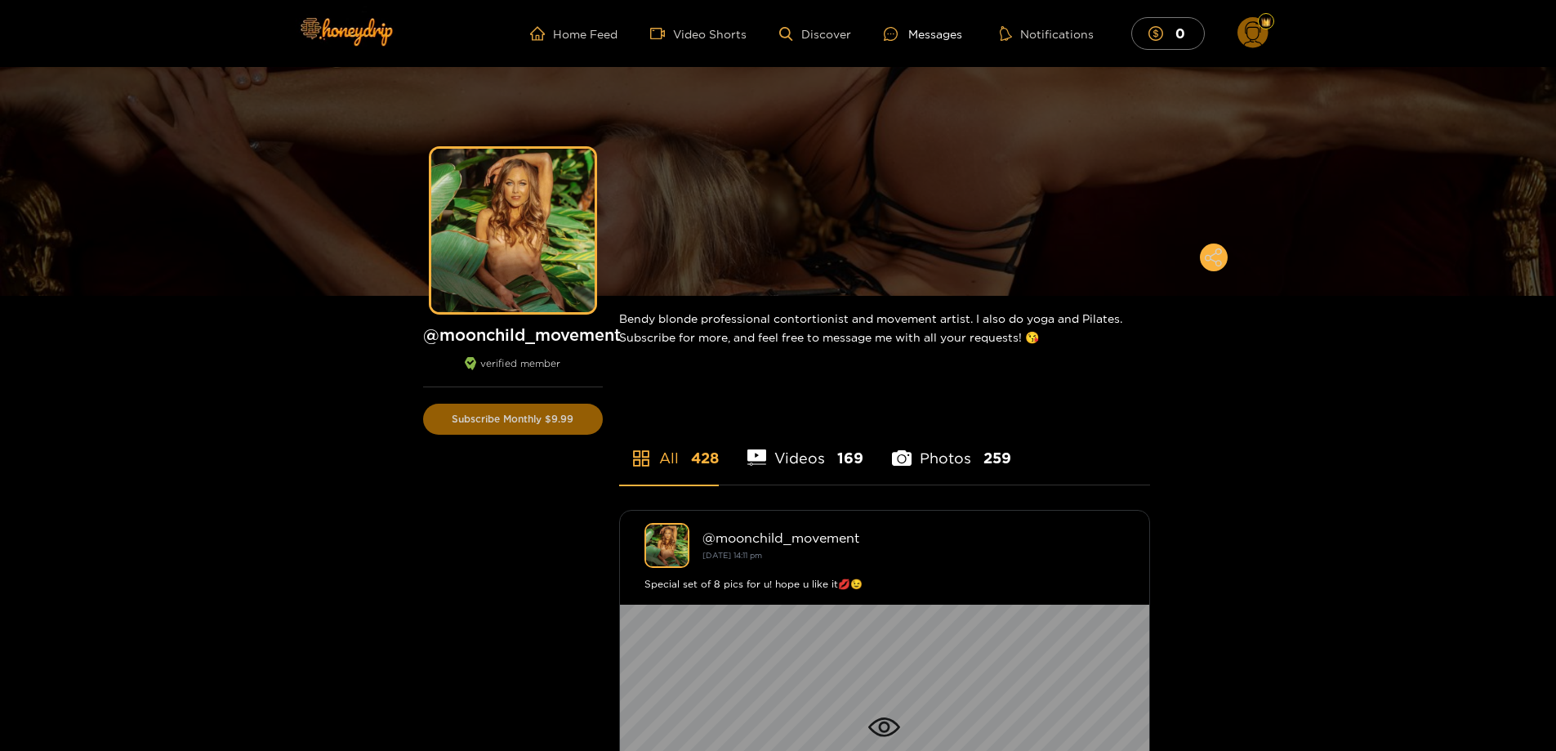
click at [813, 451] on li "Videos 169" at bounding box center [806, 448] width 117 height 74
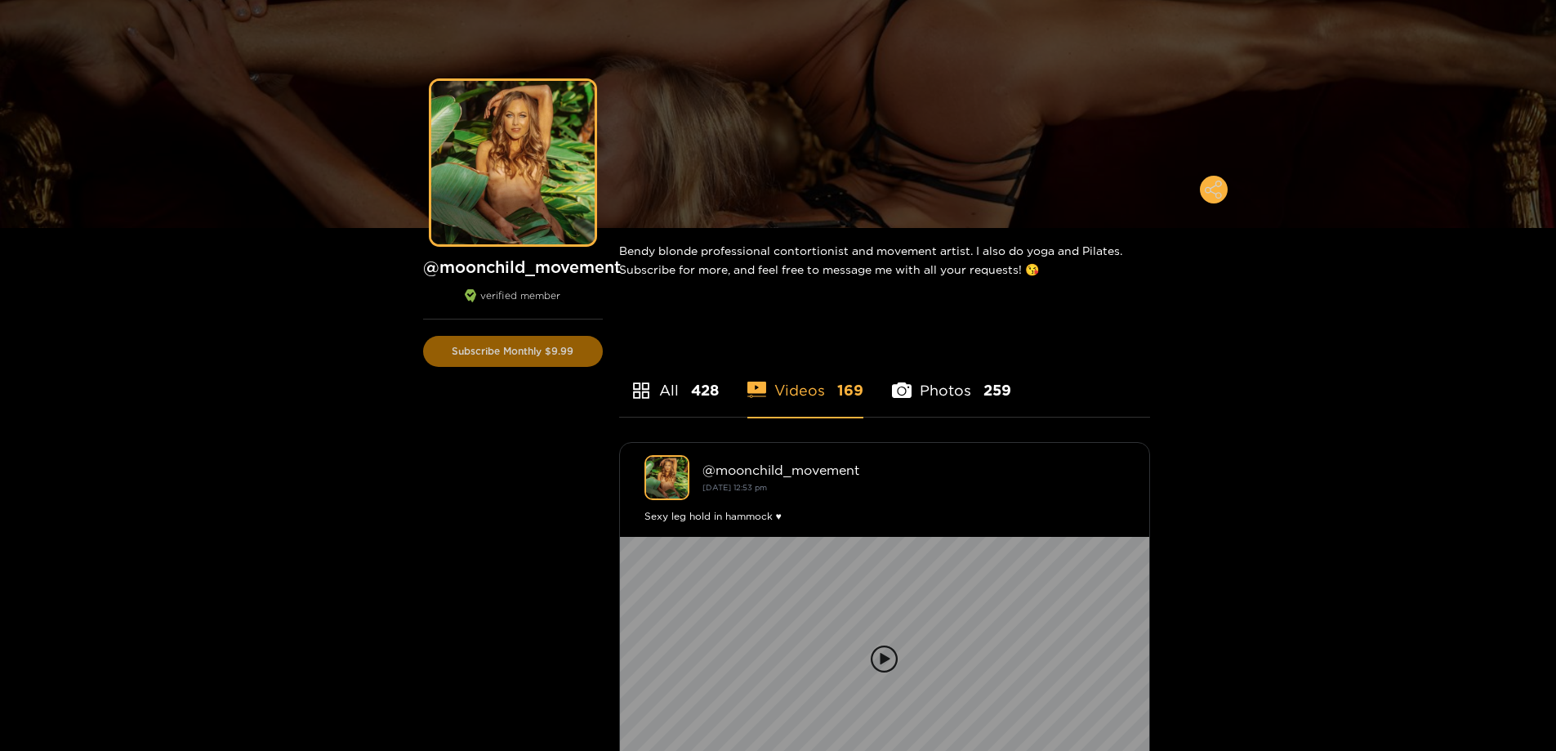
scroll to position [82, 0]
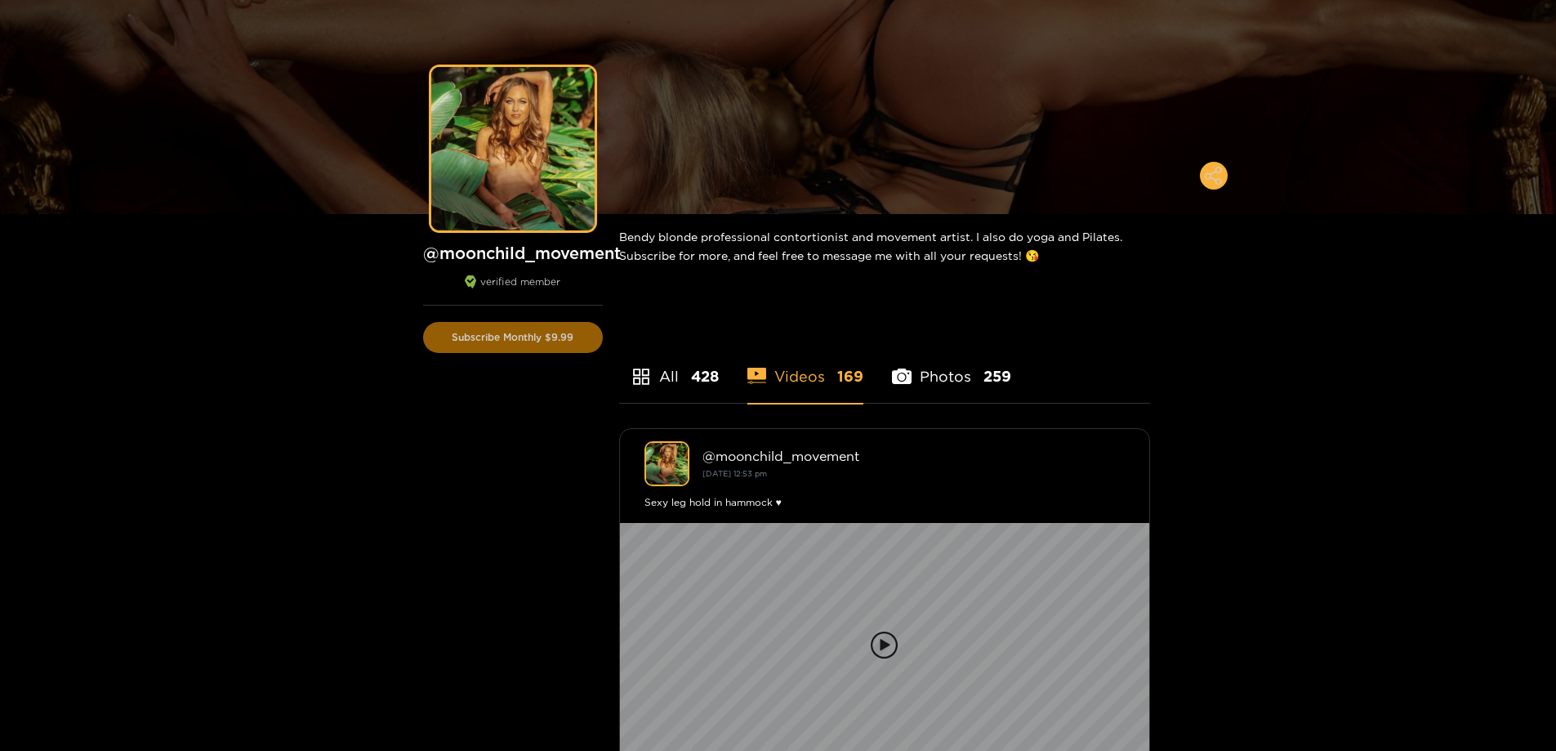
click at [922, 380] on li "Photos 259" at bounding box center [951, 366] width 119 height 74
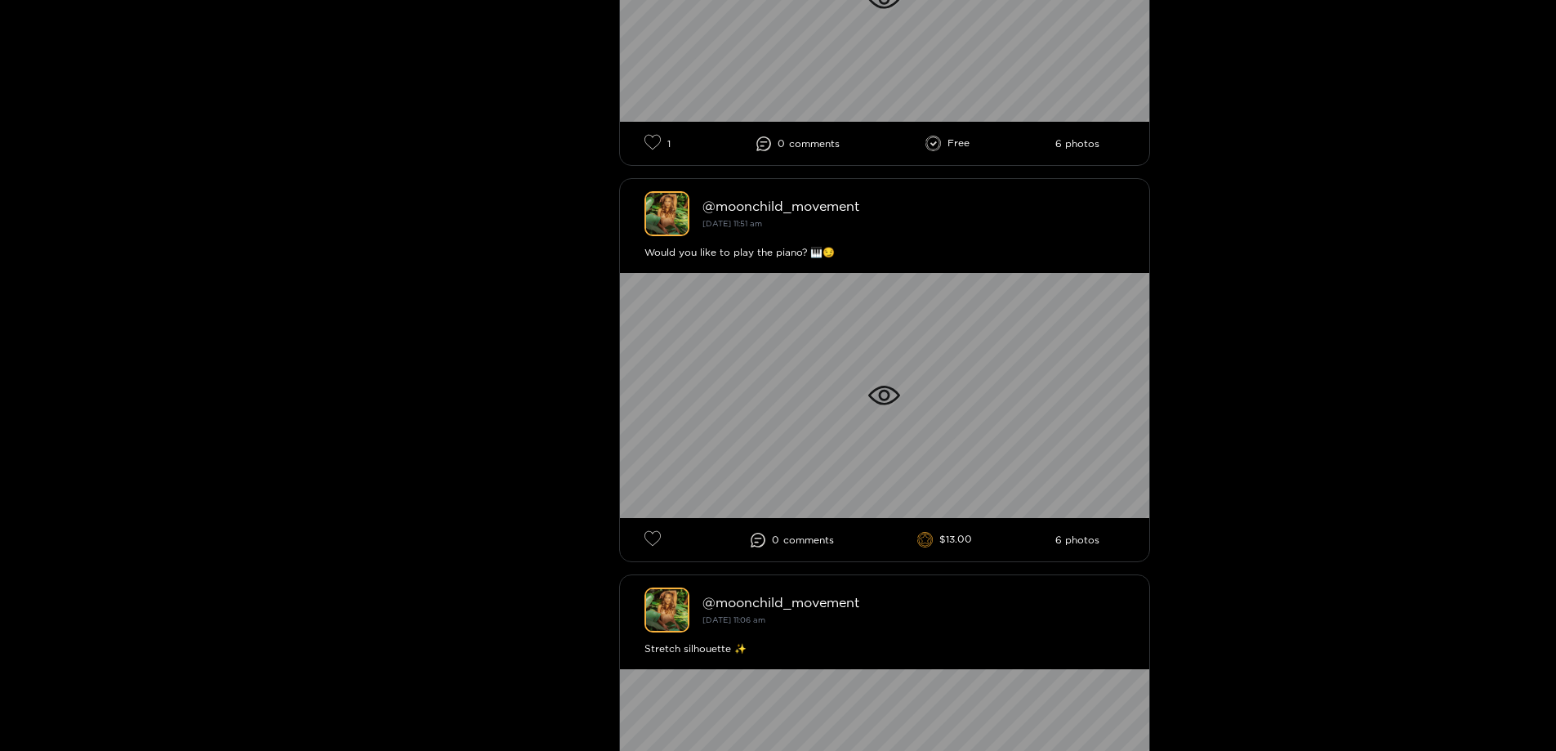
scroll to position [7680, 0]
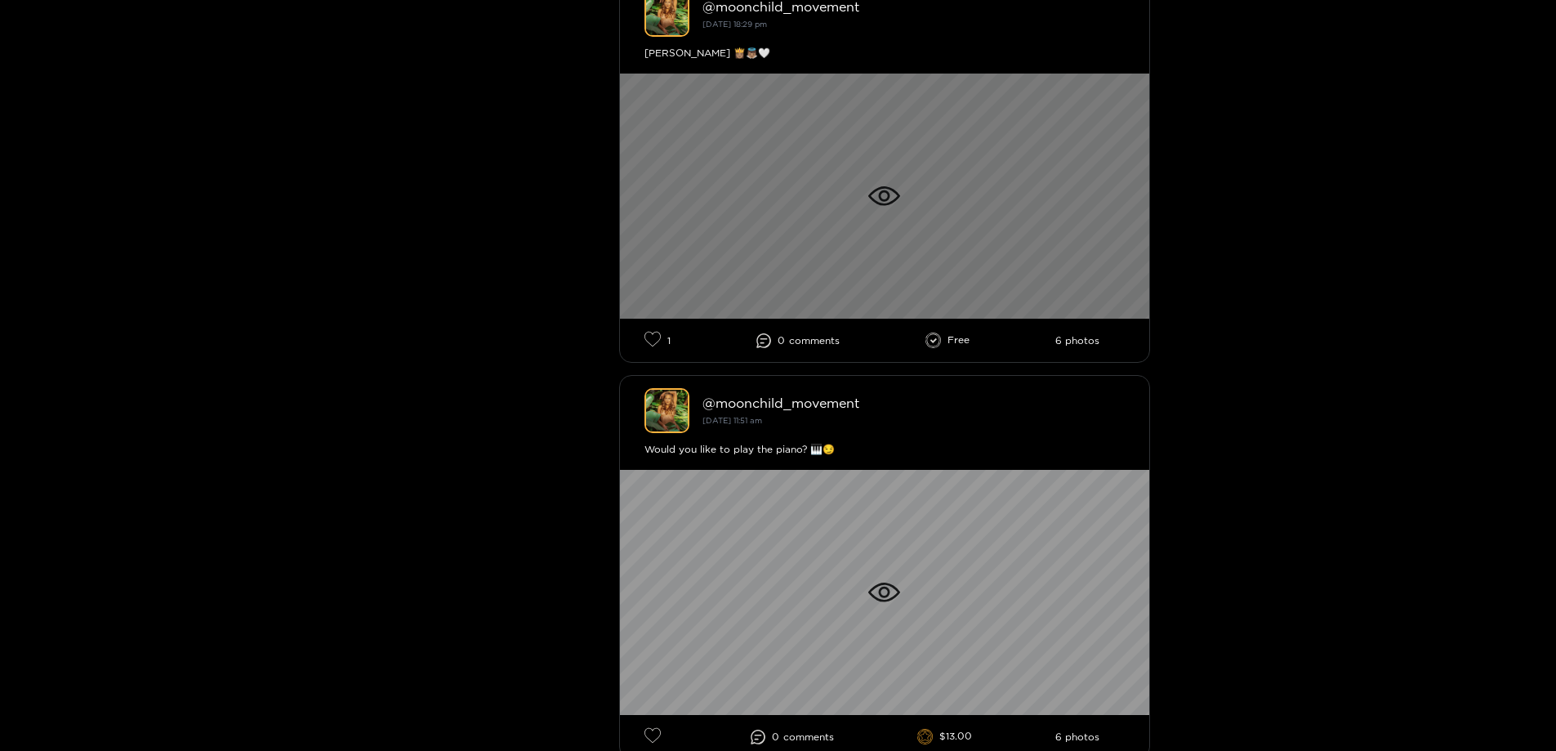
click at [875, 235] on div at bounding box center [884, 196] width 529 height 245
